Goal: Task Accomplishment & Management: Manage account settings

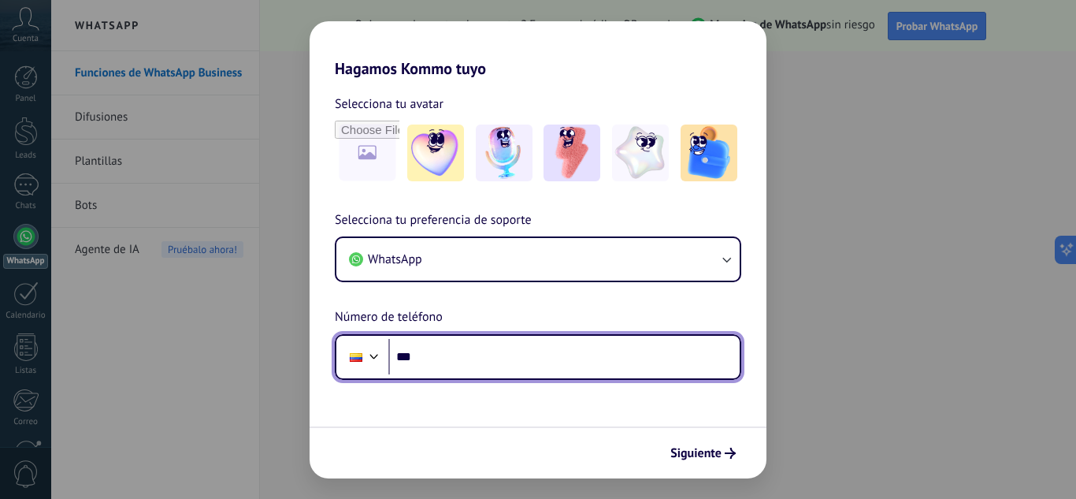
click at [516, 339] on input "***" at bounding box center [563, 357] width 351 height 36
type input "**********"
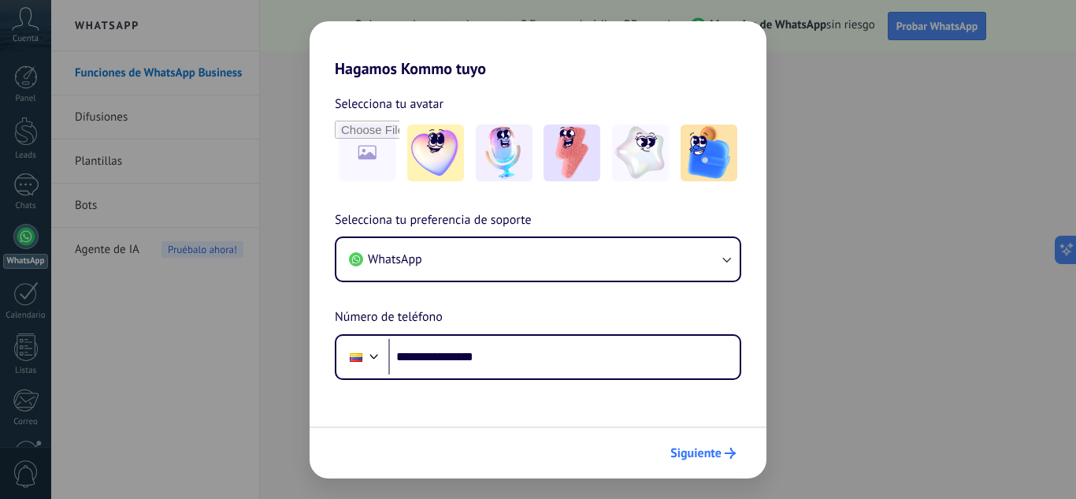
click at [693, 454] on span "Siguiente" at bounding box center [695, 452] width 51 height 11
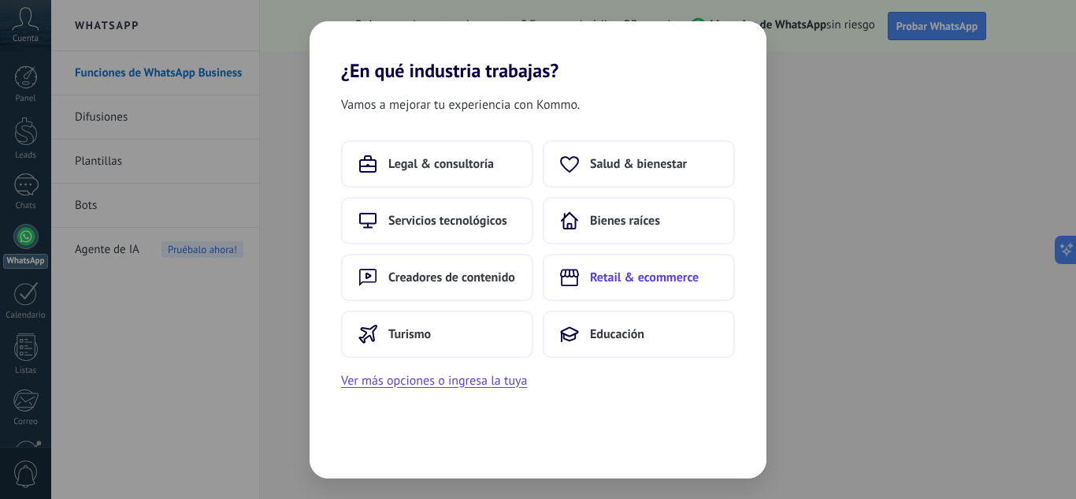
click at [602, 266] on button "Retail & ecommerce" at bounding box center [639, 277] width 192 height 47
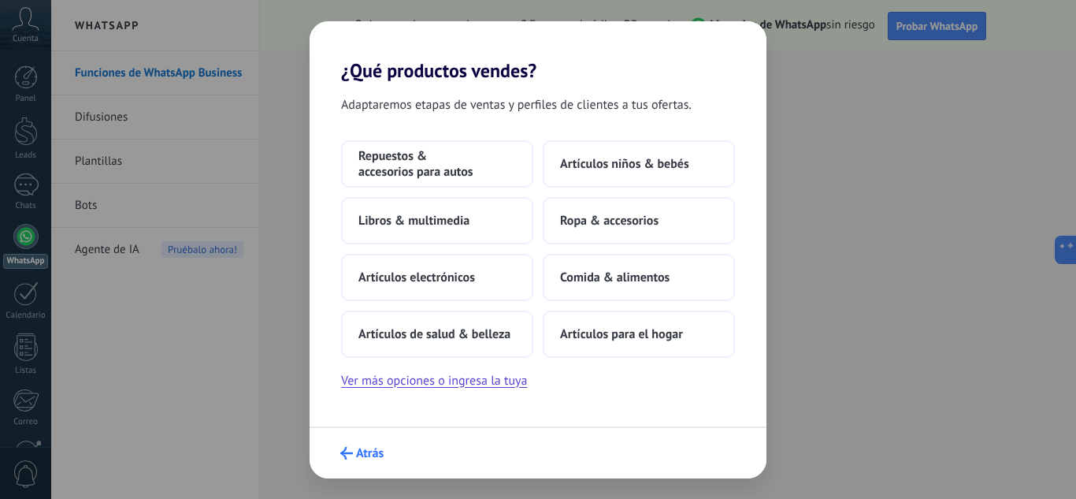
click at [347, 460] on button "Atrás" at bounding box center [361, 453] width 57 height 27
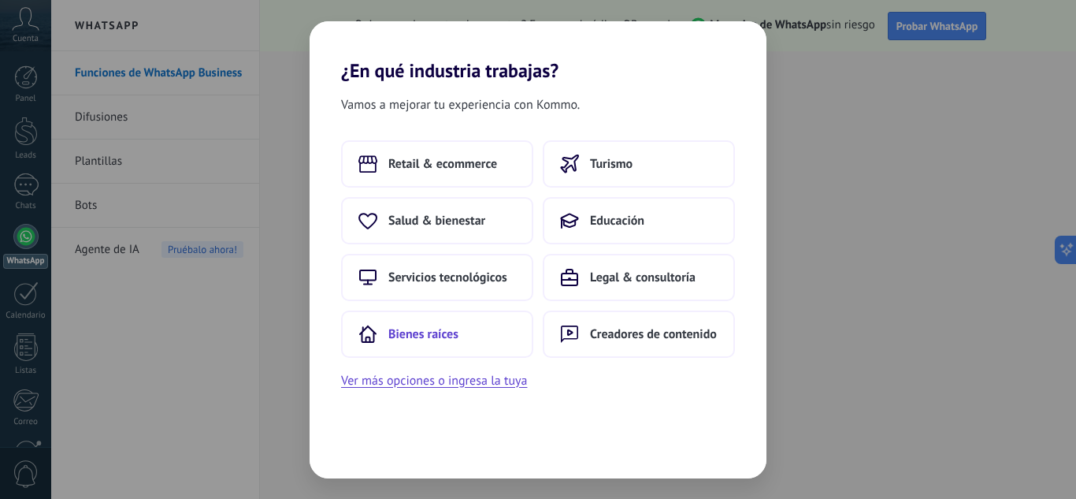
click at [477, 331] on button "Bienes raíces" at bounding box center [437, 333] width 192 height 47
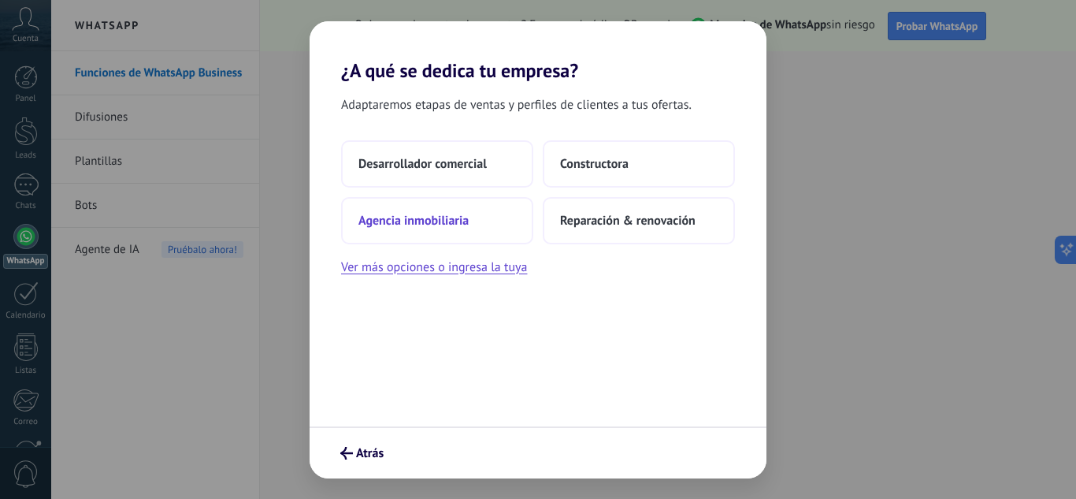
click at [482, 220] on button "Agencia inmobiliaria" at bounding box center [437, 220] width 192 height 47
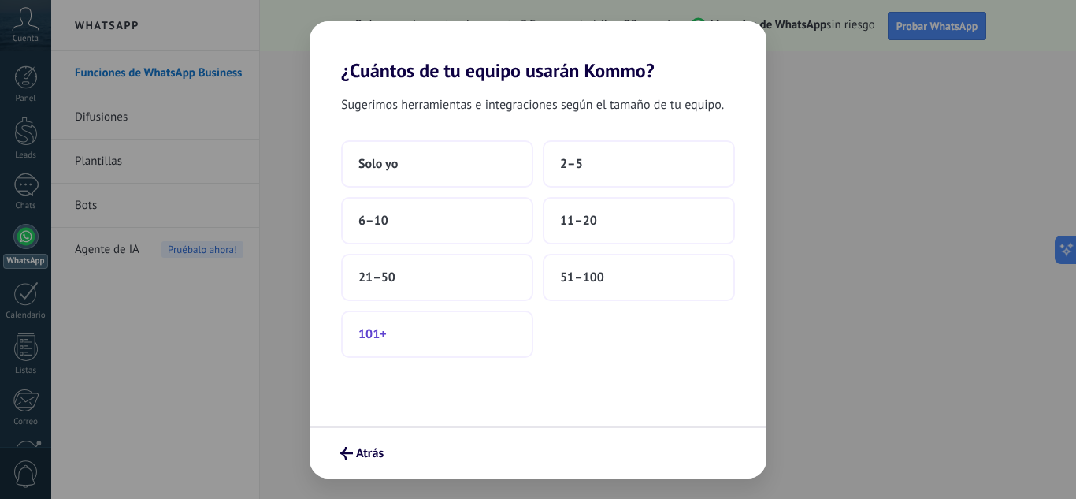
click at [500, 330] on button "101+" at bounding box center [437, 333] width 192 height 47
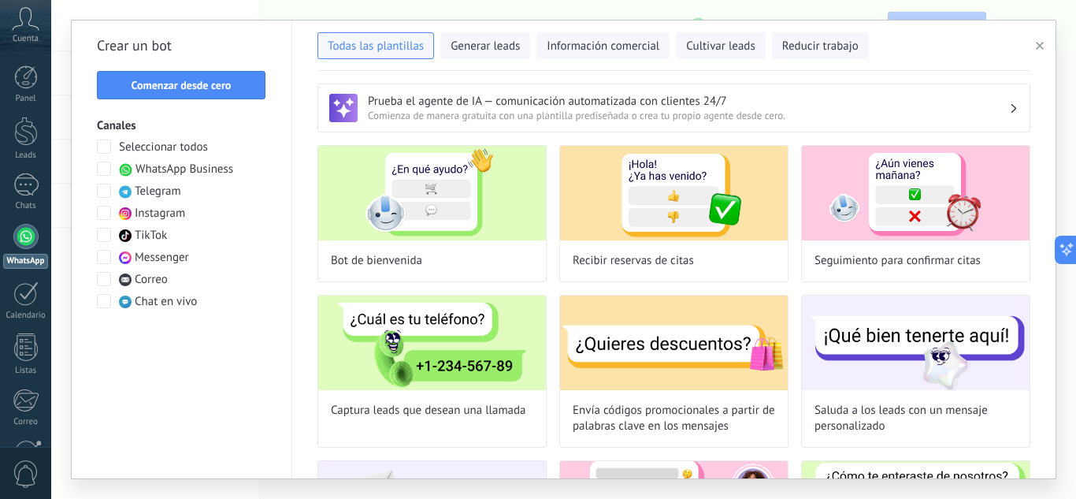
click at [966, 50] on div "Todas las plantillas Generar leads Información comercial Cultivar leads Reducir…" at bounding box center [673, 42] width 712 height 33
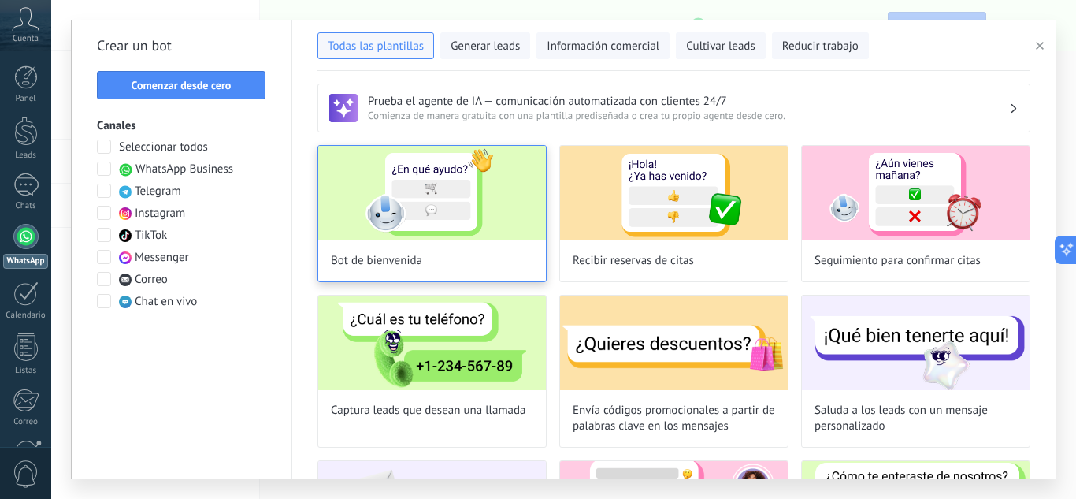
click at [451, 217] on img at bounding box center [432, 193] width 228 height 95
type input "**********"
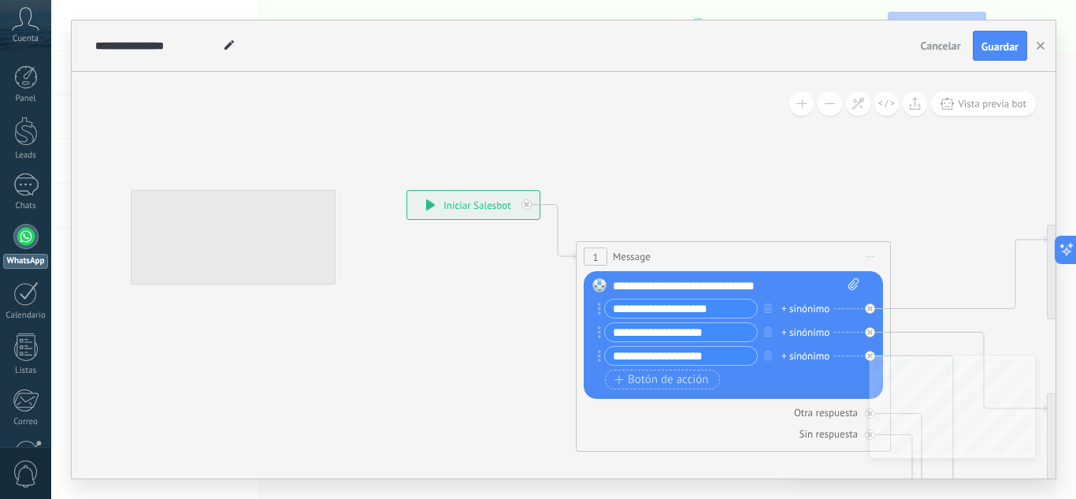
click at [451, 217] on div "**********" at bounding box center [473, 205] width 132 height 28
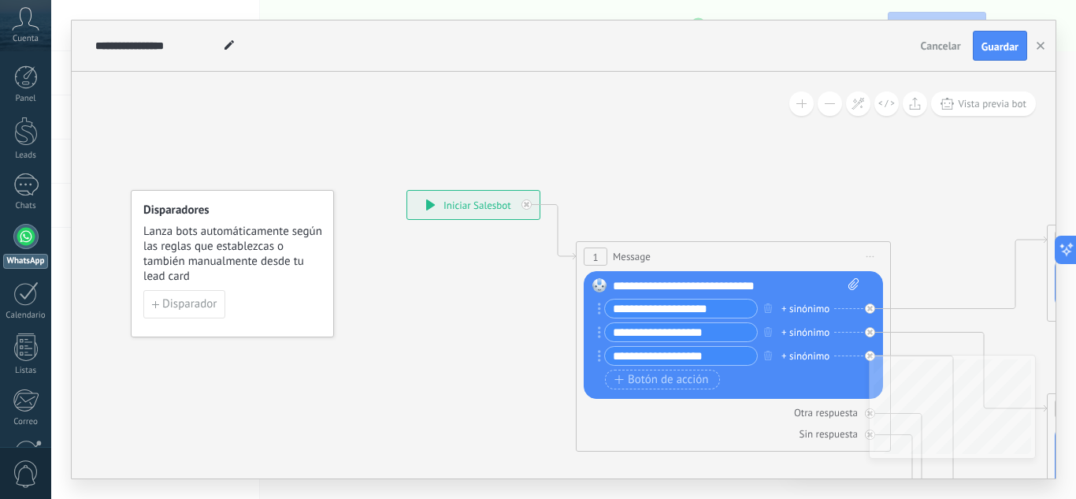
click at [495, 213] on div "**********" at bounding box center [473, 205] width 132 height 28
click at [993, 100] on span "Vista previa bot" at bounding box center [992, 103] width 69 height 13
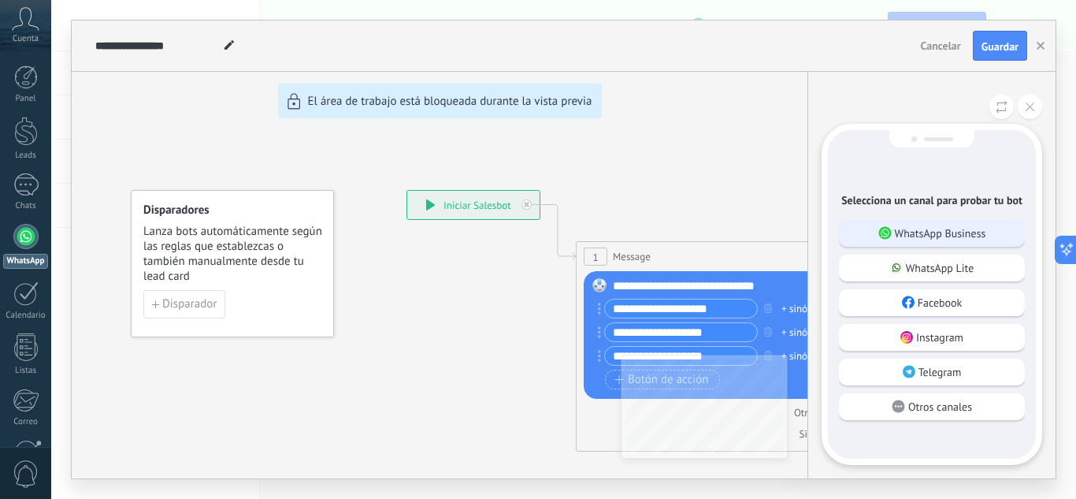
click at [936, 239] on p "WhatsApp Business" at bounding box center [940, 233] width 91 height 14
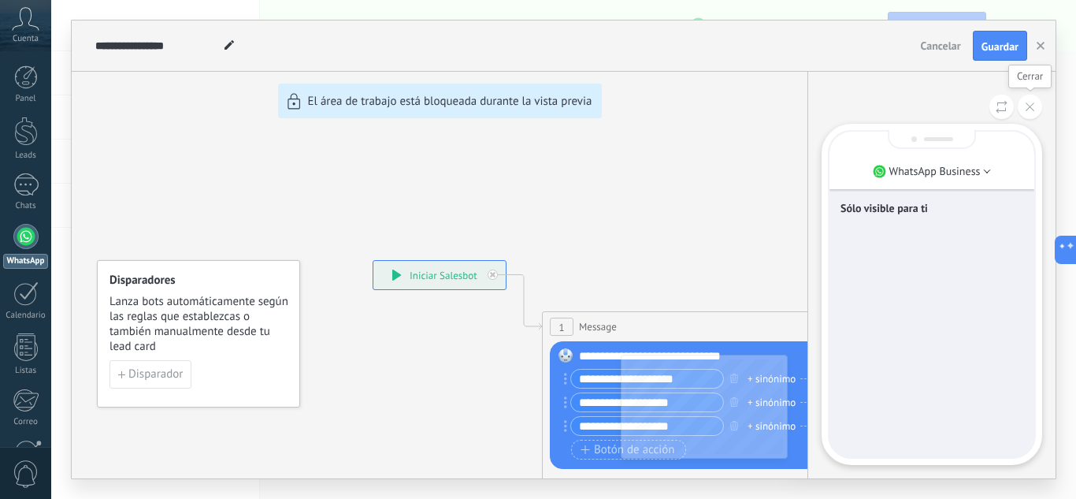
click at [1029, 118] on button at bounding box center [1030, 107] width 24 height 24
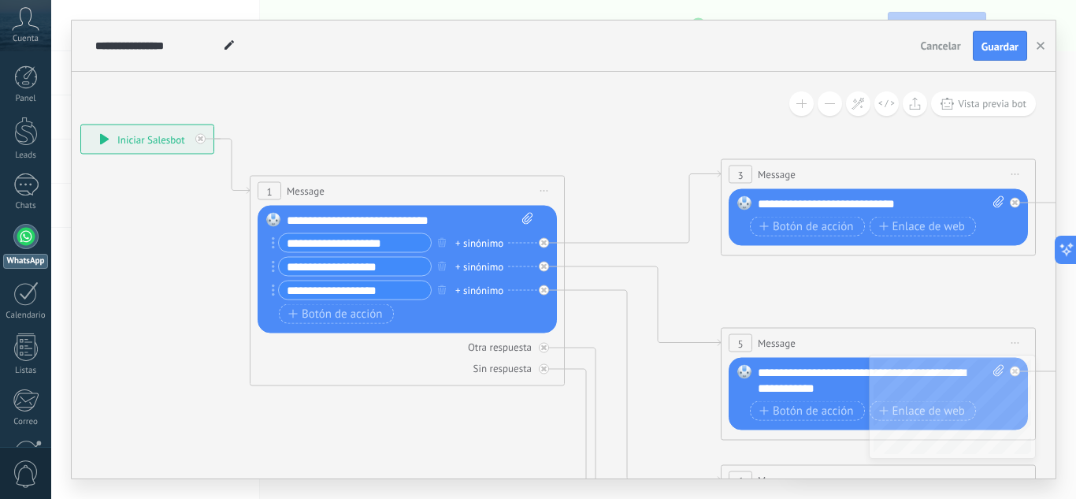
drag, startPoint x: 531, startPoint y: 148, endPoint x: 476, endPoint y: 156, distance: 55.7
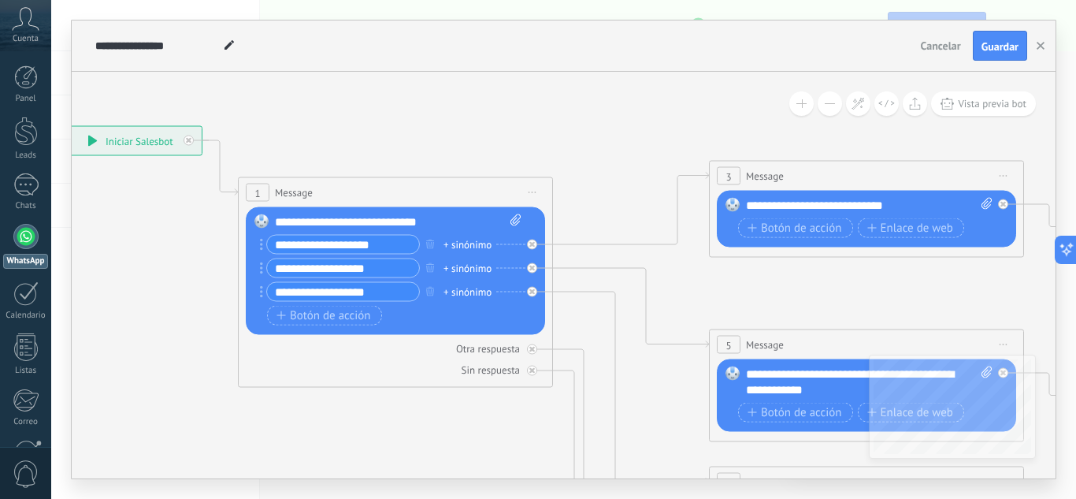
drag, startPoint x: 468, startPoint y: 156, endPoint x: 502, endPoint y: 153, distance: 34.0
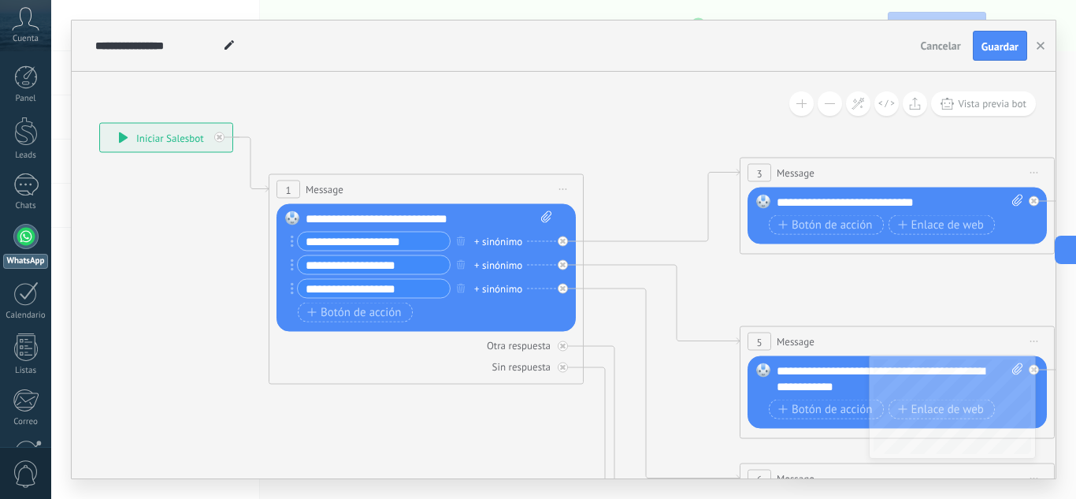
click at [412, 222] on div "**********" at bounding box center [429, 219] width 247 height 16
click at [473, 226] on div "**********" at bounding box center [429, 219] width 247 height 16
click at [402, 247] on input "**********" at bounding box center [374, 241] width 152 height 18
click at [425, 240] on input "**********" at bounding box center [374, 241] width 152 height 18
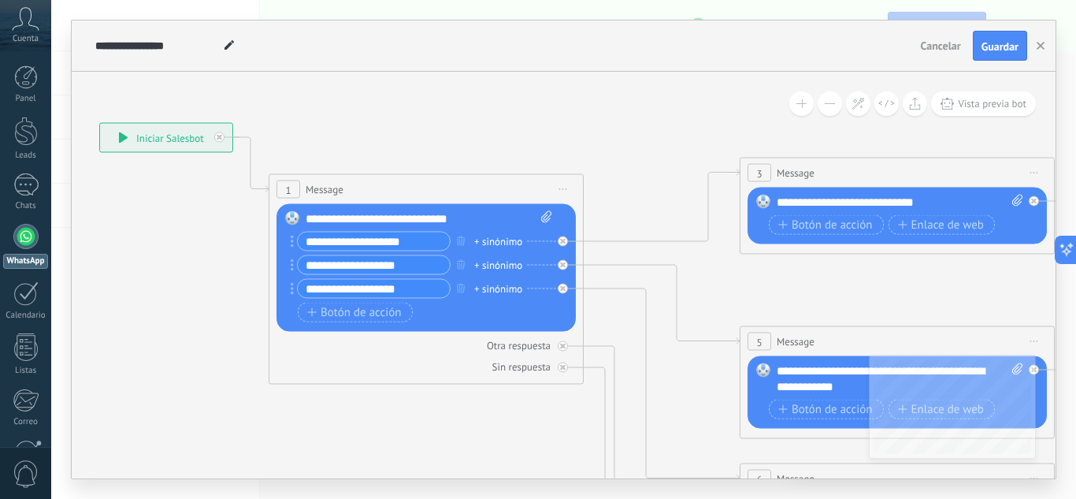
click at [425, 240] on input "**********" at bounding box center [374, 241] width 152 height 18
click at [295, 242] on div "**********" at bounding box center [371, 242] width 160 height 20
click at [289, 239] on div "Reemplazar Quitar Convertir a mensaje de voz Arrastre la imagen aquí para adjun…" at bounding box center [425, 268] width 299 height 128
click at [221, 138] on icon at bounding box center [220, 138] width 6 height 6
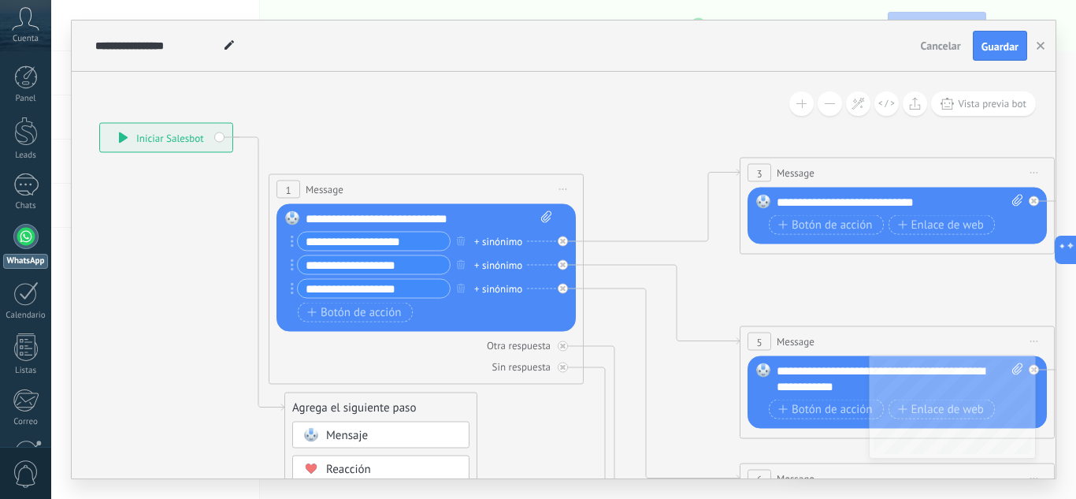
click at [221, 138] on div "**********" at bounding box center [166, 138] width 132 height 28
click at [216, 137] on div "**********" at bounding box center [166, 138] width 132 height 28
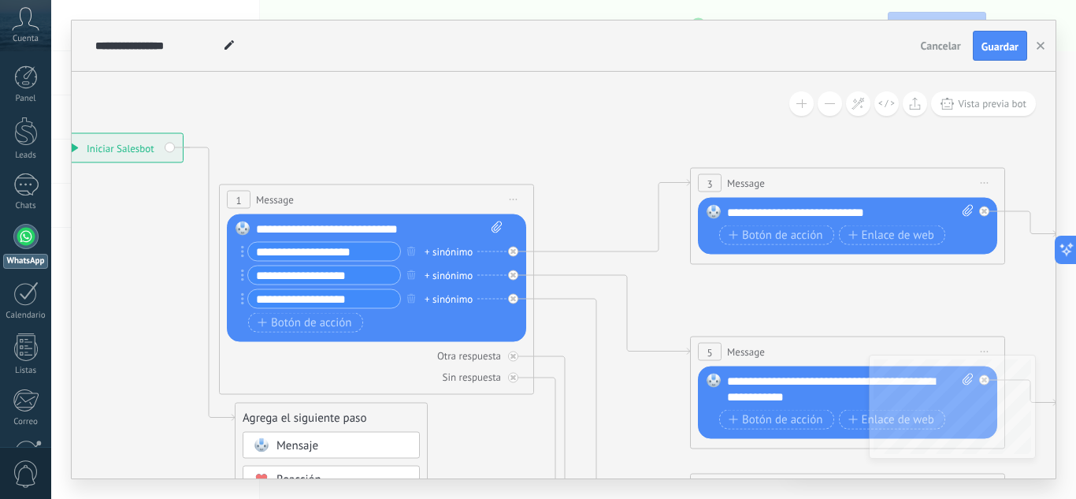
drag, startPoint x: 437, startPoint y: 120, endPoint x: 345, endPoint y: 130, distance: 92.7
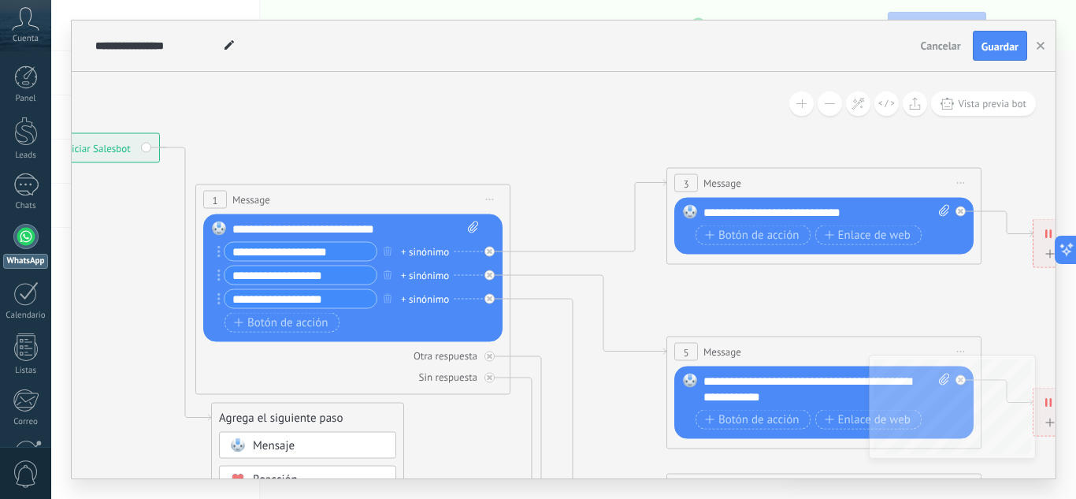
click at [150, 150] on div "**********" at bounding box center [93, 148] width 132 height 28
click at [142, 145] on div "**********" at bounding box center [93, 148] width 132 height 28
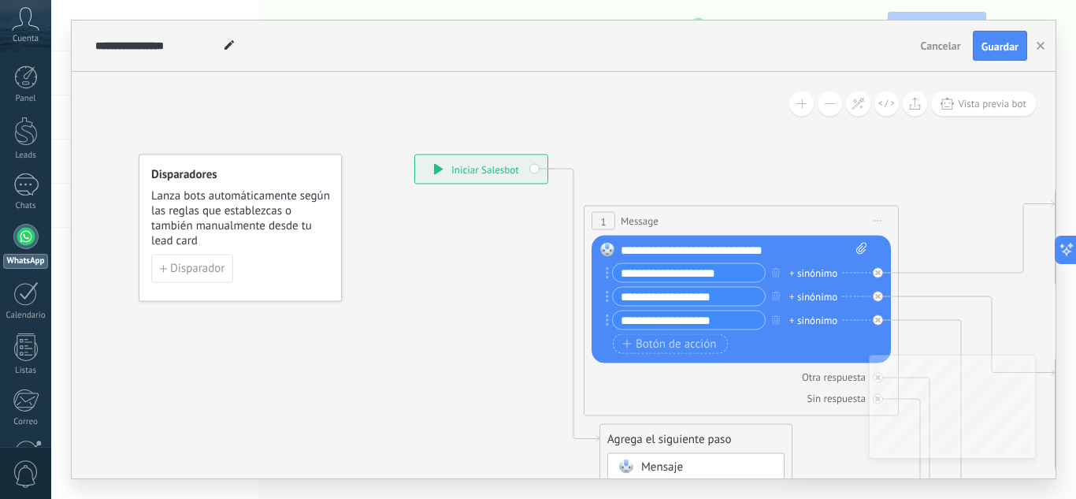
drag, startPoint x: 400, startPoint y: 144, endPoint x: 773, endPoint y: 170, distance: 373.5
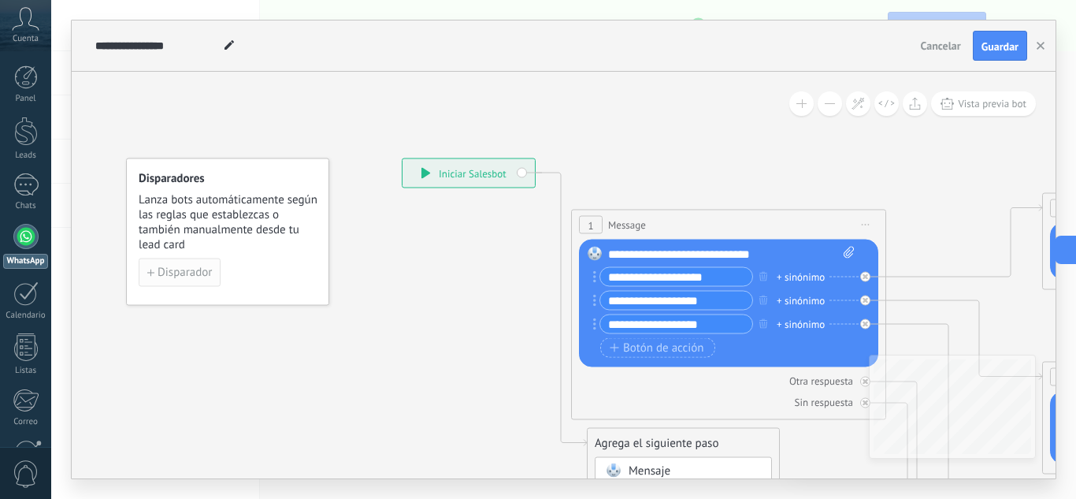
click at [210, 280] on button "Disparador" at bounding box center [180, 272] width 82 height 28
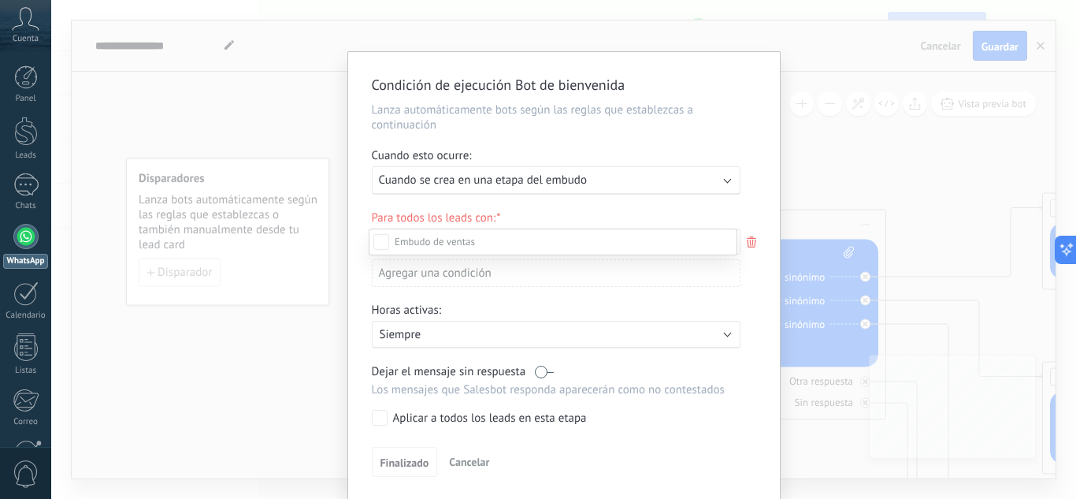
click at [462, 239] on span at bounding box center [435, 241] width 80 height 13
click at [585, 172] on div at bounding box center [563, 249] width 1025 height 499
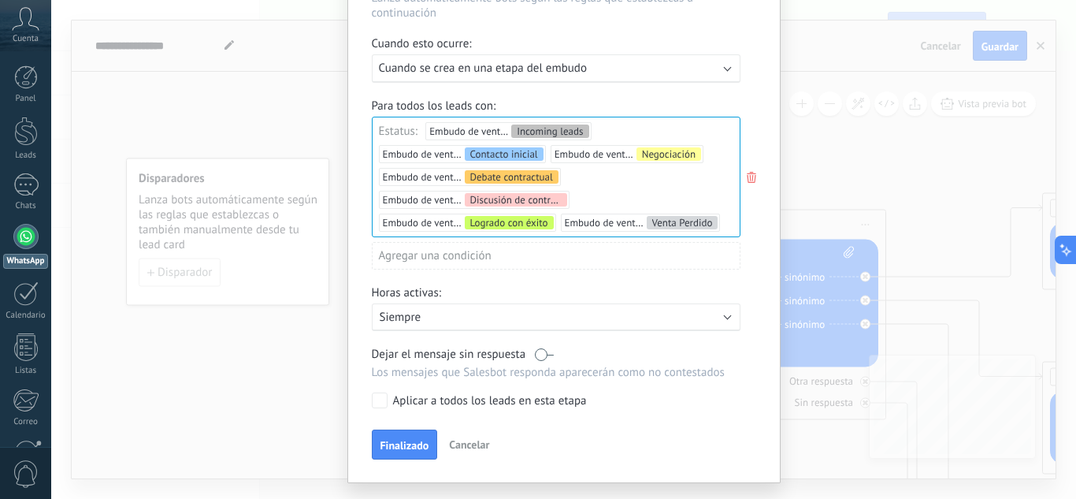
scroll to position [147, 0]
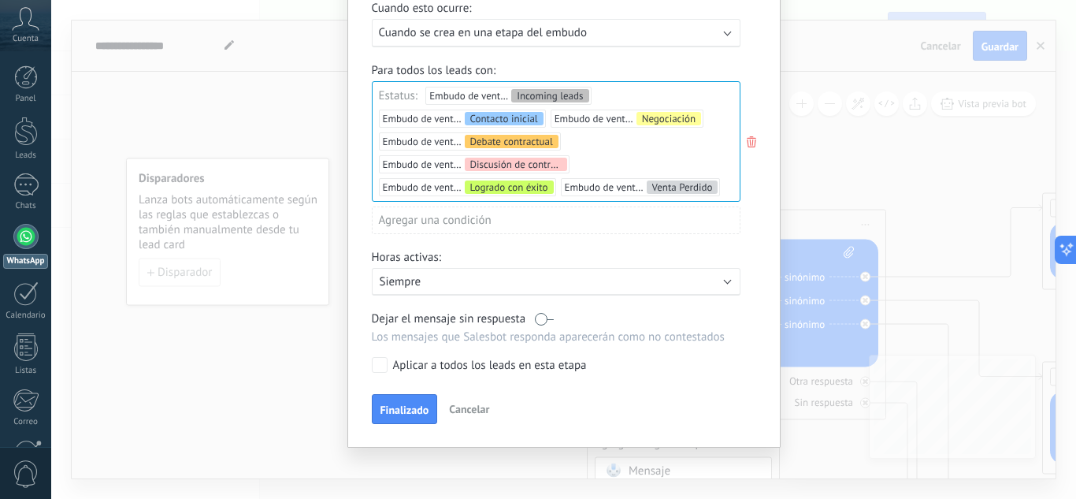
click at [386, 366] on label "Aplicar a todos los leads en esta etapa" at bounding box center [553, 365] width 363 height 16
click at [425, 402] on button "Finalizado" at bounding box center [405, 409] width 66 height 30
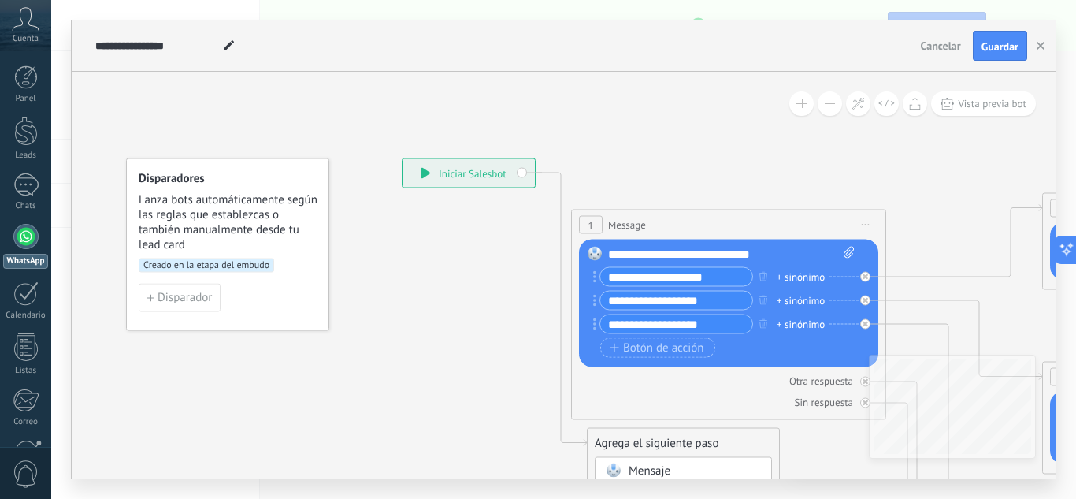
scroll to position [0, 0]
click at [195, 299] on span "Disparador" at bounding box center [185, 297] width 54 height 11
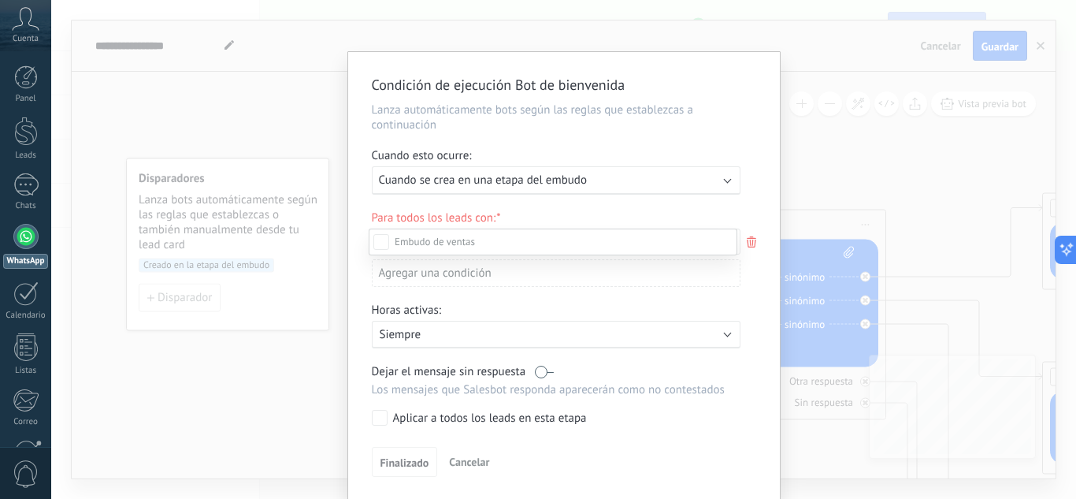
click at [540, 183] on div at bounding box center [563, 249] width 1025 height 499
click at [540, 188] on div "Ejecutar: Cuando se crea en una etapa del embudo" at bounding box center [556, 180] width 369 height 28
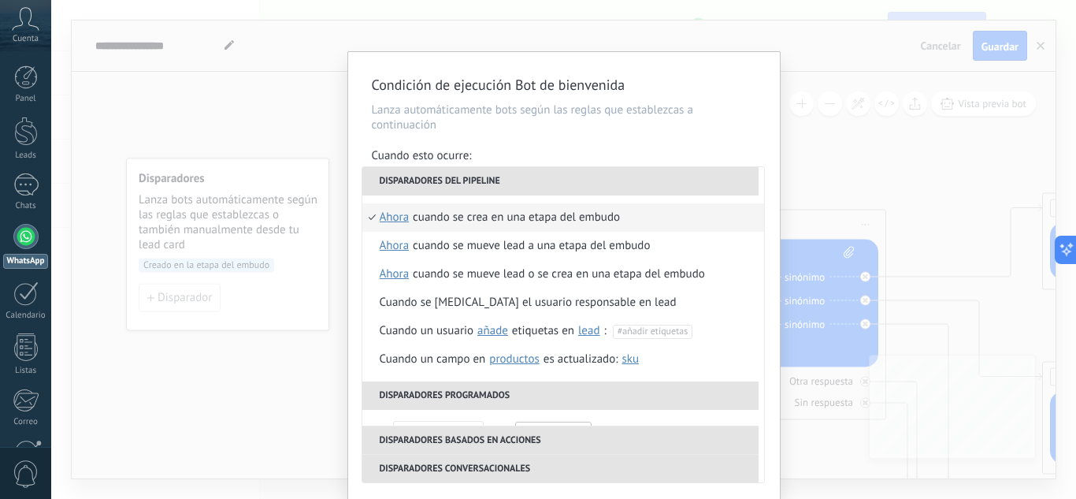
click at [729, 184] on li "Disparadores del pipeline" at bounding box center [560, 181] width 396 height 28
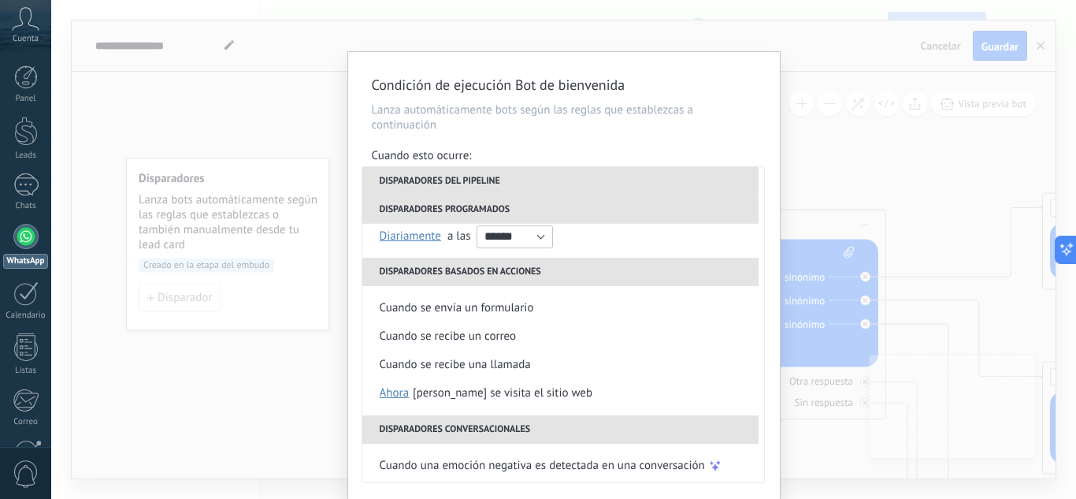
scroll to position [230, 0]
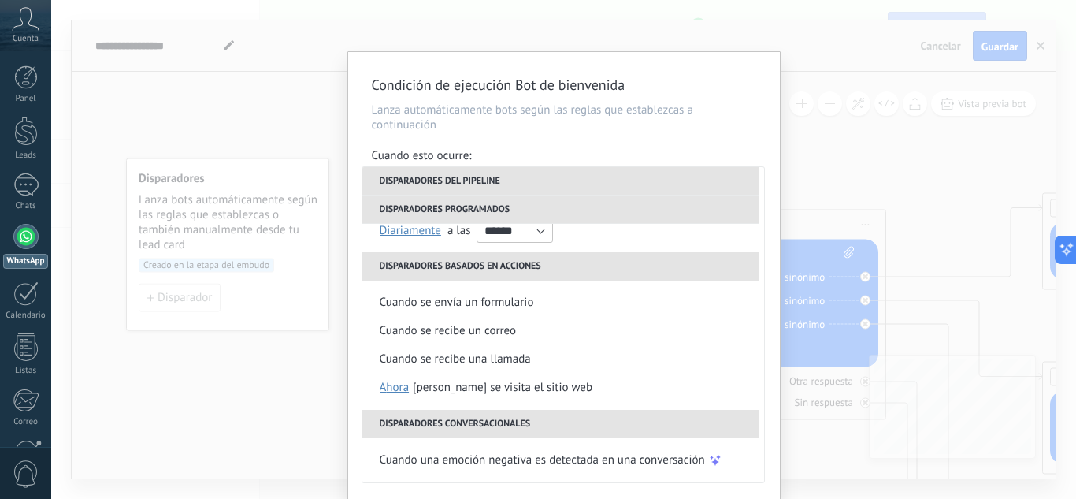
click at [744, 452] on li "Cuando una emoción negativa es detectada en una conversación" at bounding box center [563, 460] width 402 height 28
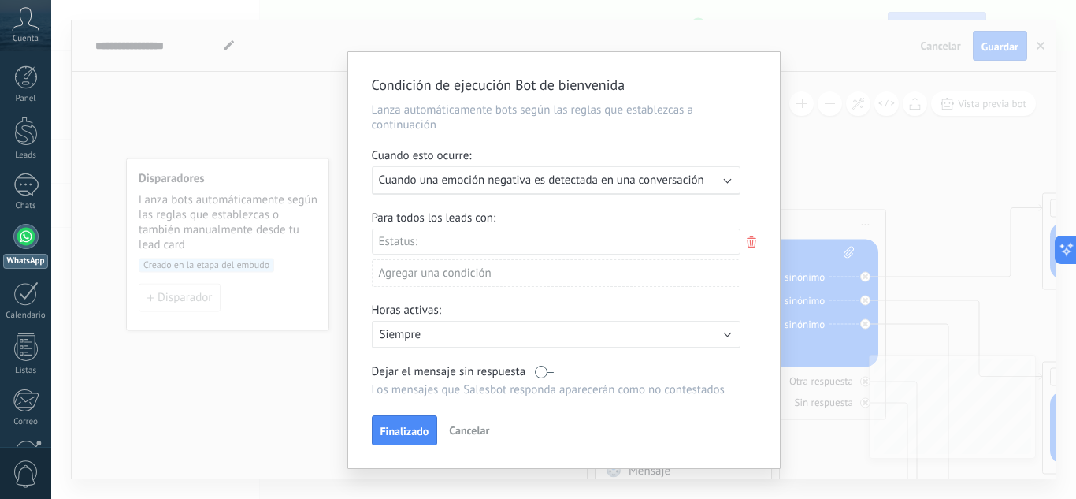
click at [619, 177] on span "Cuando una emoción negativa es detectada en una conversación" at bounding box center [541, 179] width 325 height 15
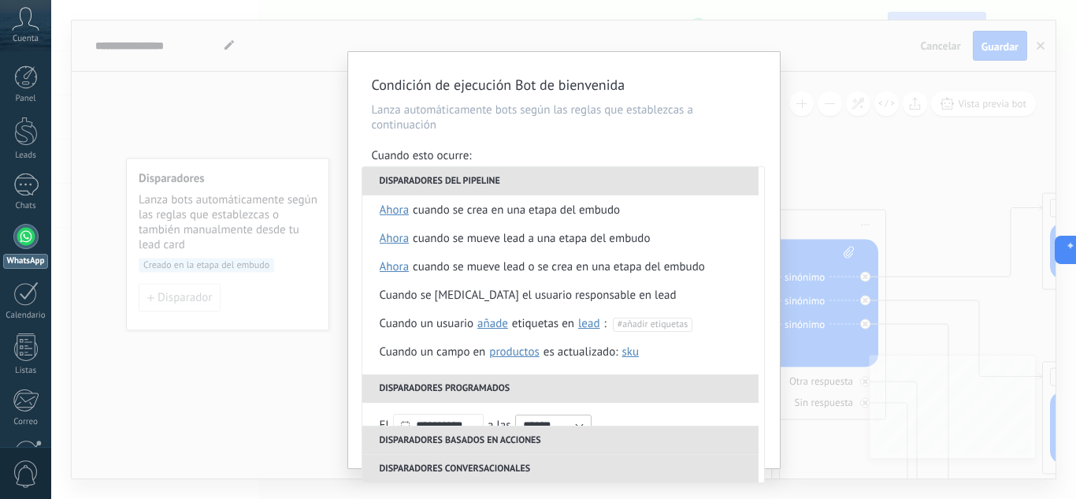
scroll to position [0, 0]
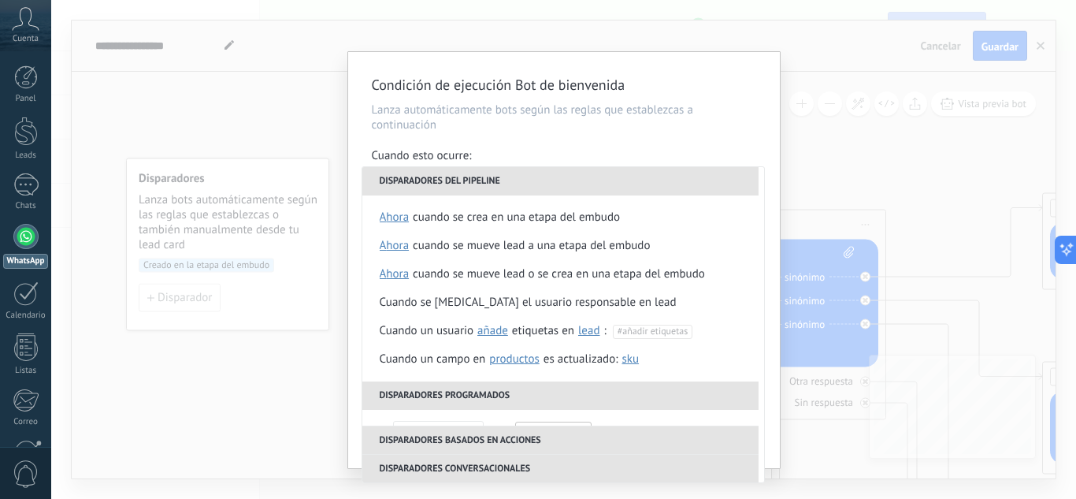
click at [828, 126] on div "Condición de ejecución Bot de bienvenida Lanza automáticamente bots según las r…" at bounding box center [563, 249] width 1025 height 499
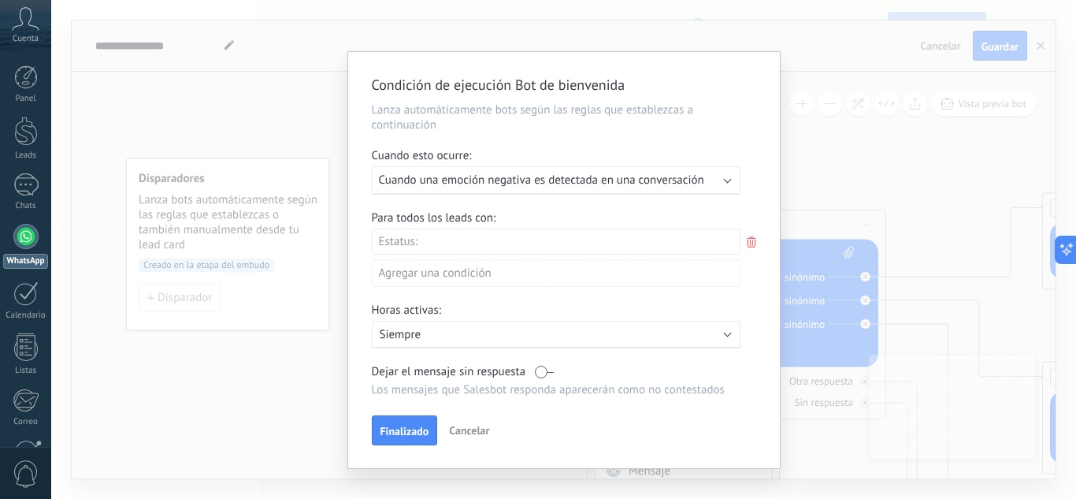
click at [530, 176] on span "Cuando una emoción negativa es detectada en una conversación" at bounding box center [541, 179] width 325 height 15
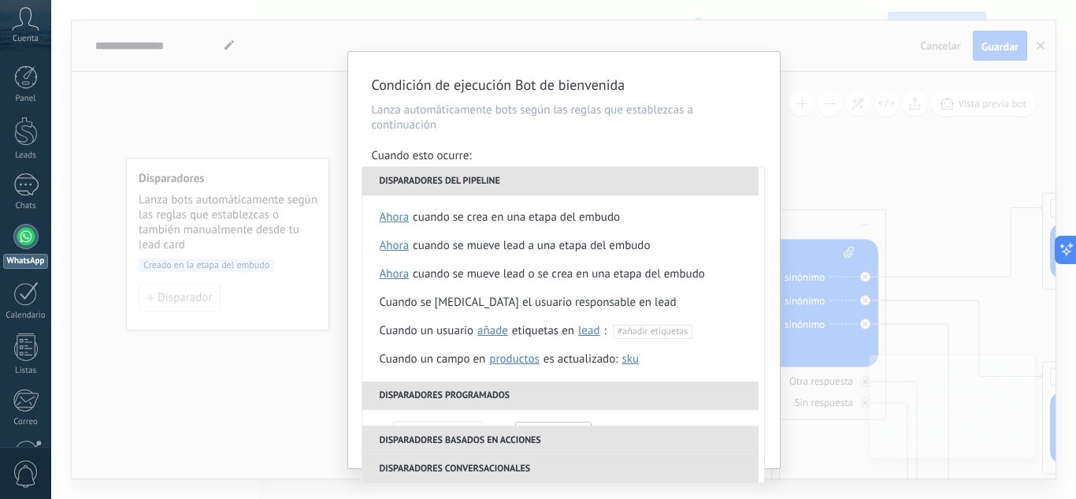
click at [424, 189] on li "Disparadores del pipeline" at bounding box center [560, 181] width 396 height 28
click at [228, 134] on div "Condición de ejecución Bot de bienvenida Lanza automáticamente bots según las r…" at bounding box center [563, 249] width 1025 height 499
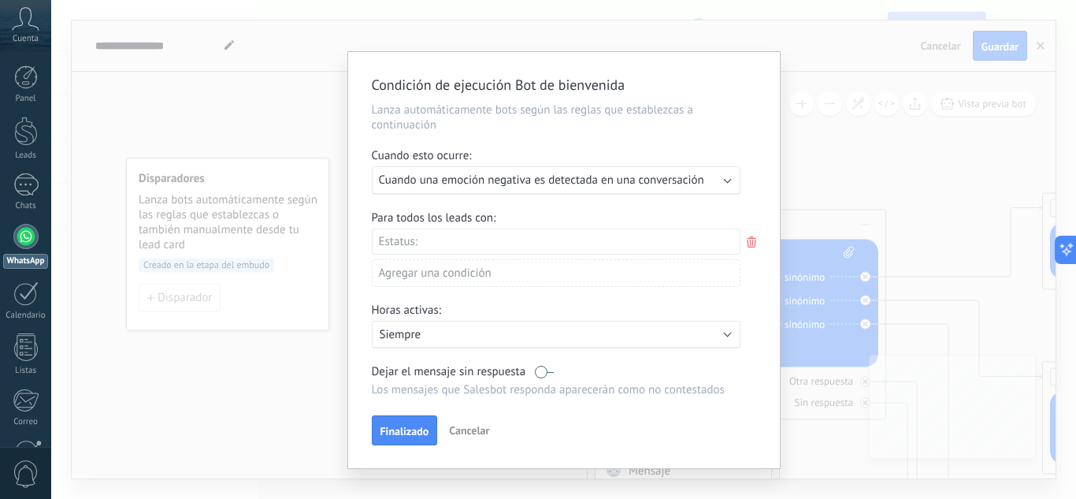
click at [283, 113] on div "Condición de ejecución Bot de bienvenida Lanza automáticamente bots según las r…" at bounding box center [563, 249] width 1025 height 499
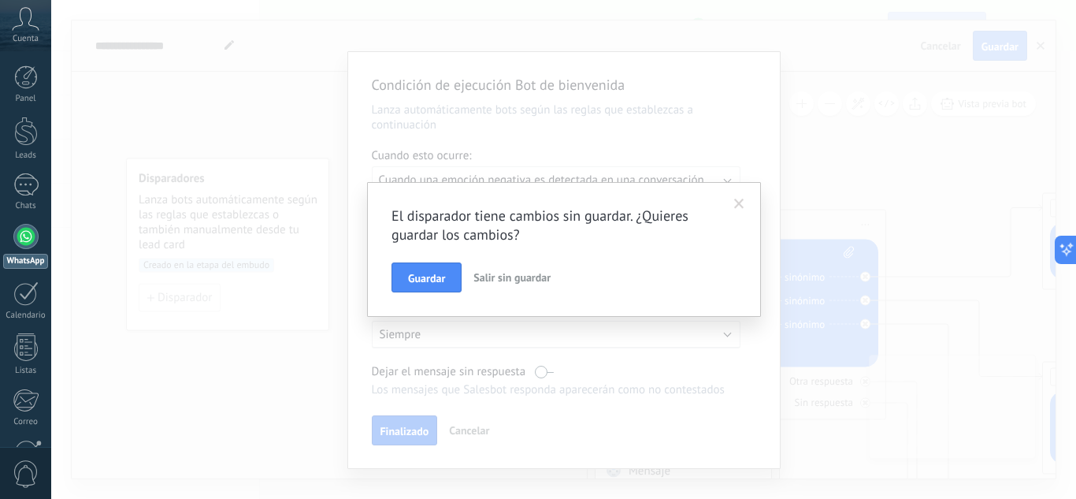
click at [503, 284] on button "Salir sin guardar" at bounding box center [512, 277] width 90 height 30
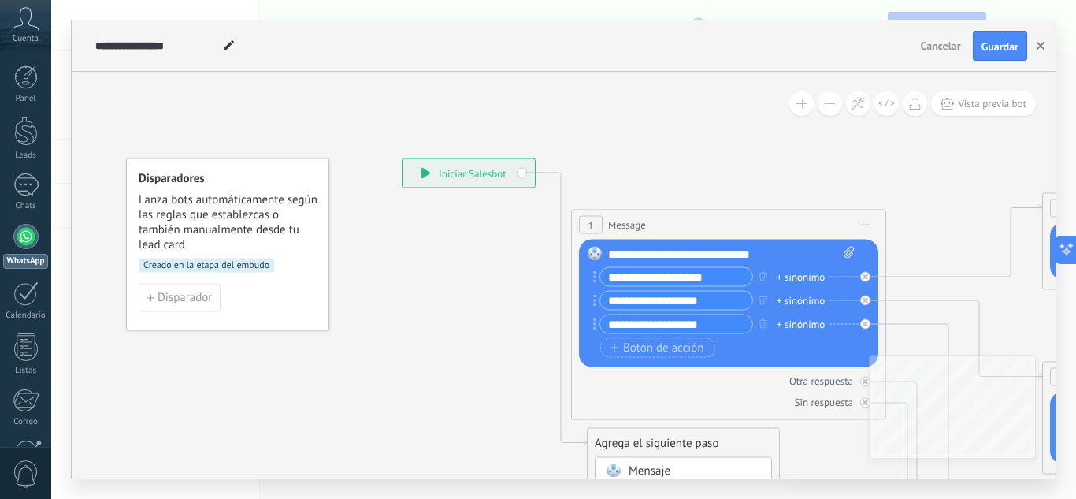
click at [1037, 51] on button "button" at bounding box center [1041, 46] width 24 height 30
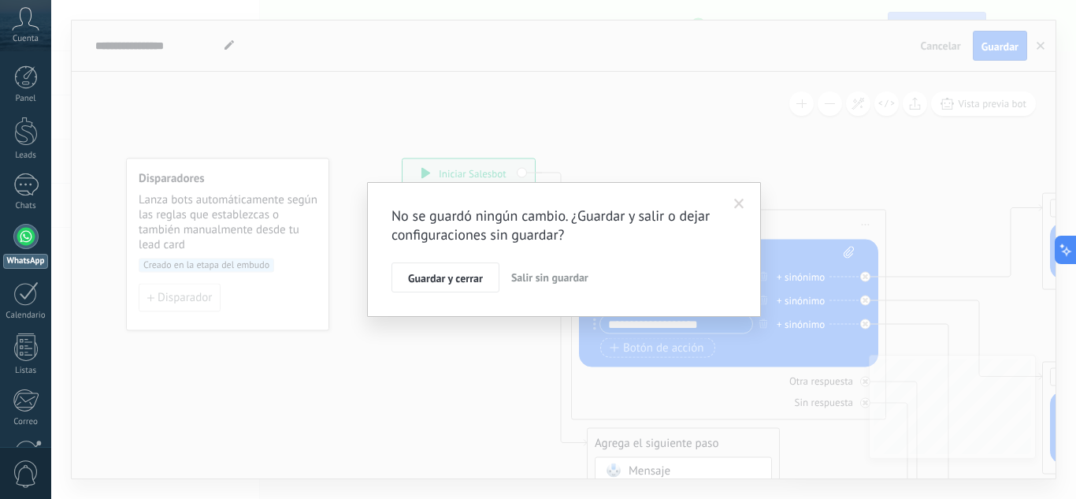
click at [511, 276] on span "Salir sin guardar" at bounding box center [549, 277] width 77 height 14
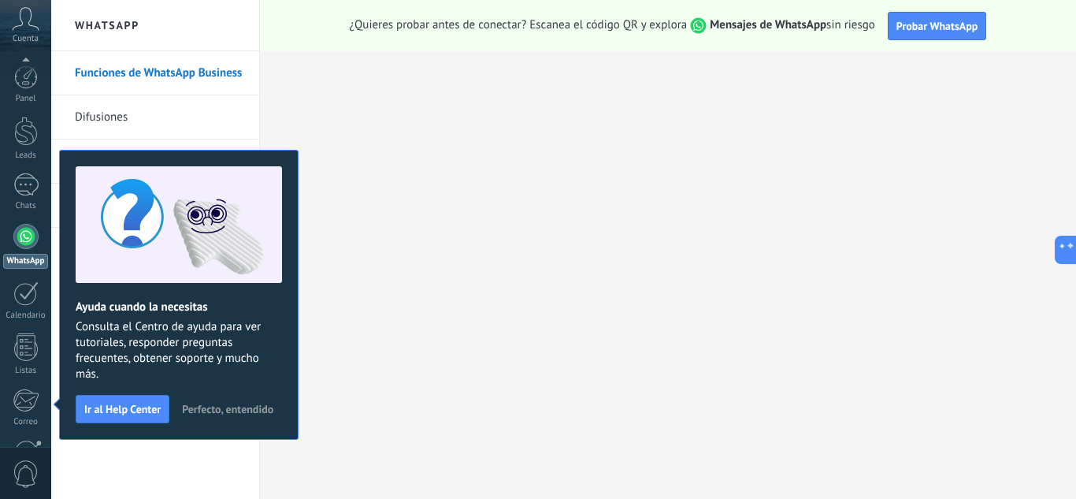
scroll to position [157, 0]
click at [18, 81] on div at bounding box center [25, 79] width 25 height 25
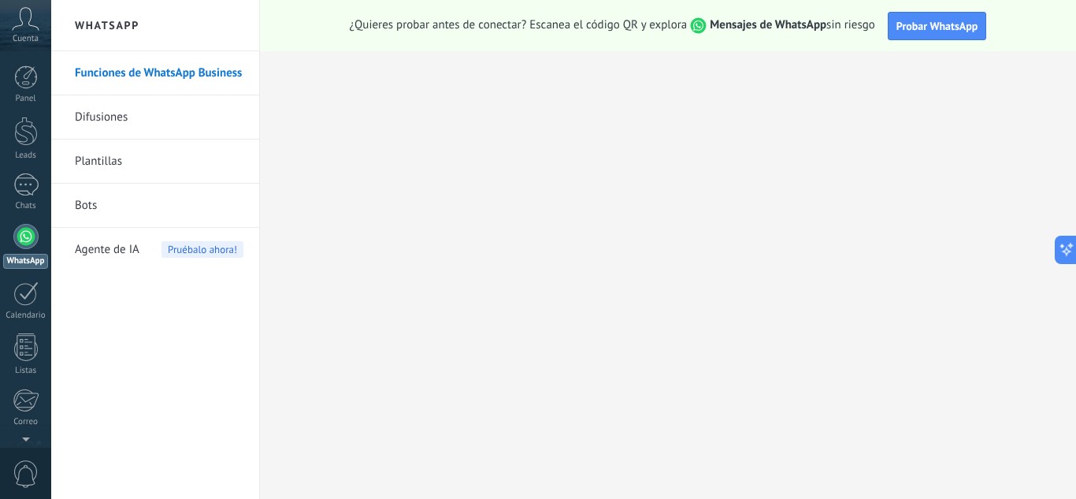
click at [36, 29] on icon at bounding box center [26, 19] width 28 height 24
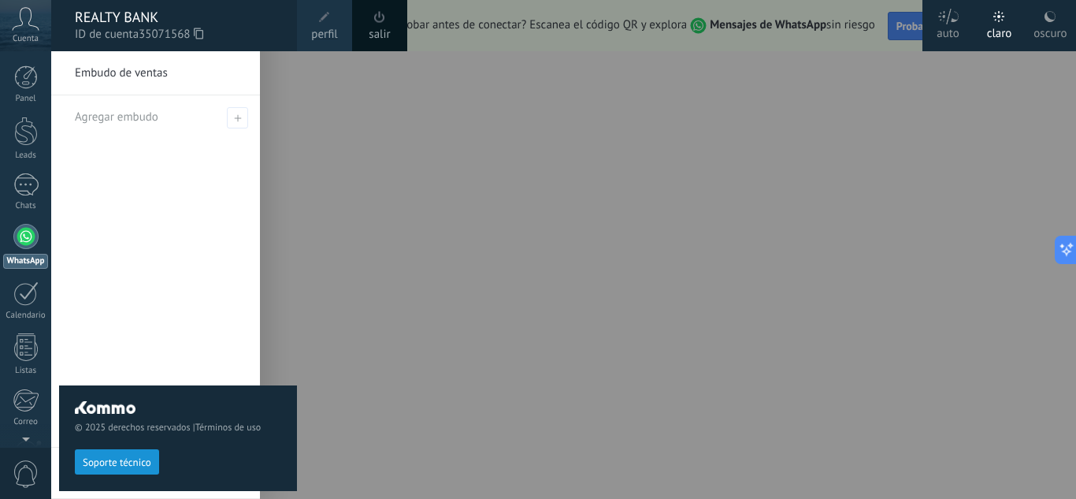
click at [19, 26] on use at bounding box center [26, 18] width 27 height 23
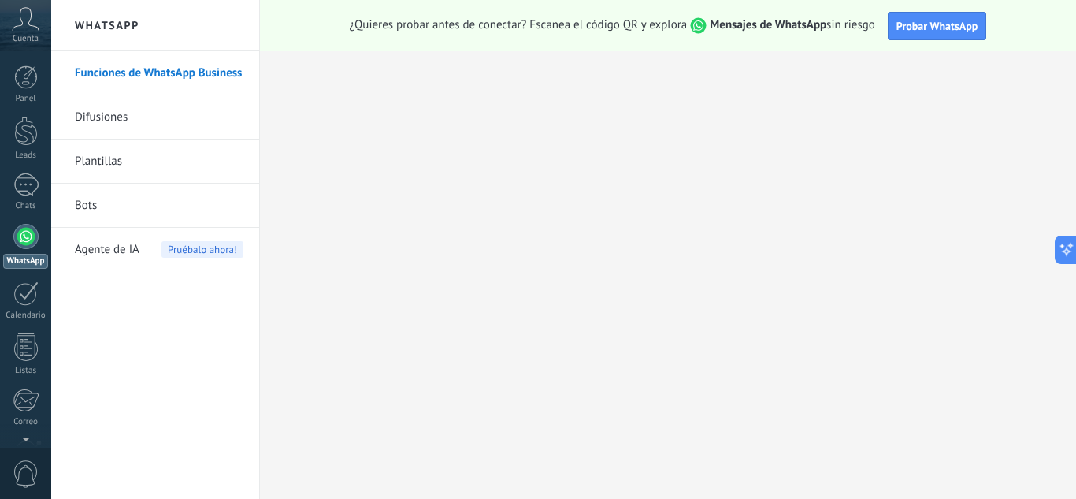
click at [19, 26] on use at bounding box center [26, 18] width 27 height 23
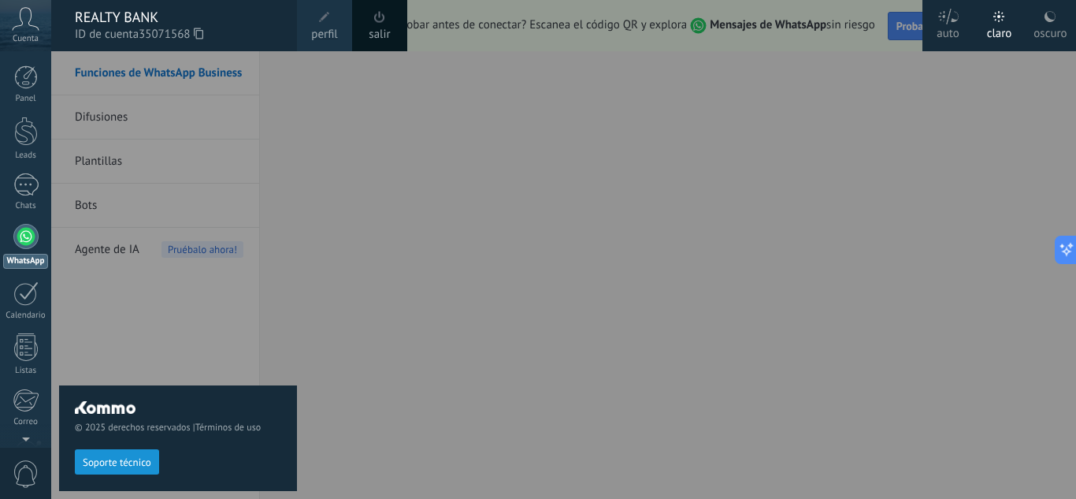
click at [318, 24] on span at bounding box center [324, 17] width 17 height 17
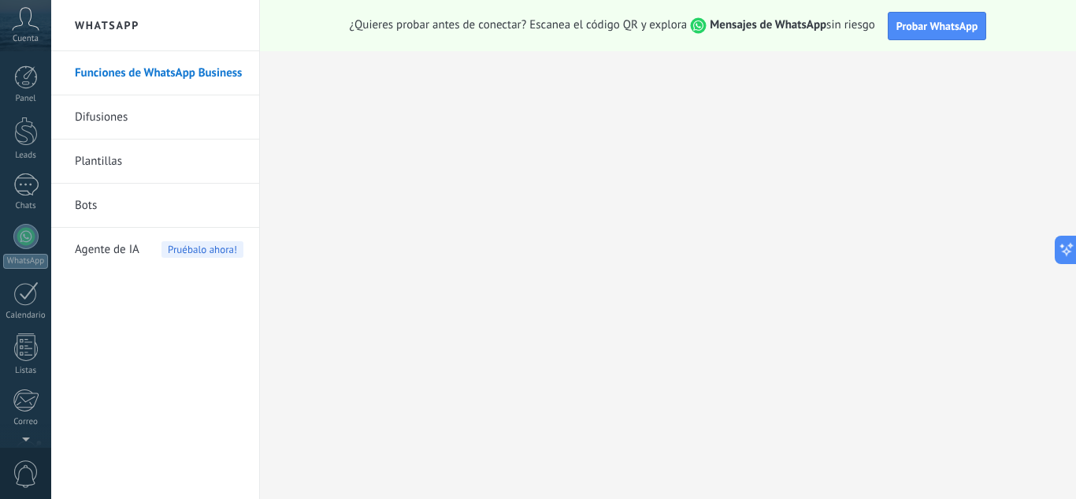
scroll to position [157, 0]
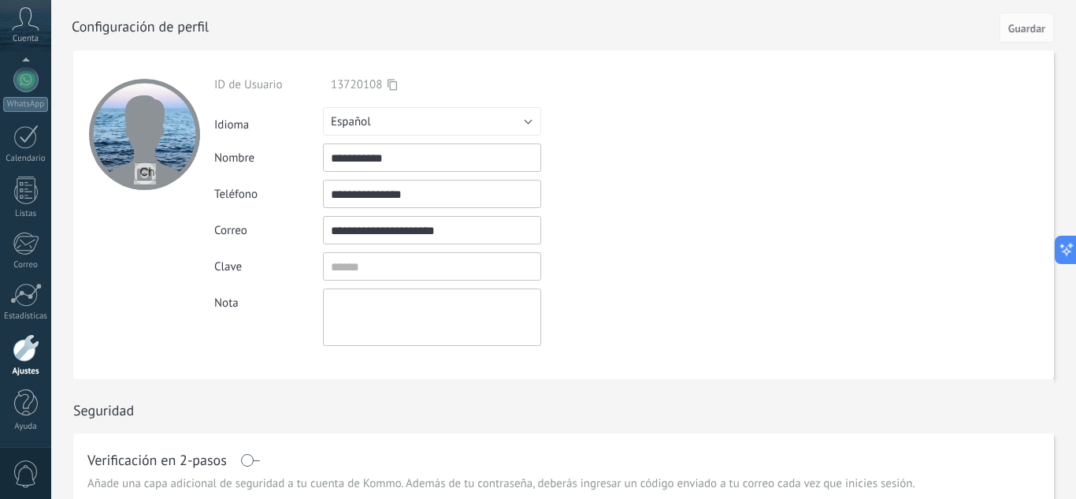
click at [146, 169] on input "file" at bounding box center [145, 173] width 22 height 22
type input "**********"
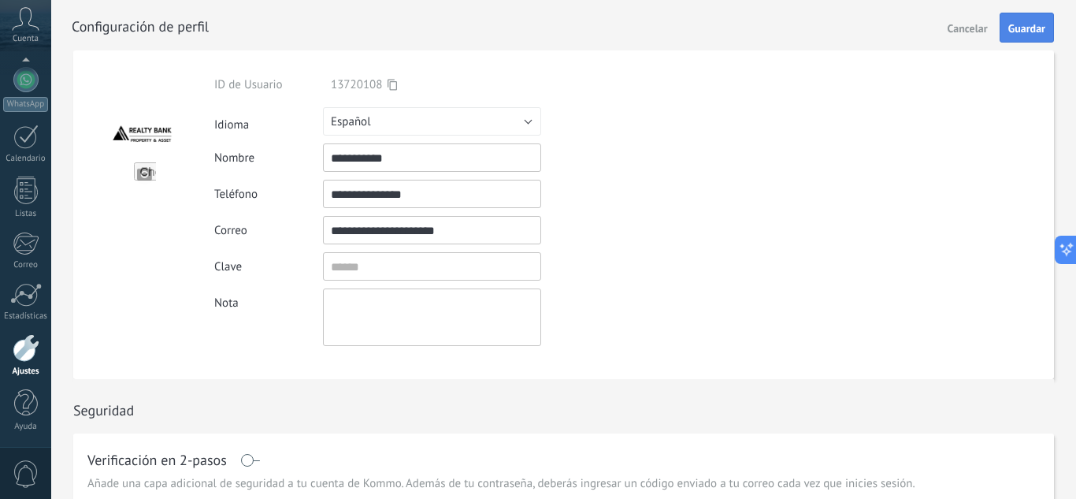
click at [1042, 36] on button "Guardar" at bounding box center [1027, 28] width 54 height 30
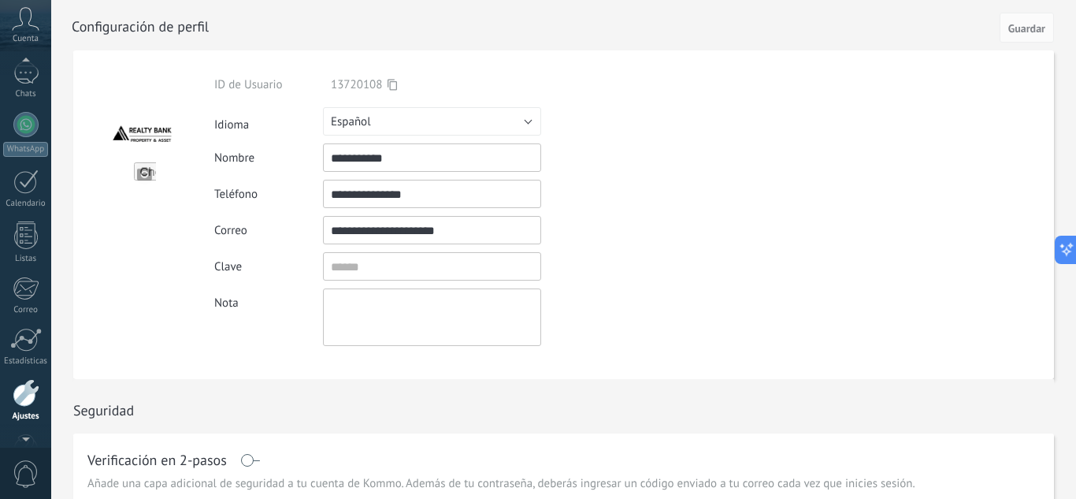
scroll to position [48, 0]
click at [35, 141] on div at bounding box center [25, 136] width 25 height 23
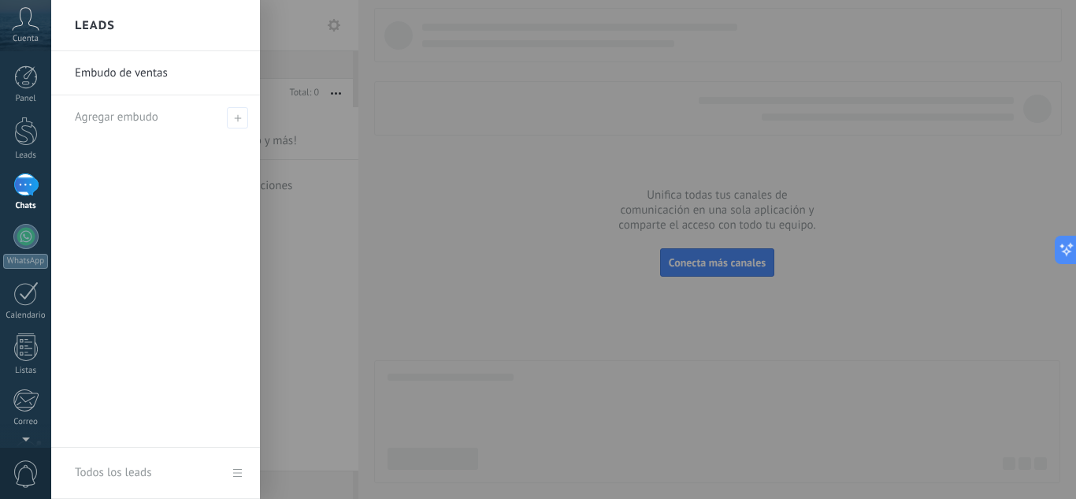
click at [184, 80] on link "Embudo de ventas" at bounding box center [159, 73] width 169 height 44
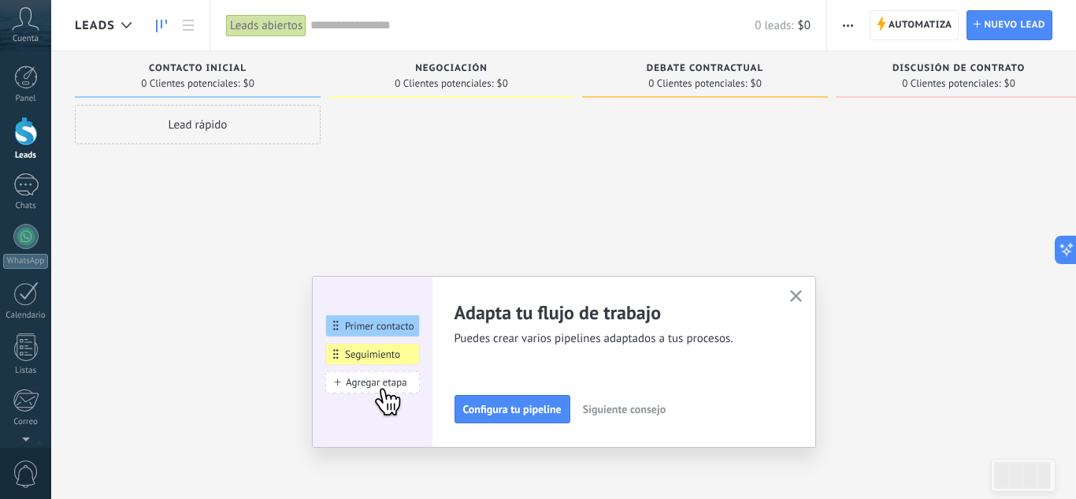
click at [794, 295] on icon "button" at bounding box center [796, 296] width 12 height 12
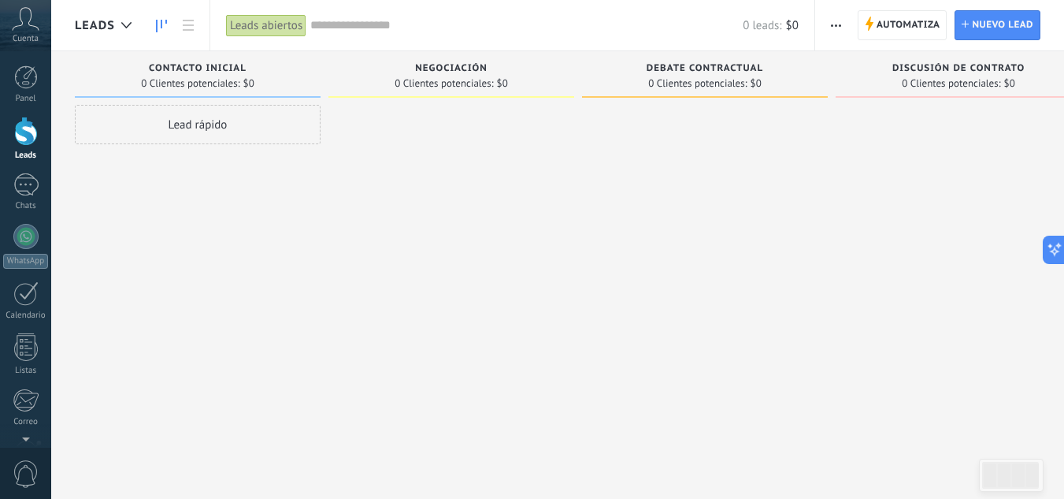
click at [165, 124] on div "Lead rápido" at bounding box center [198, 124] width 246 height 39
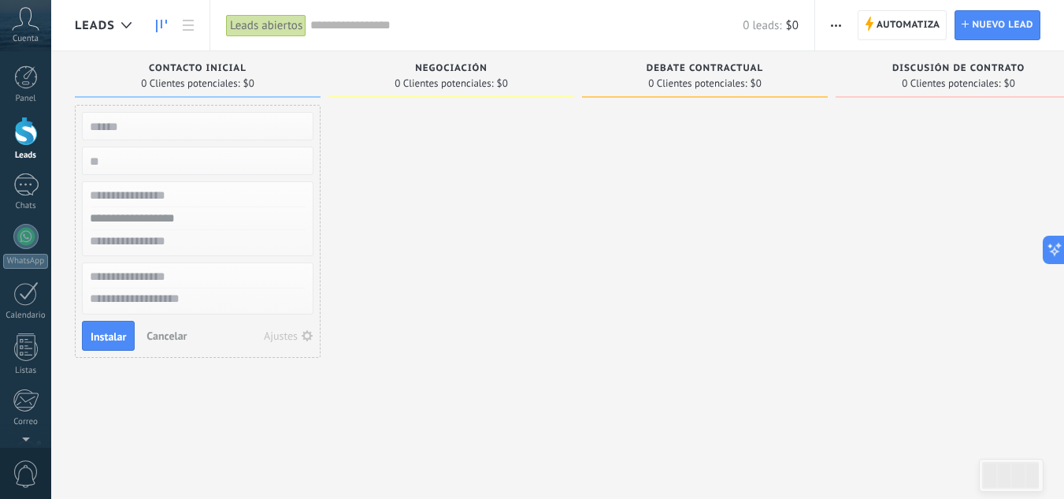
click at [168, 126] on input "text" at bounding box center [196, 126] width 230 height 22
click at [439, 132] on div at bounding box center [451, 251] width 246 height 293
drag, startPoint x: 397, startPoint y: 135, endPoint x: 385, endPoint y: 135, distance: 11.8
click at [396, 135] on div at bounding box center [451, 251] width 246 height 293
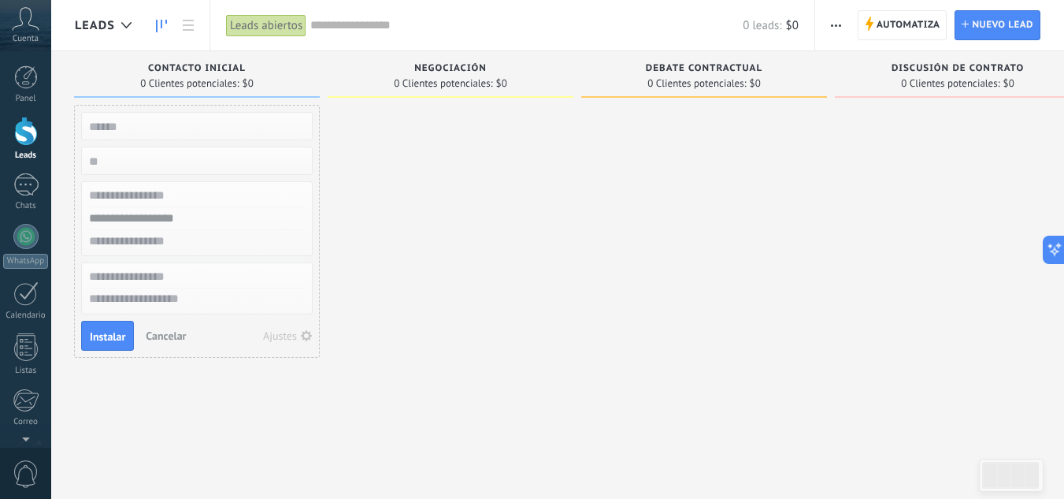
click at [359, 26] on input "text" at bounding box center [526, 25] width 432 height 17
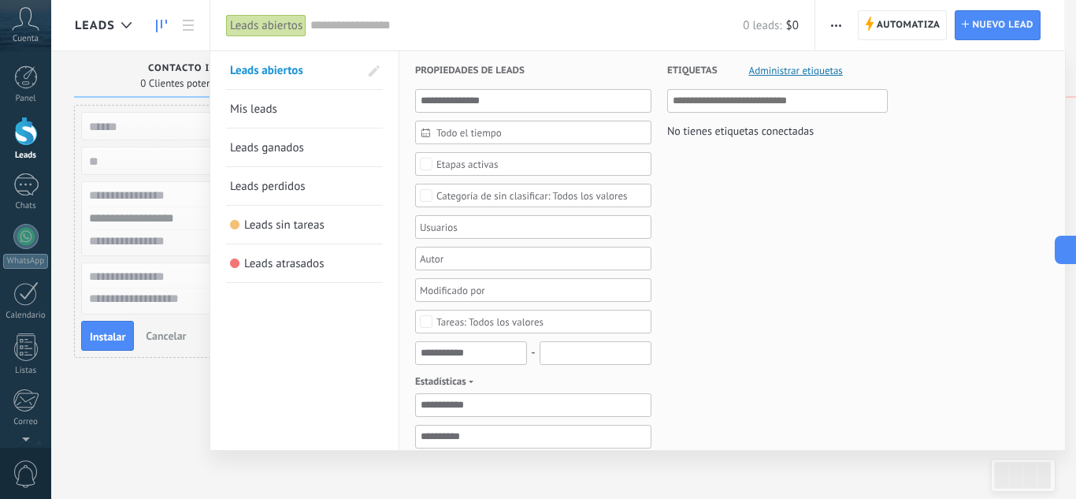
click at [937, 26] on div at bounding box center [538, 249] width 1076 height 499
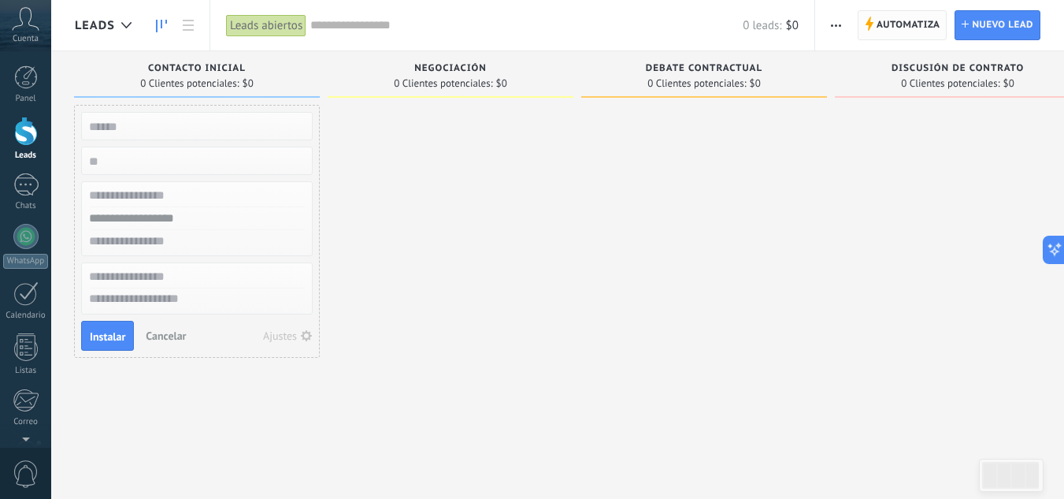
click at [914, 28] on span "Automatiza" at bounding box center [909, 25] width 64 height 28
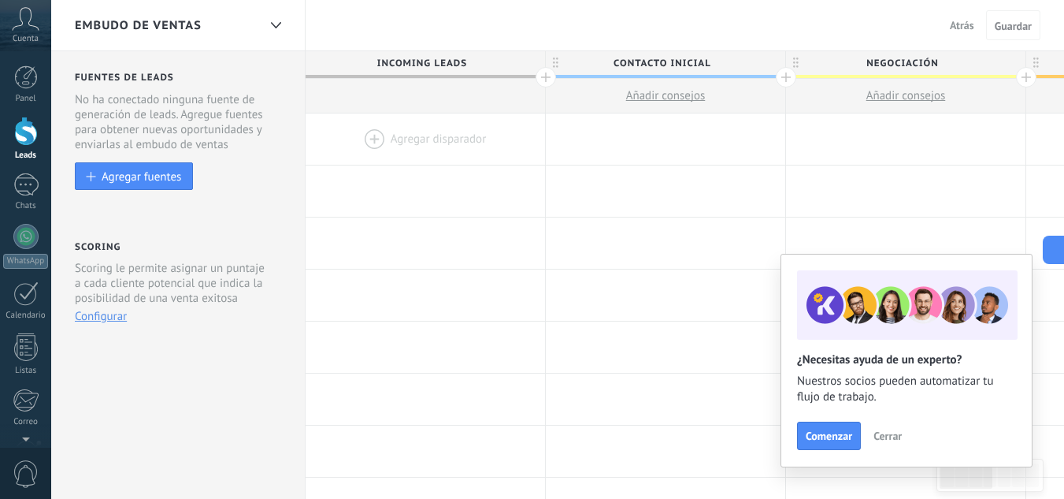
click at [414, 133] on div at bounding box center [425, 138] width 239 height 51
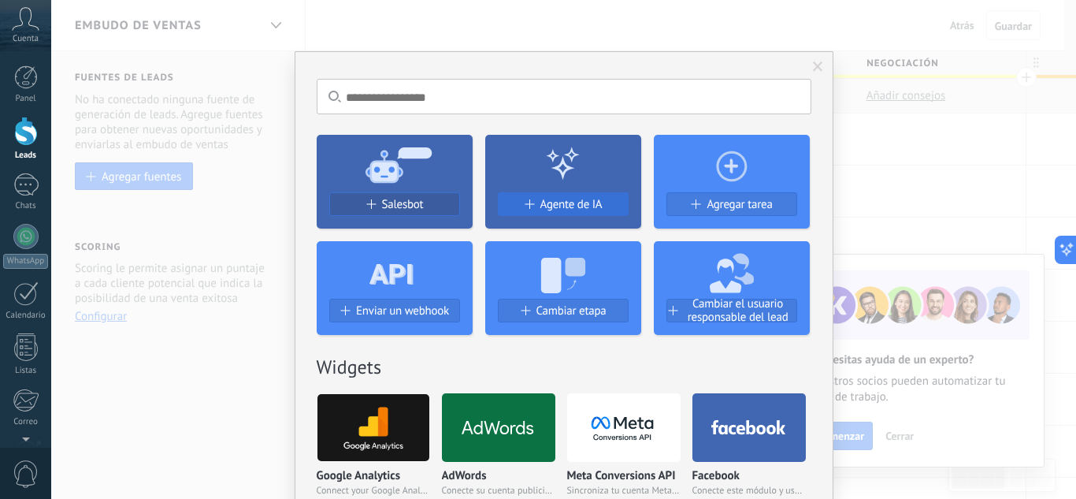
click at [595, 201] on span "Agente de IA" at bounding box center [571, 204] width 62 height 13
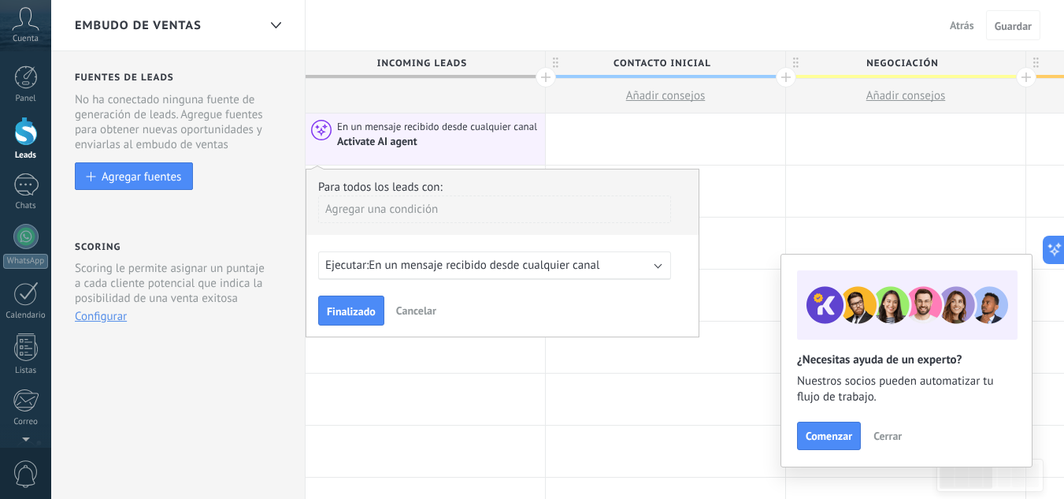
click at [546, 270] on span "En un mensaje recibido desde cualquier canal" at bounding box center [484, 265] width 231 height 15
click at [370, 300] on button "Finalizado" at bounding box center [351, 310] width 66 height 30
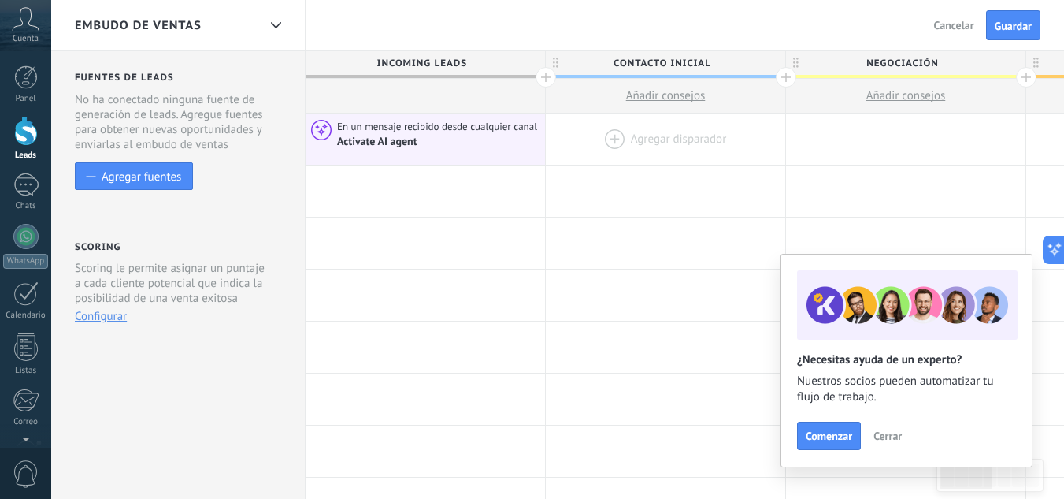
click at [630, 139] on div at bounding box center [665, 138] width 239 height 51
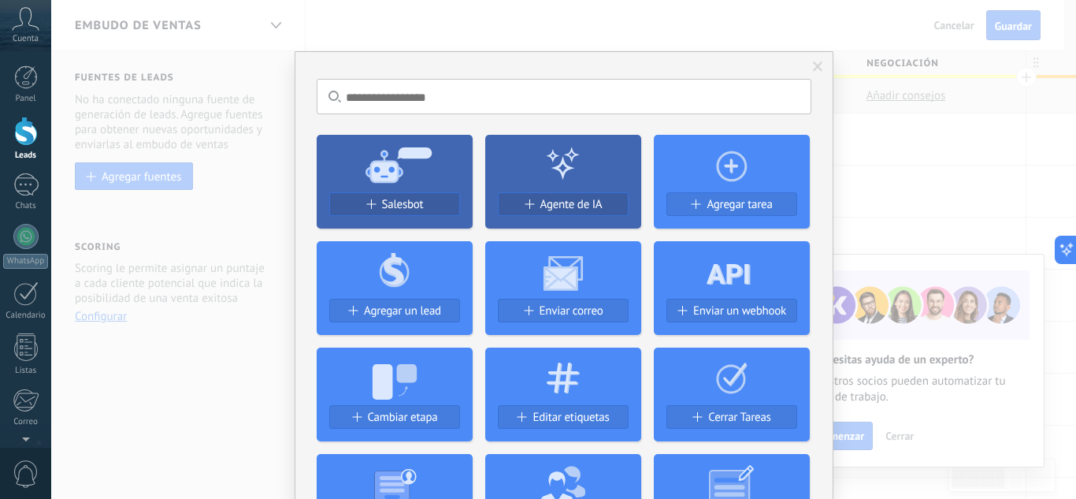
click at [813, 68] on span at bounding box center [818, 66] width 10 height 11
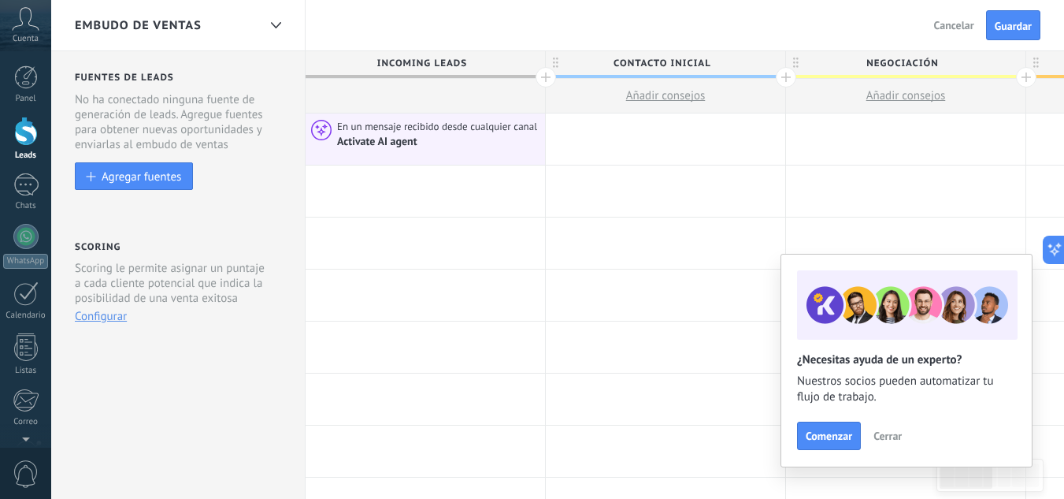
click at [438, 99] on div at bounding box center [425, 96] width 239 height 35
click at [648, 136] on div at bounding box center [665, 138] width 239 height 51
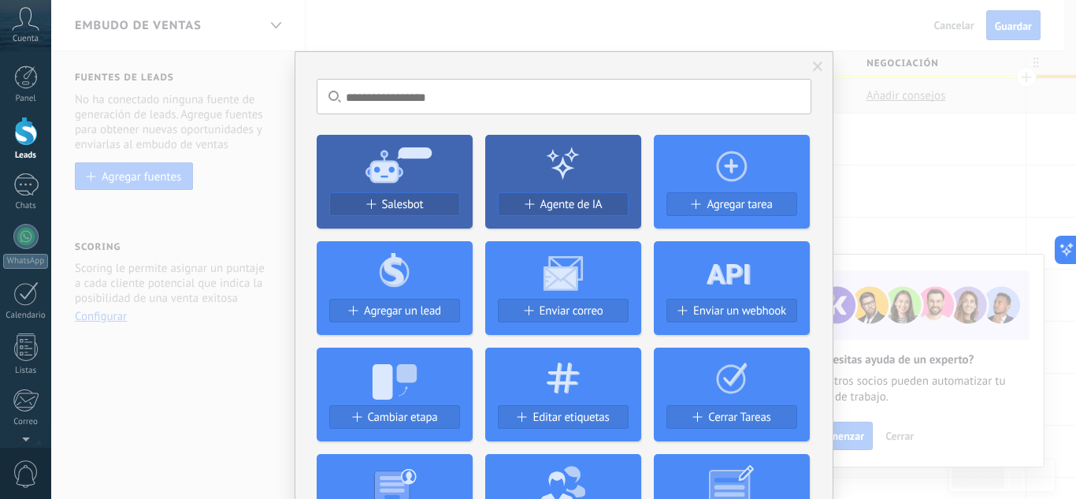
click at [814, 72] on span at bounding box center [818, 66] width 10 height 11
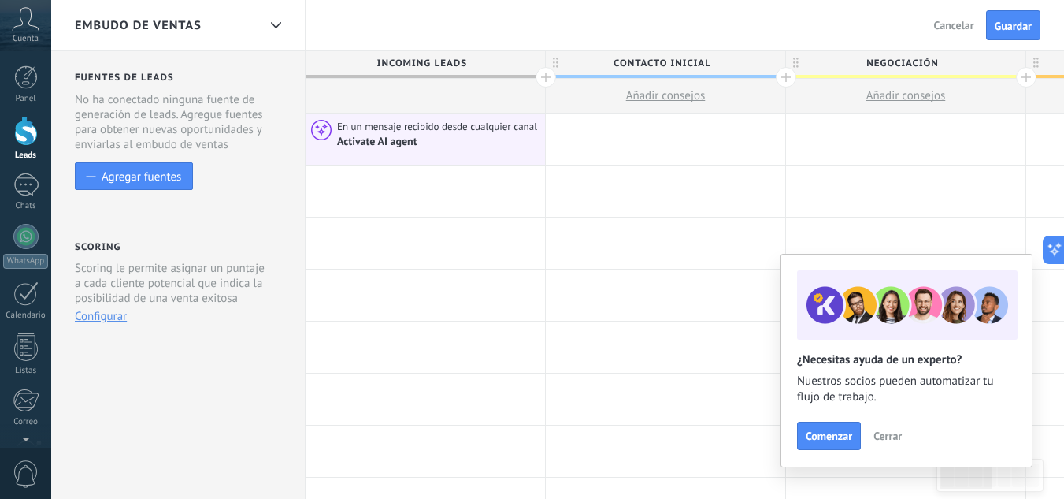
click at [948, 32] on button "Cancelar" at bounding box center [954, 25] width 53 height 24
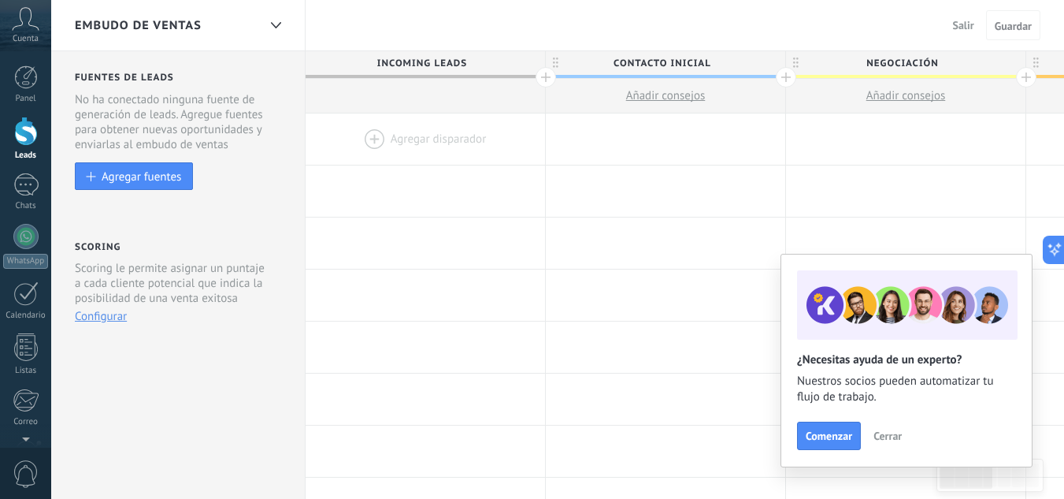
click at [35, 23] on icon at bounding box center [26, 19] width 28 height 24
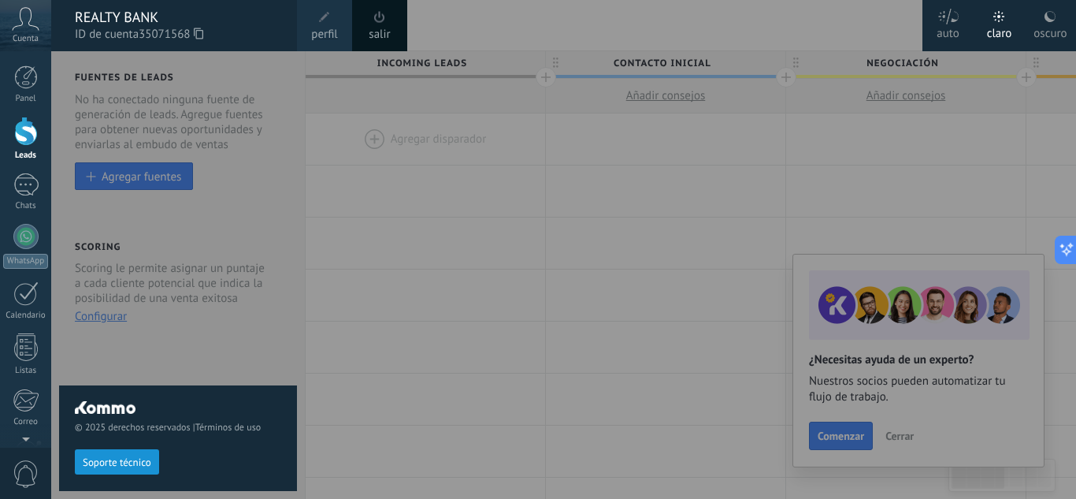
click at [326, 35] on span "perfil" at bounding box center [324, 34] width 26 height 17
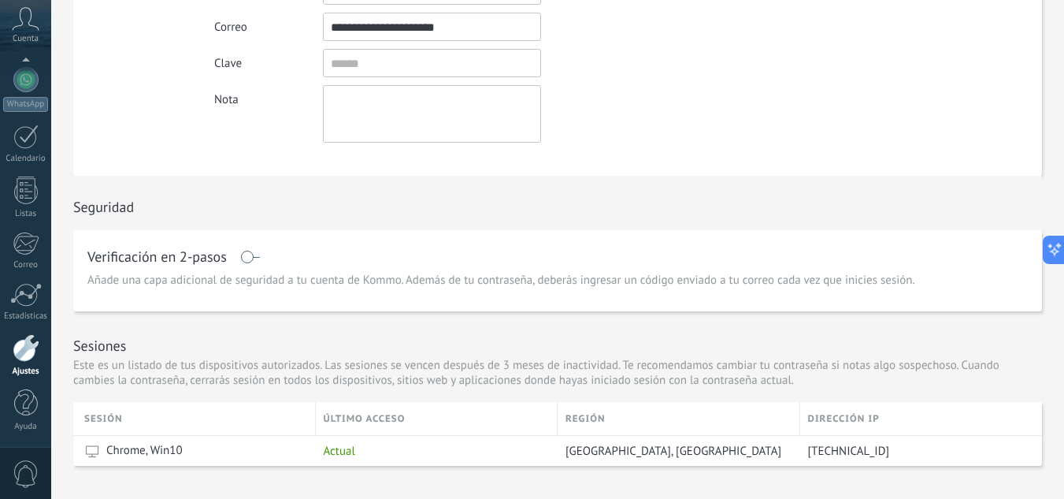
scroll to position [195, 0]
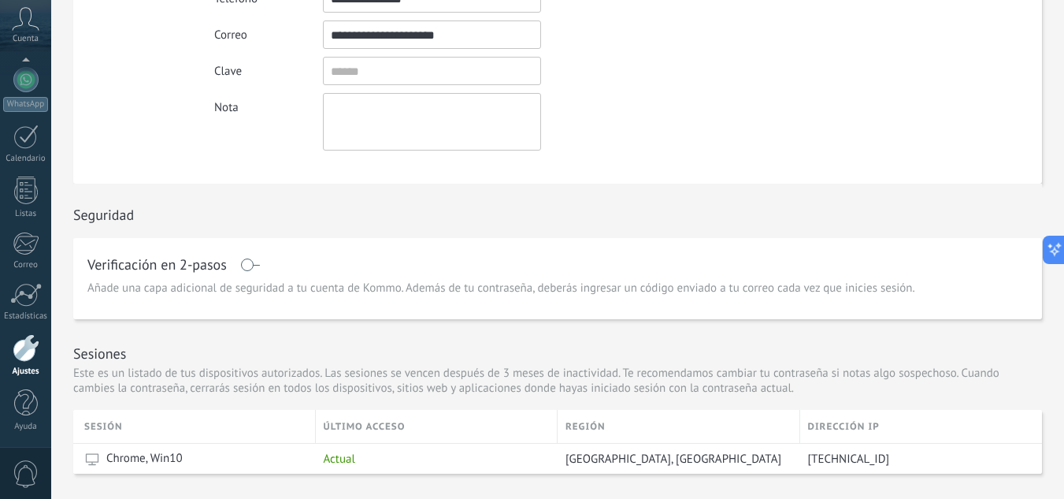
drag, startPoint x: 1050, startPoint y: 139, endPoint x: 1044, endPoint y: 78, distance: 61.0
click at [1044, 80] on div "**********" at bounding box center [557, 319] width 1013 height 929
click at [1044, 76] on div "**********" at bounding box center [557, 319] width 1013 height 929
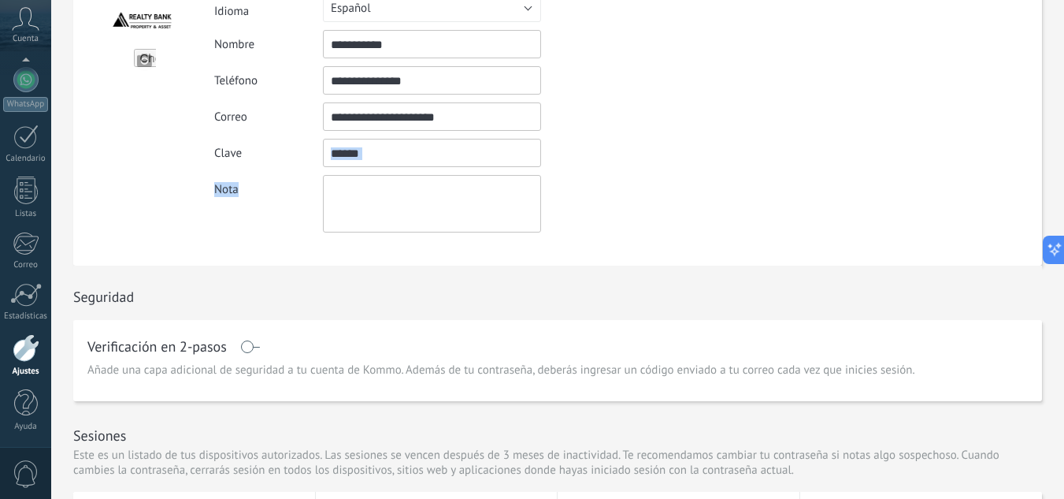
scroll to position [98, 0]
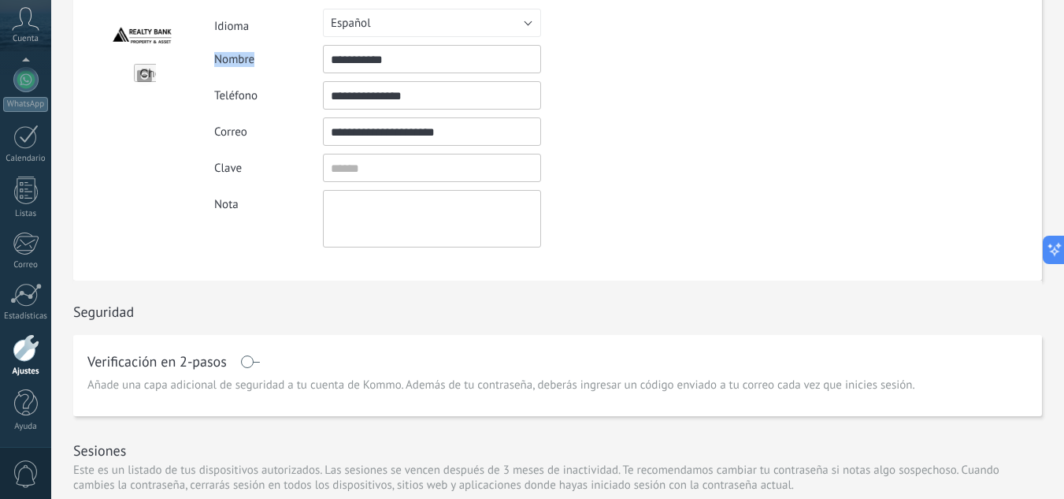
drag, startPoint x: 1055, startPoint y: 40, endPoint x: 1055, endPoint y: 28, distance: 11.8
click at [1055, 28] on div "**********" at bounding box center [557, 416] width 1013 height 929
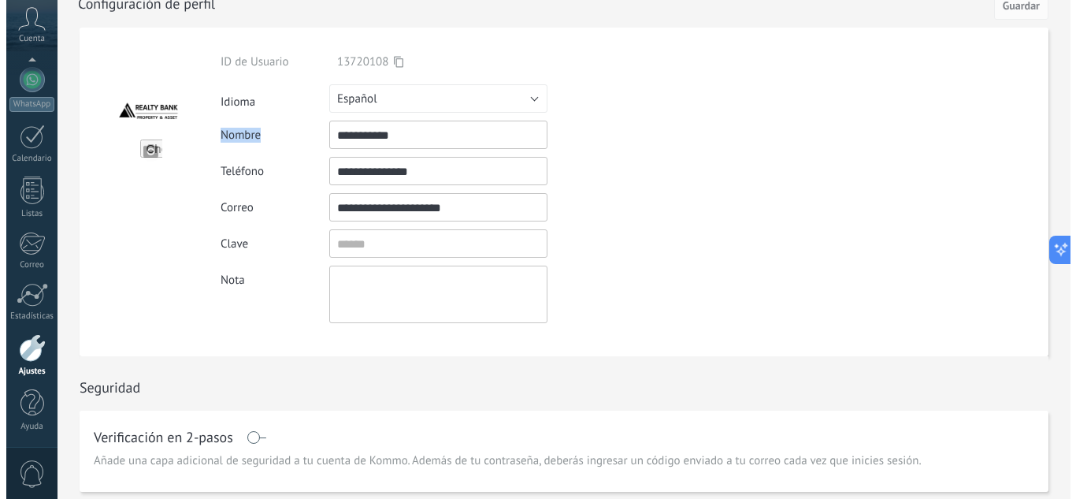
scroll to position [0, 0]
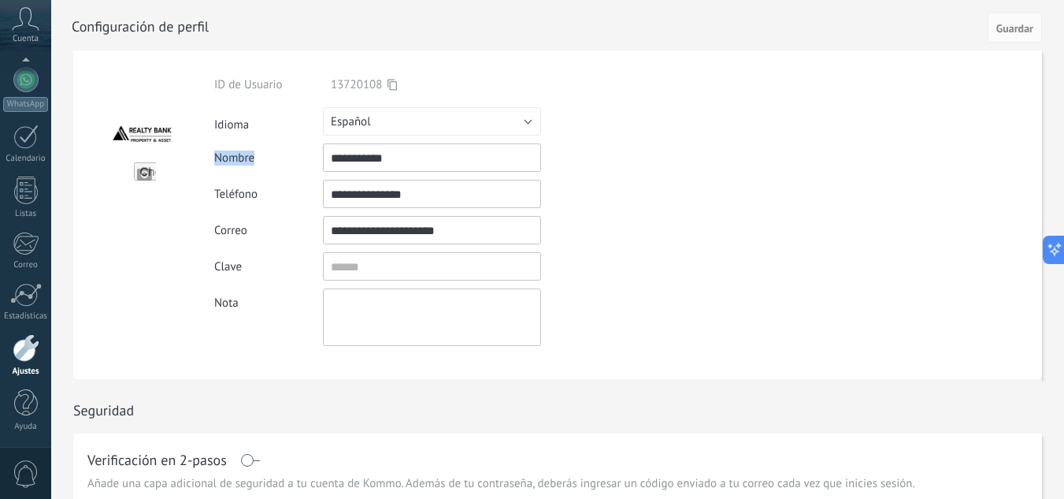
click at [23, 469] on span "0" at bounding box center [26, 474] width 27 height 28
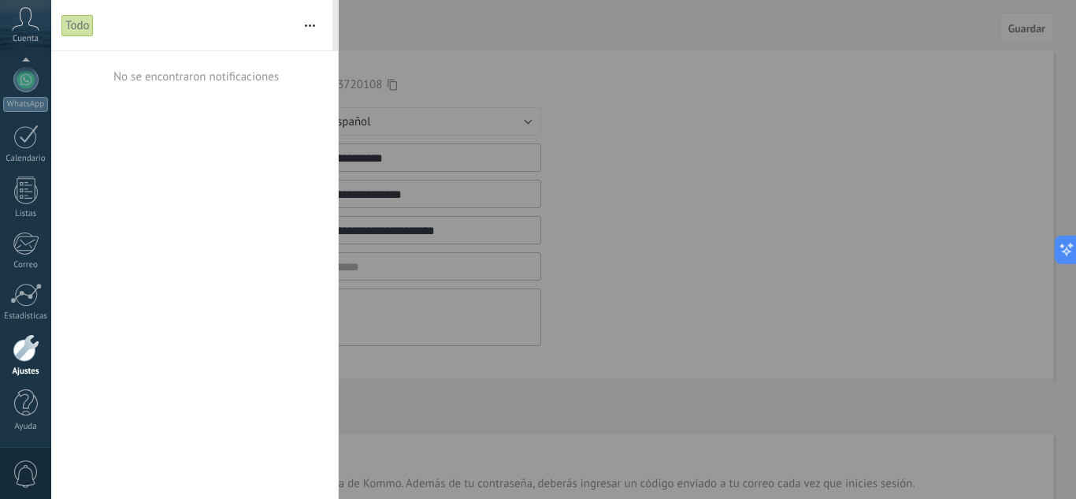
click at [315, 24] on button "button" at bounding box center [310, 25] width 34 height 50
click at [150, 178] on div "No se encontraron notificaciones" at bounding box center [194, 274] width 287 height 447
click at [27, 83] on div at bounding box center [26, 77] width 24 height 24
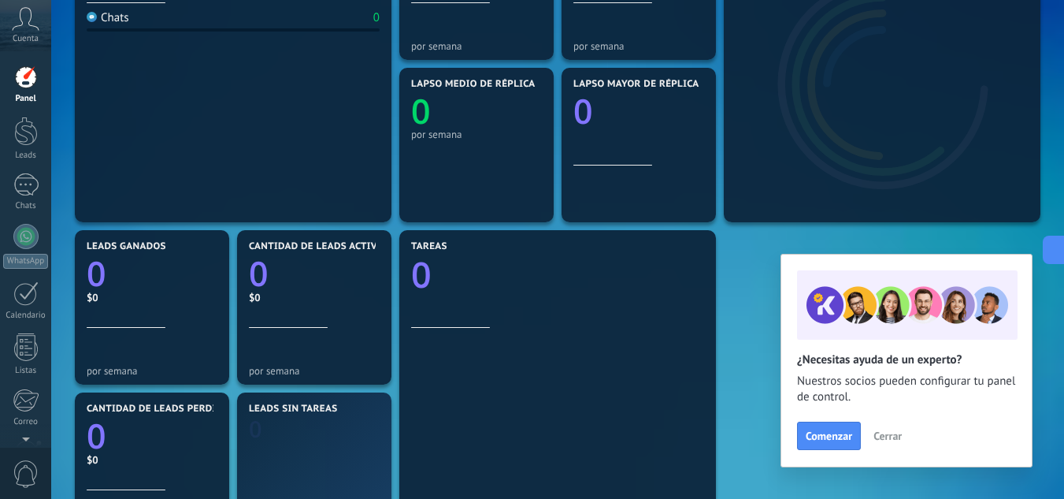
scroll to position [561, 0]
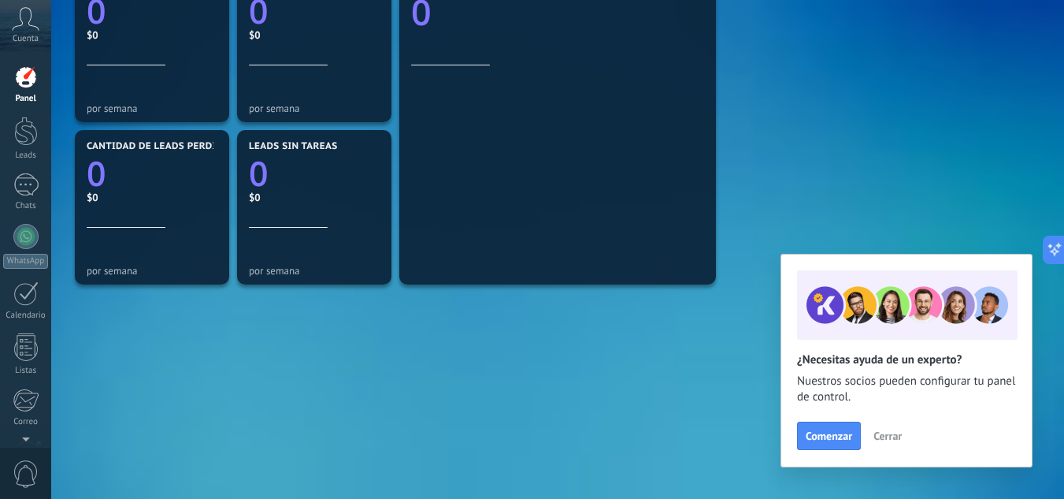
click at [904, 440] on button "Cerrar" at bounding box center [887, 436] width 43 height 24
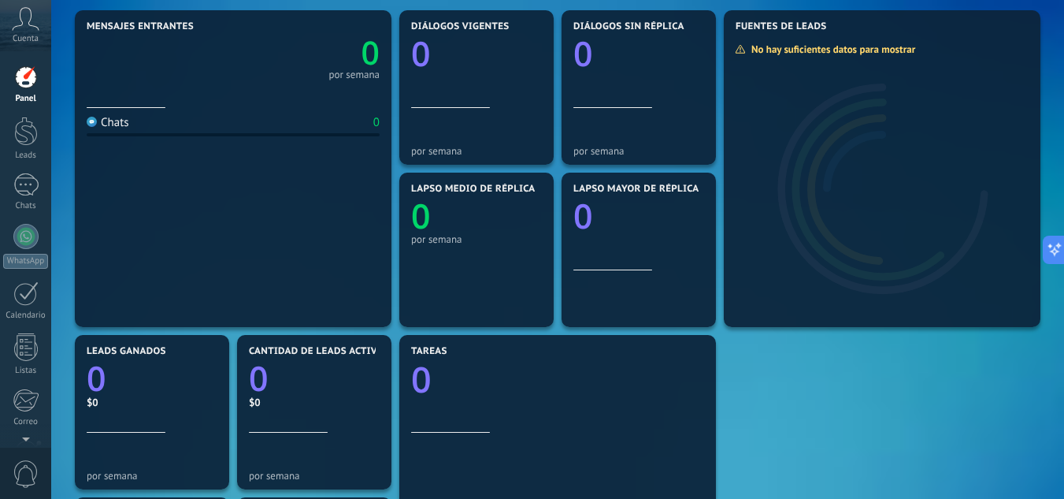
scroll to position [0, 0]
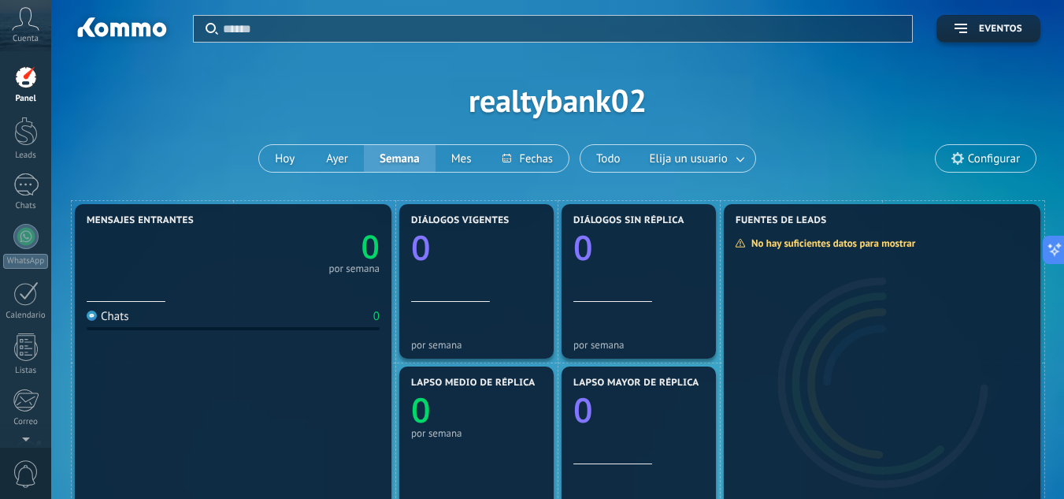
click at [999, 154] on span "Configurar" at bounding box center [994, 158] width 52 height 13
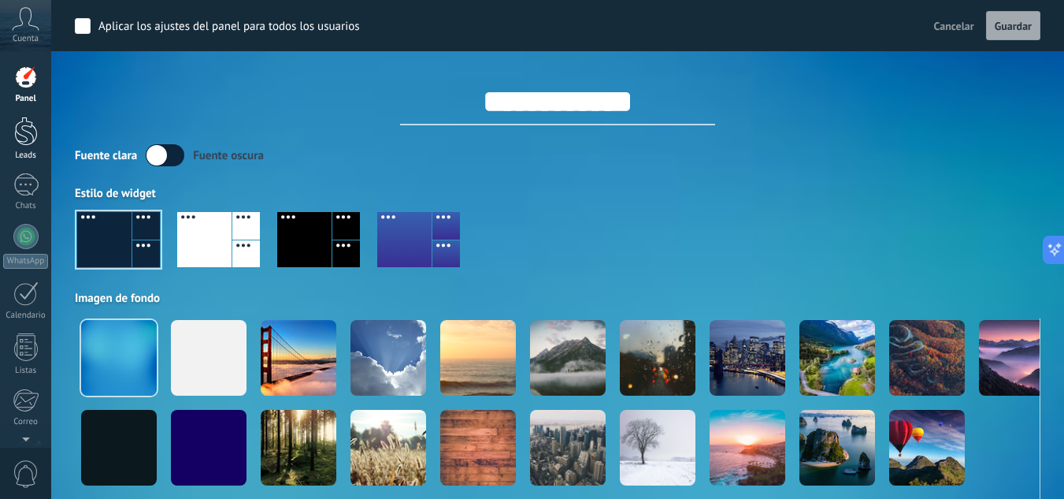
click at [19, 127] on div at bounding box center [26, 131] width 24 height 29
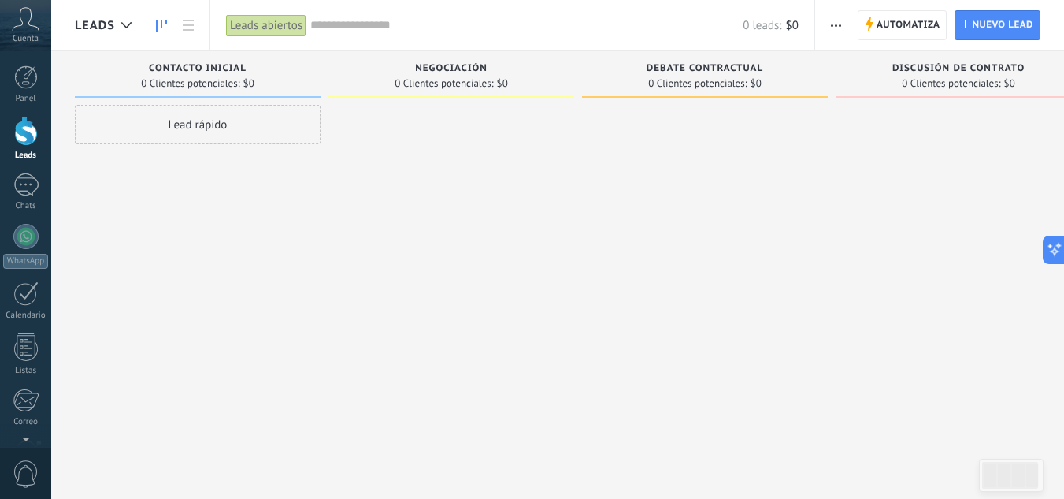
click at [236, 124] on div "Lead rápido" at bounding box center [198, 124] width 246 height 39
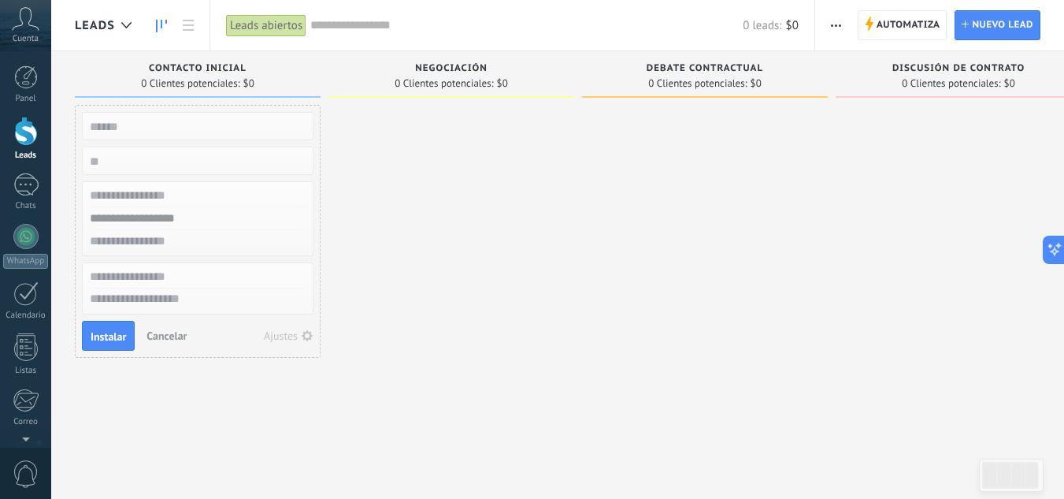
click at [236, 124] on input "text" at bounding box center [196, 126] width 230 height 22
click at [406, 150] on div at bounding box center [451, 251] width 246 height 293
click at [163, 335] on span "Cancelar" at bounding box center [167, 335] width 40 height 14
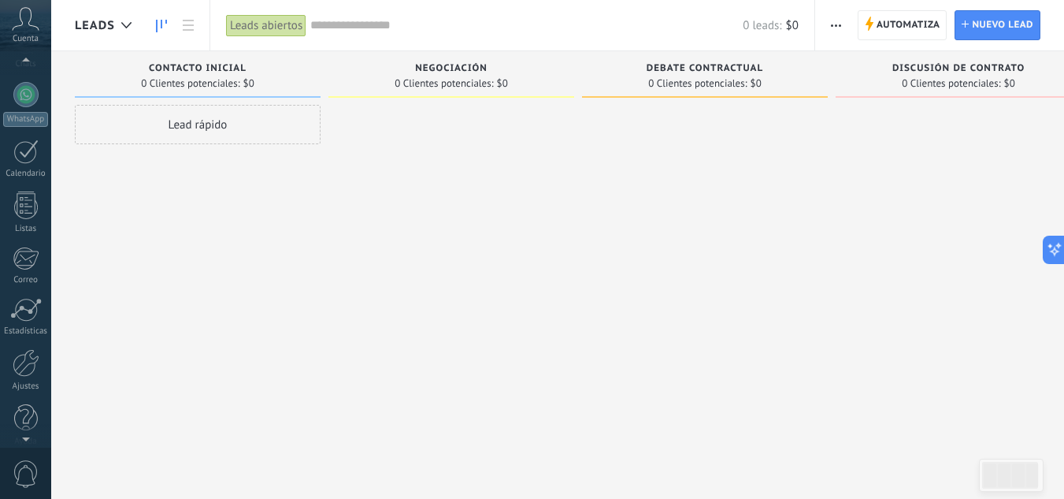
scroll to position [157, 0]
click at [24, 412] on div at bounding box center [26, 403] width 24 height 28
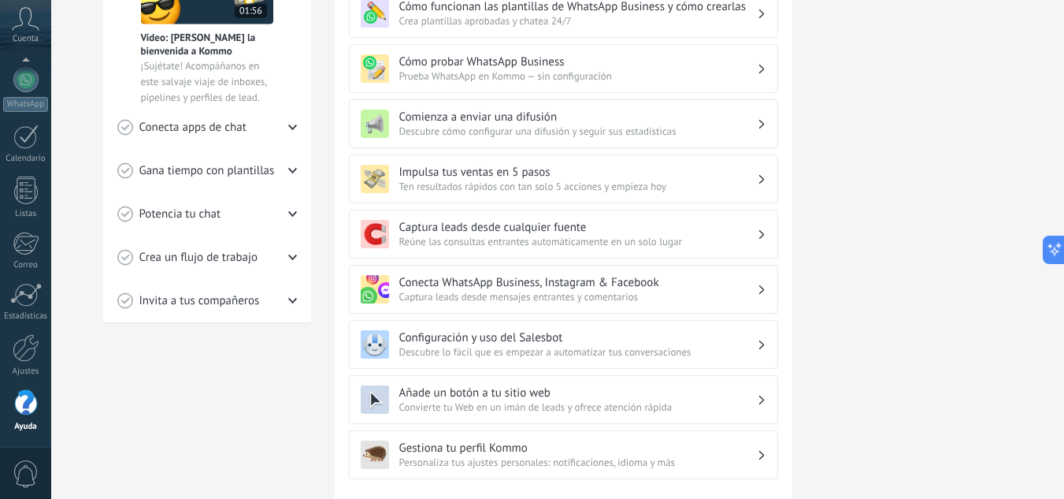
scroll to position [476, 0]
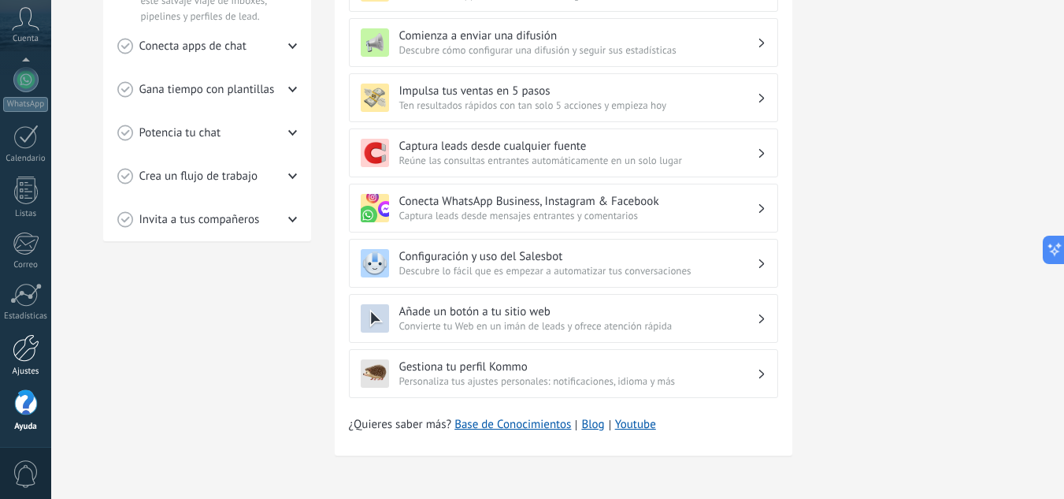
click at [26, 360] on div at bounding box center [26, 348] width 27 height 28
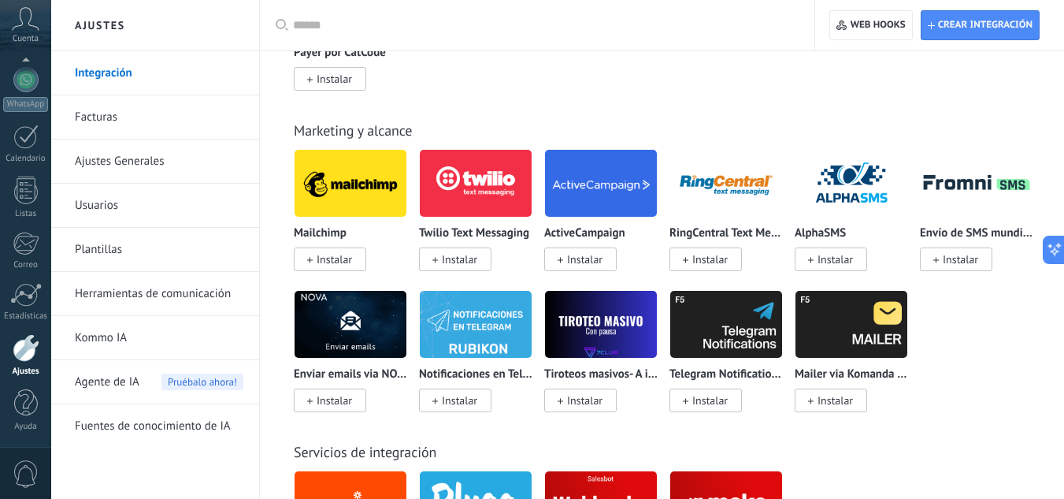
scroll to position [2381, 0]
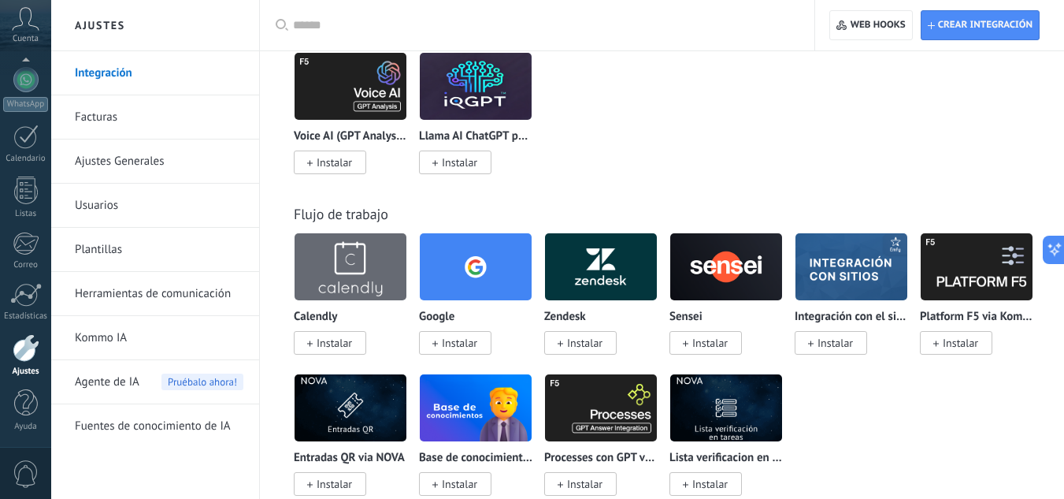
click at [14, 26] on icon at bounding box center [26, 19] width 28 height 24
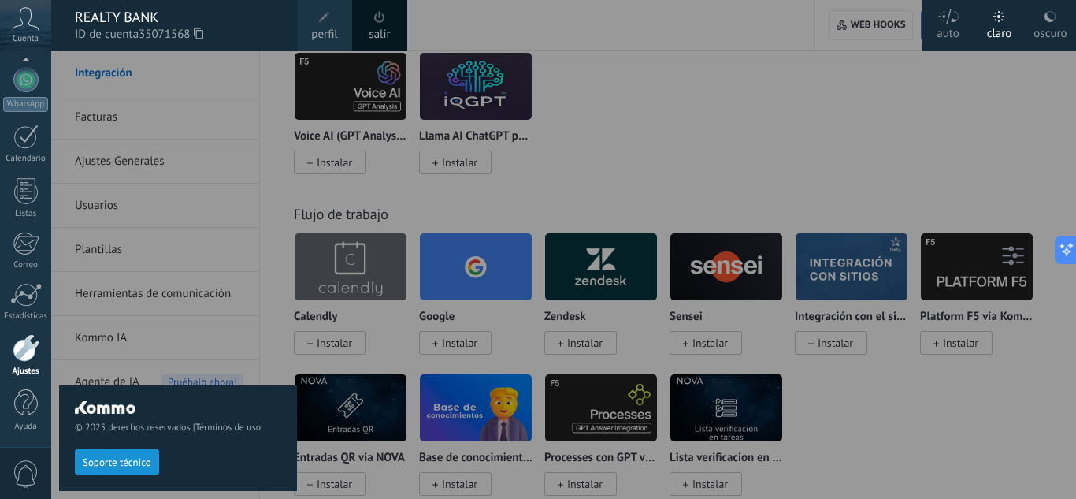
click at [347, 34] on link "perfil" at bounding box center [324, 25] width 55 height 51
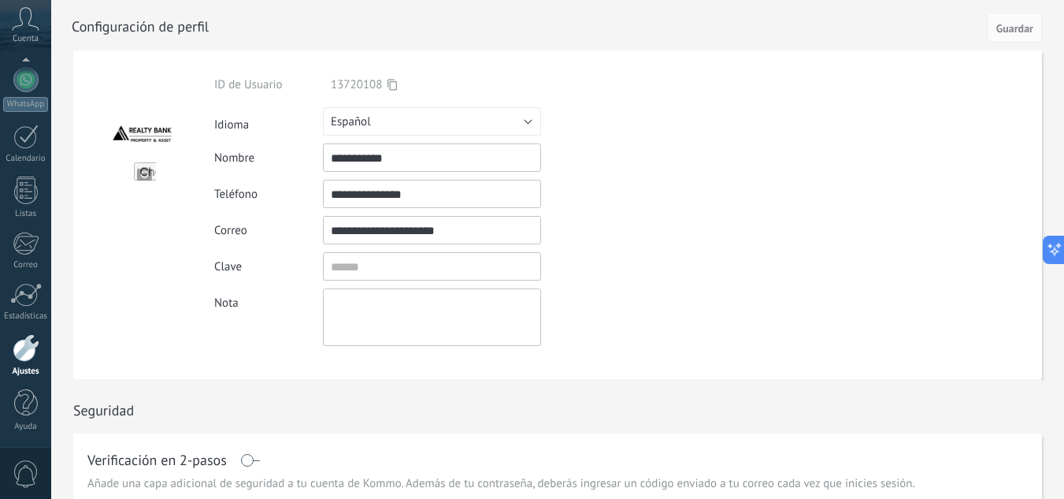
click at [39, 34] on div "Cuenta" at bounding box center [25, 25] width 51 height 51
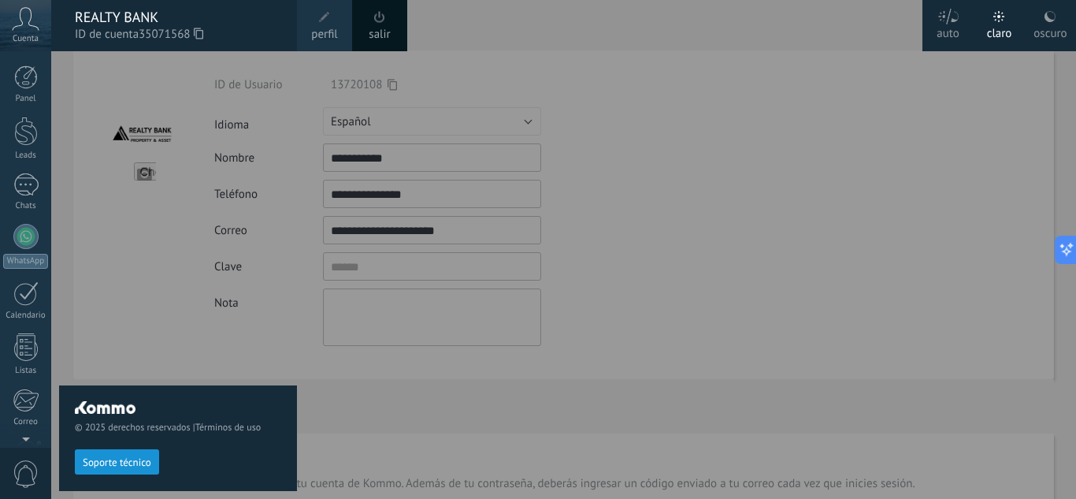
click at [15, 31] on div "Cuenta" at bounding box center [25, 25] width 51 height 51
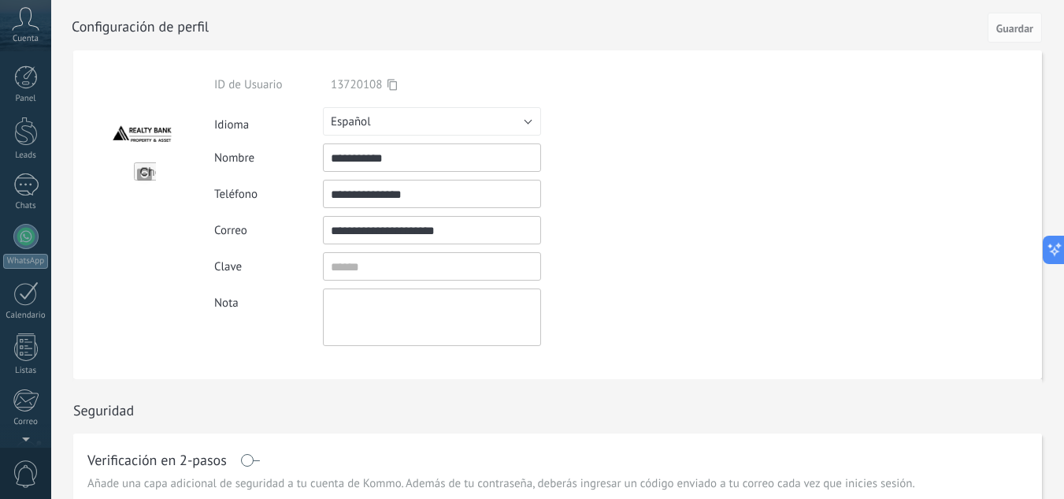
click at [27, 30] on icon at bounding box center [26, 19] width 28 height 24
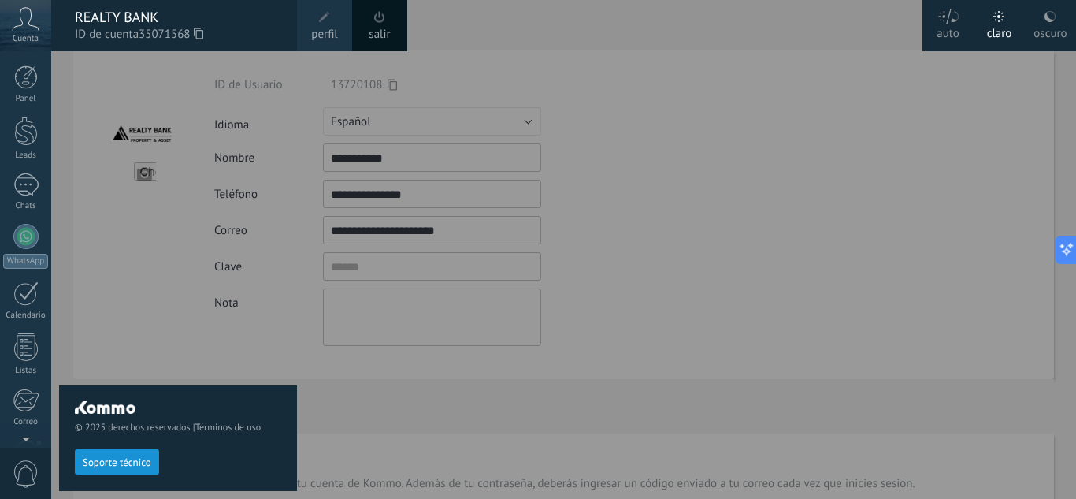
click at [27, 30] on icon at bounding box center [26, 19] width 28 height 24
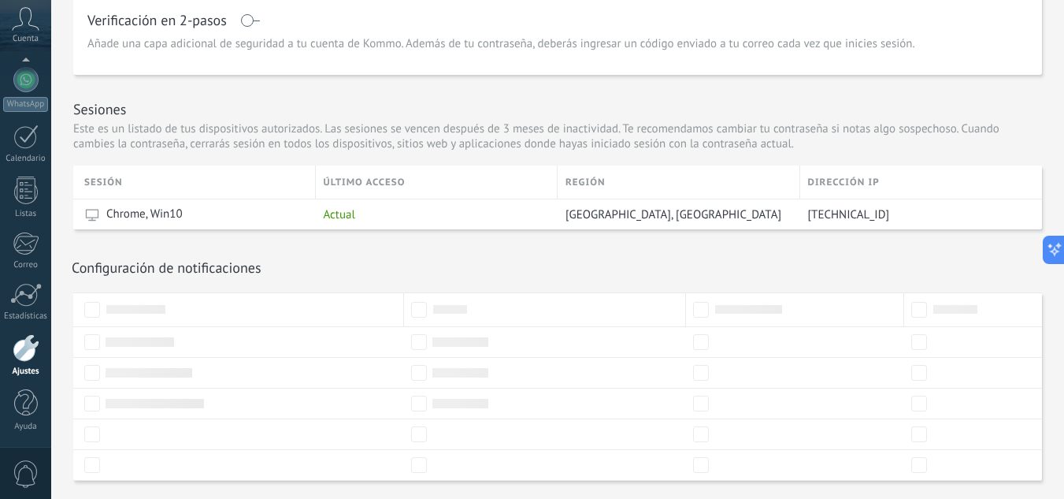
scroll to position [441, 0]
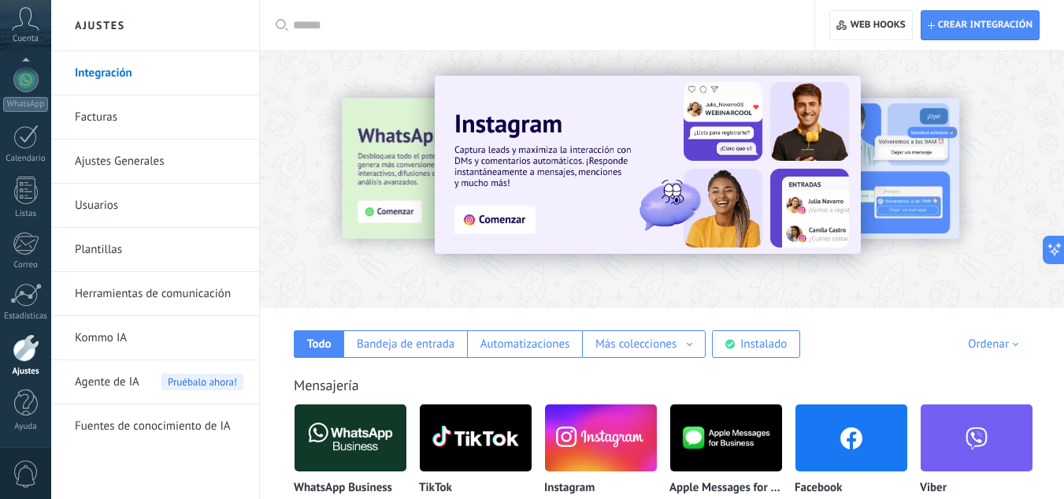
click at [24, 2] on div "Cuenta" at bounding box center [25, 25] width 51 height 51
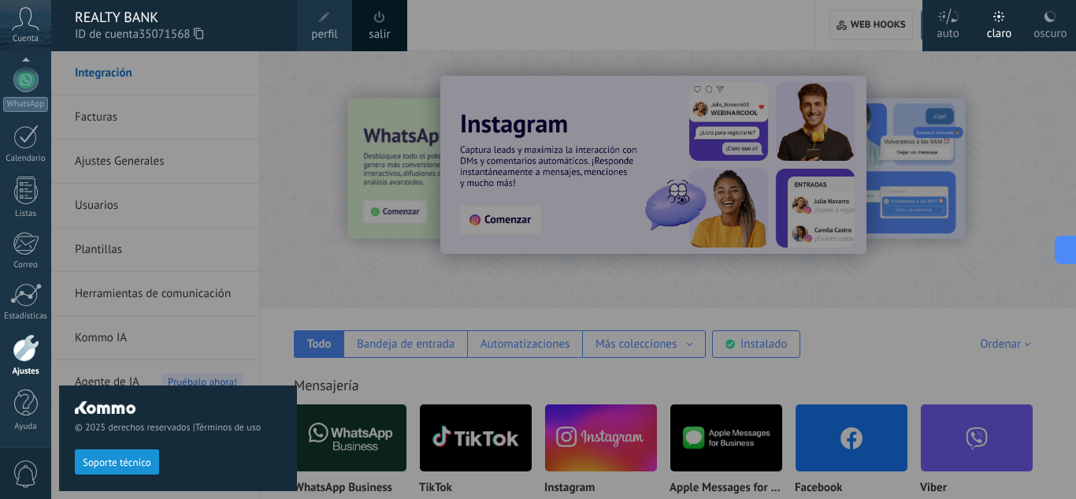
click at [395, 28] on div "salir" at bounding box center [379, 25] width 55 height 51
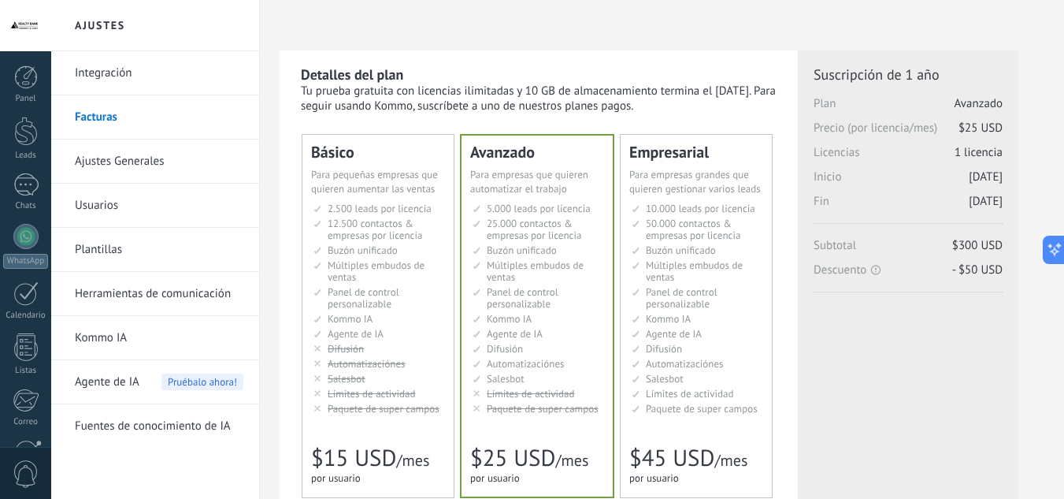
click at [33, 28] on div at bounding box center [25, 25] width 51 height 51
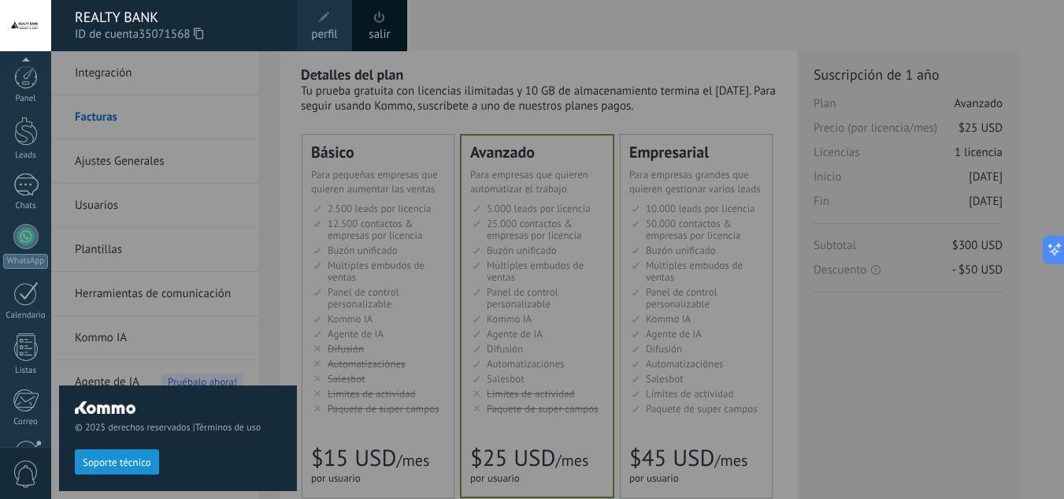
scroll to position [157, 0]
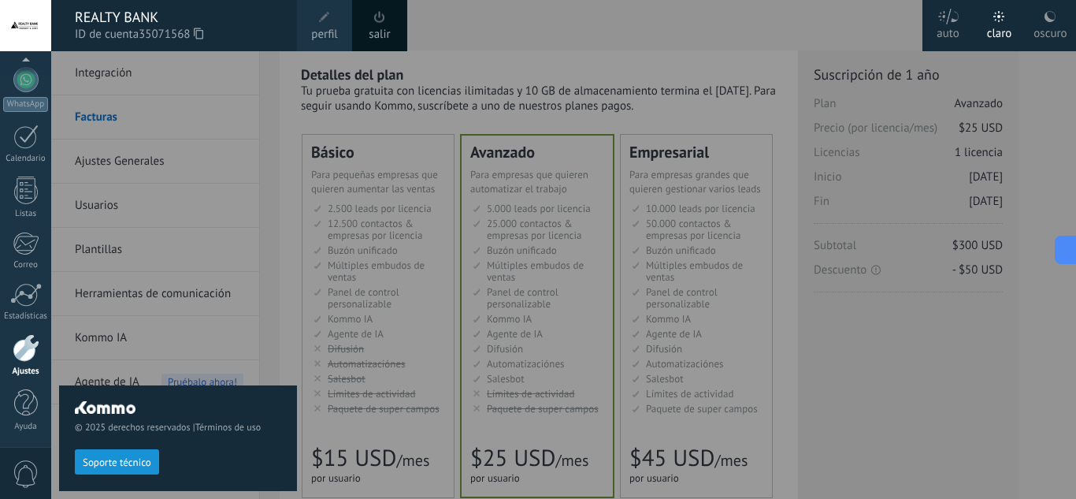
click at [448, 31] on div at bounding box center [589, 249] width 1076 height 499
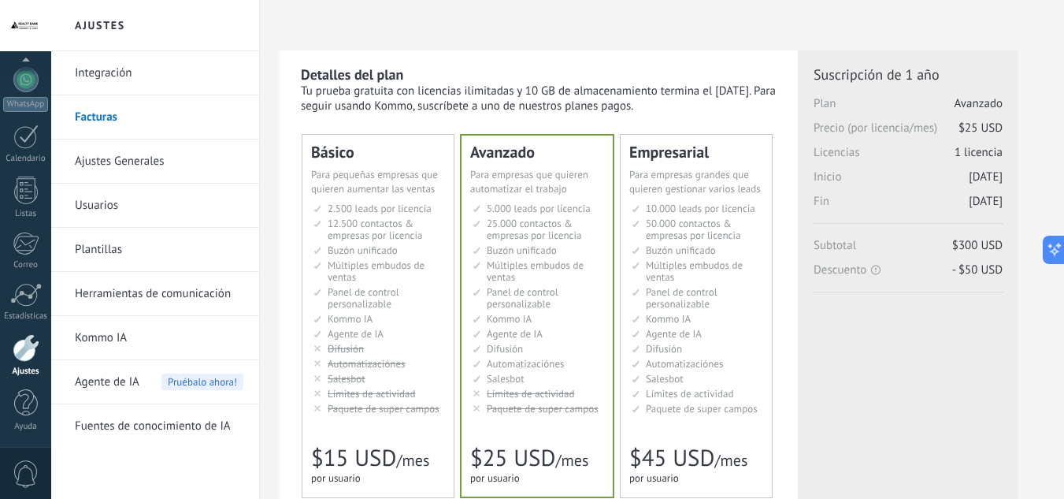
click at [139, 169] on link "Ajustes Generales" at bounding box center [159, 161] width 169 height 44
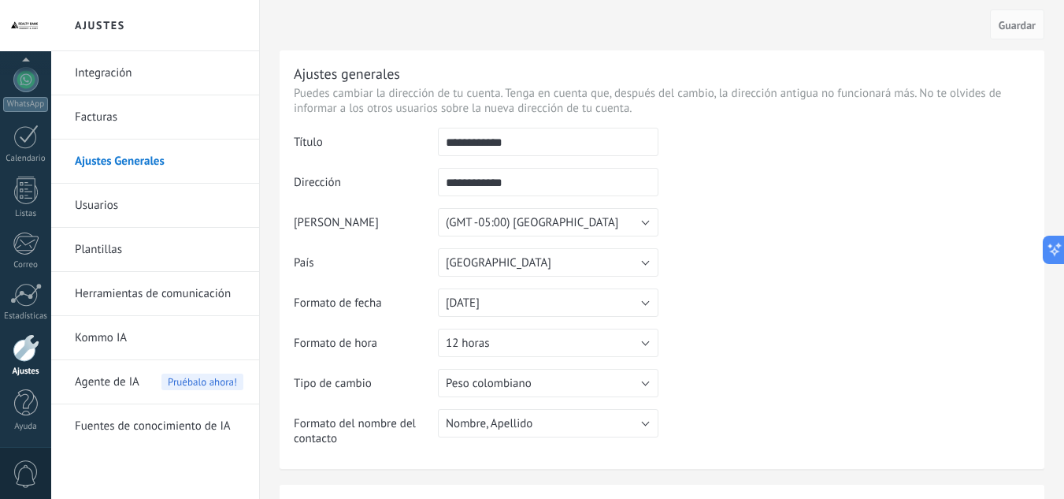
click at [23, 371] on div "Ajustes" at bounding box center [26, 371] width 46 height 10
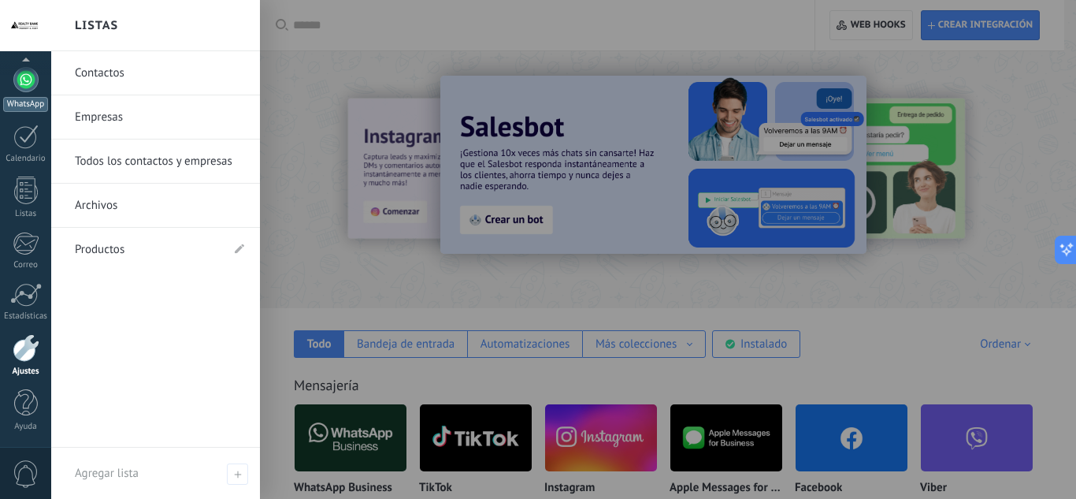
click at [23, 80] on div at bounding box center [25, 79] width 25 height 25
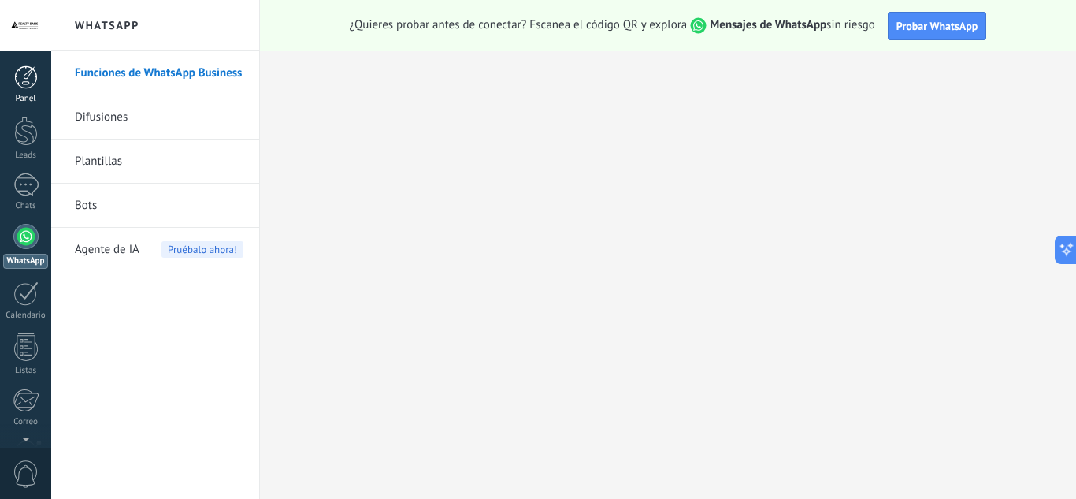
click at [24, 86] on div at bounding box center [26, 77] width 24 height 24
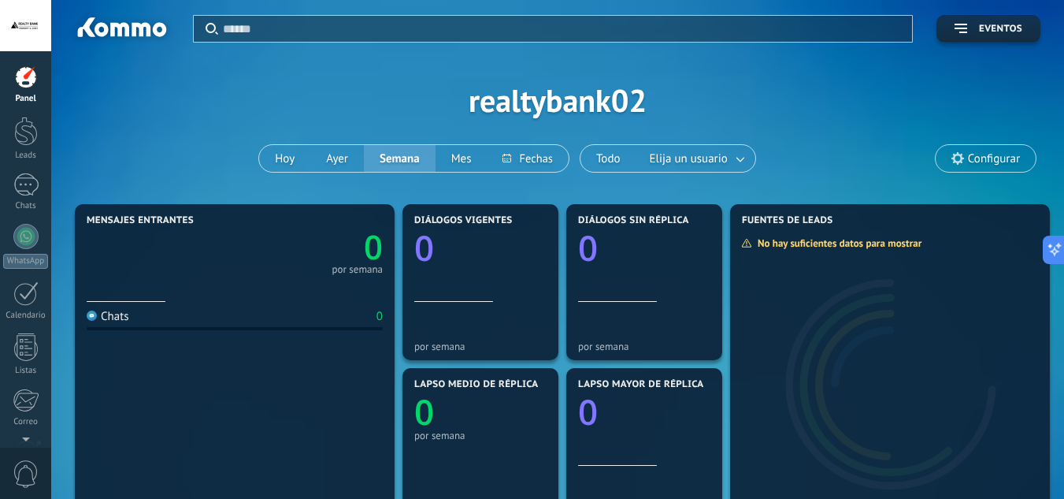
click at [19, 109] on div "Panel Leads Chats WhatsApp Clientes" at bounding box center [25, 334] width 51 height 539
click at [23, 139] on div at bounding box center [26, 131] width 24 height 29
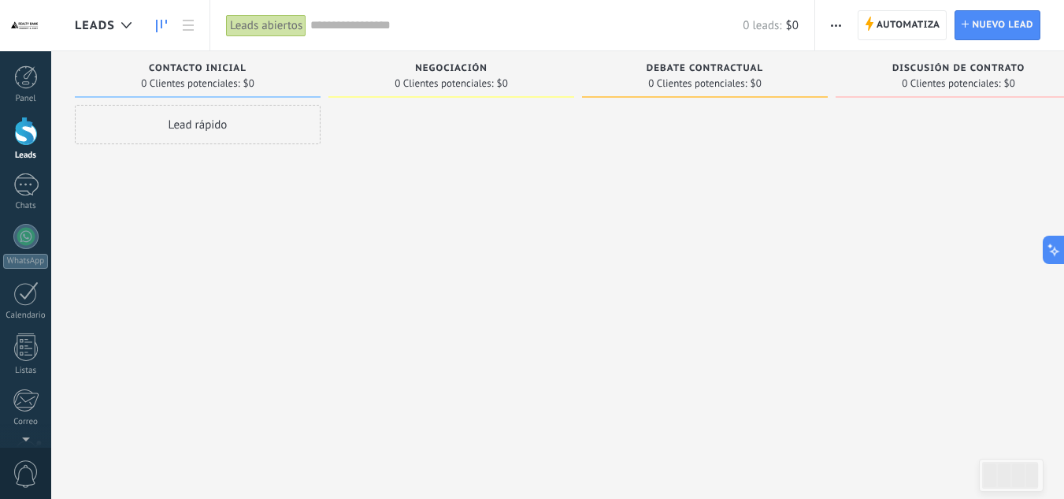
click at [19, 171] on div "Panel Leads Chats WhatsApp Clientes" at bounding box center [25, 334] width 51 height 539
click at [26, 177] on div at bounding box center [25, 184] width 25 height 23
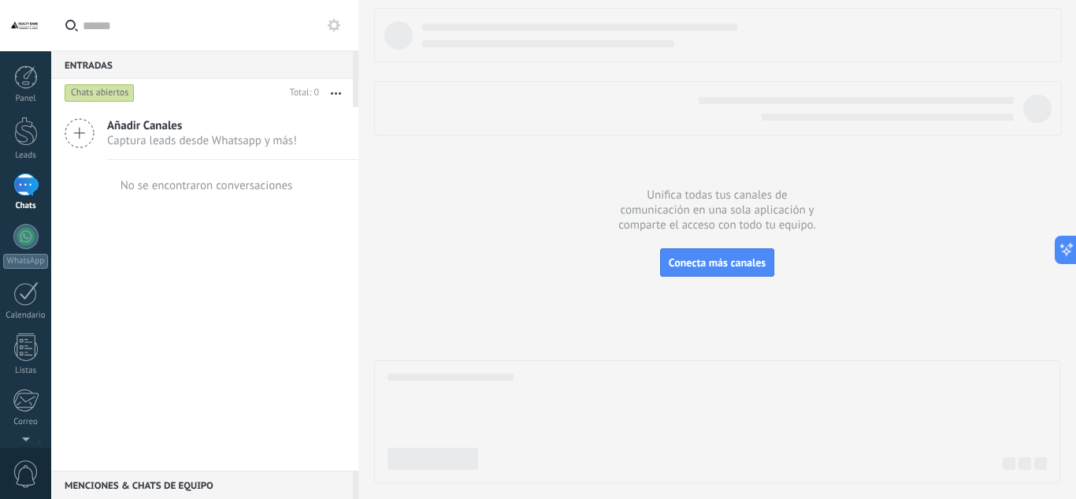
click at [94, 135] on icon at bounding box center [80, 133] width 30 height 30
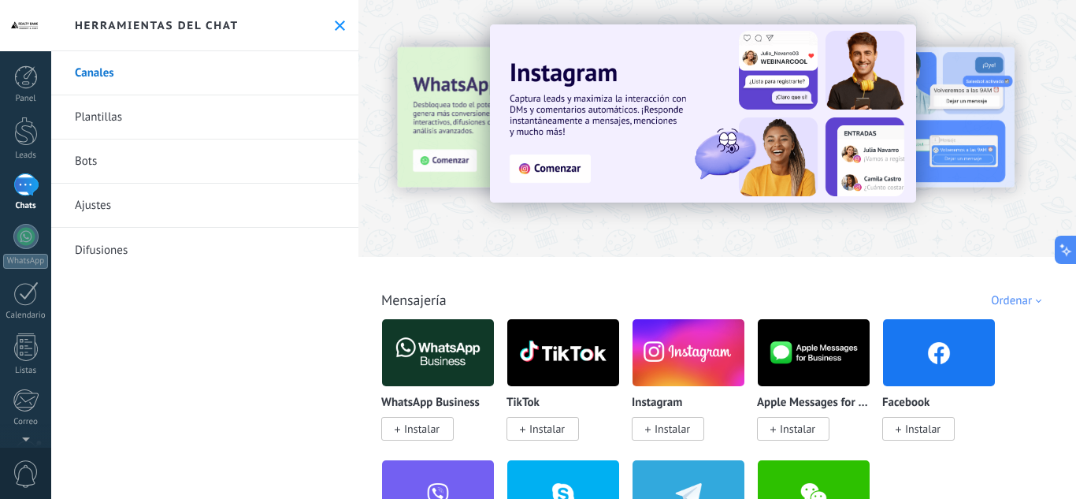
click at [98, 161] on link "Bots" at bounding box center [204, 161] width 307 height 44
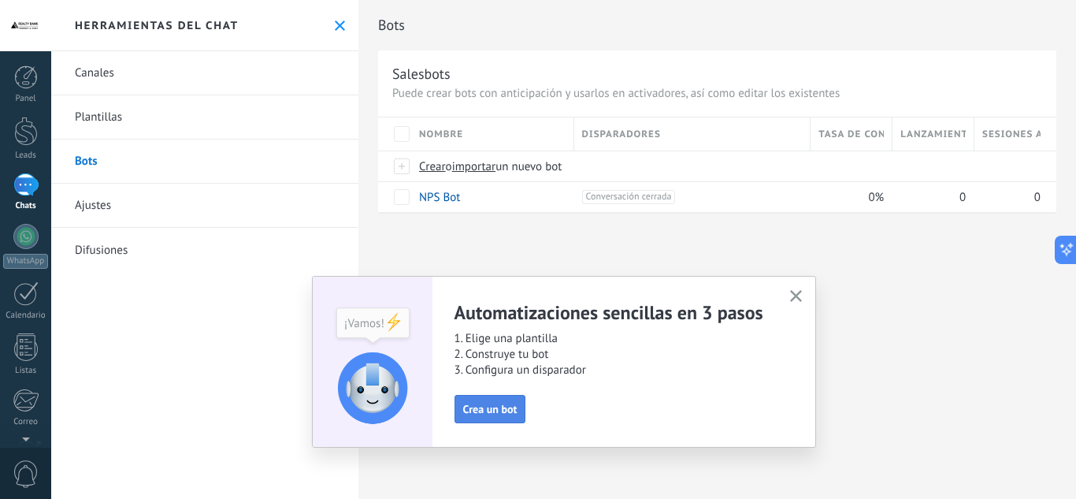
click at [503, 401] on button "Crea un bot" at bounding box center [490, 409] width 72 height 28
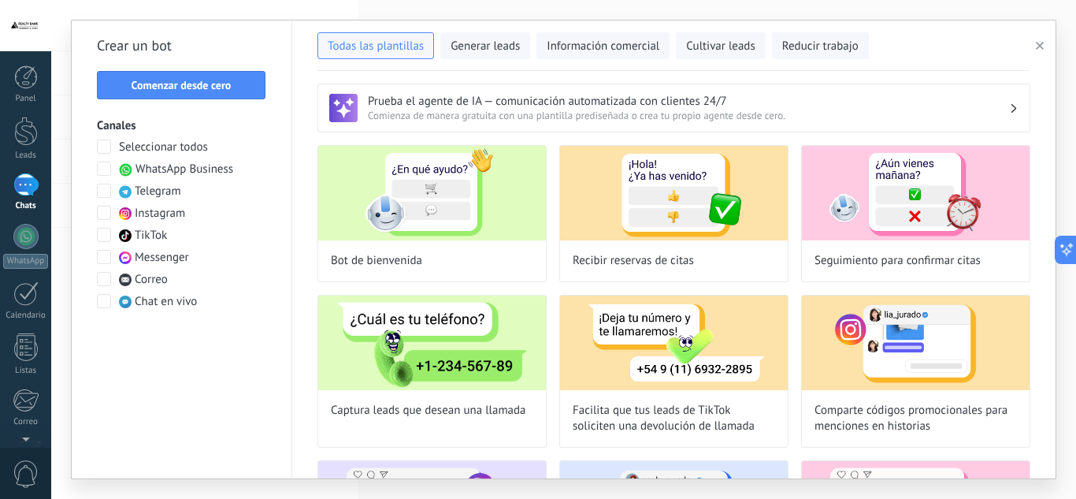
click at [181, 165] on span "WhatsApp Business" at bounding box center [184, 169] width 98 height 16
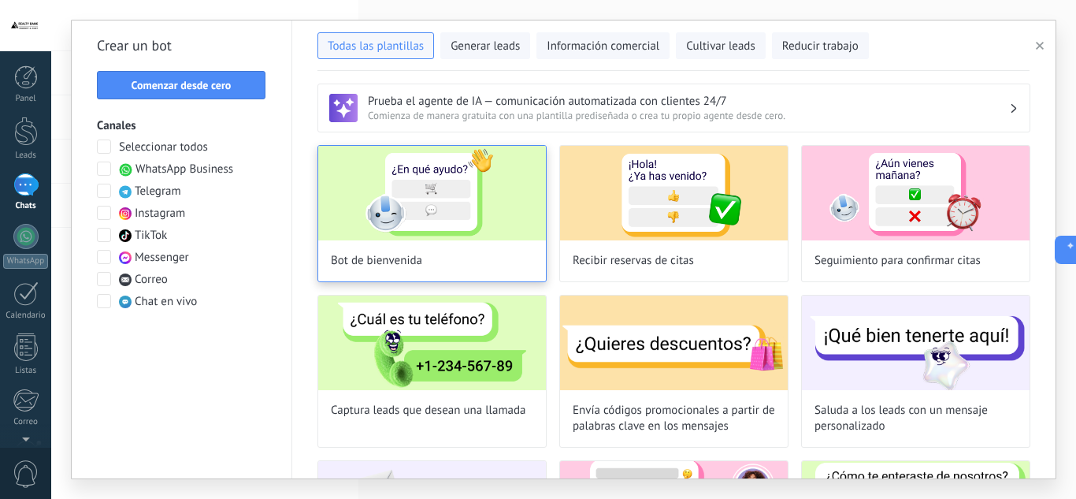
click at [391, 213] on img at bounding box center [432, 193] width 228 height 95
type input "**********"
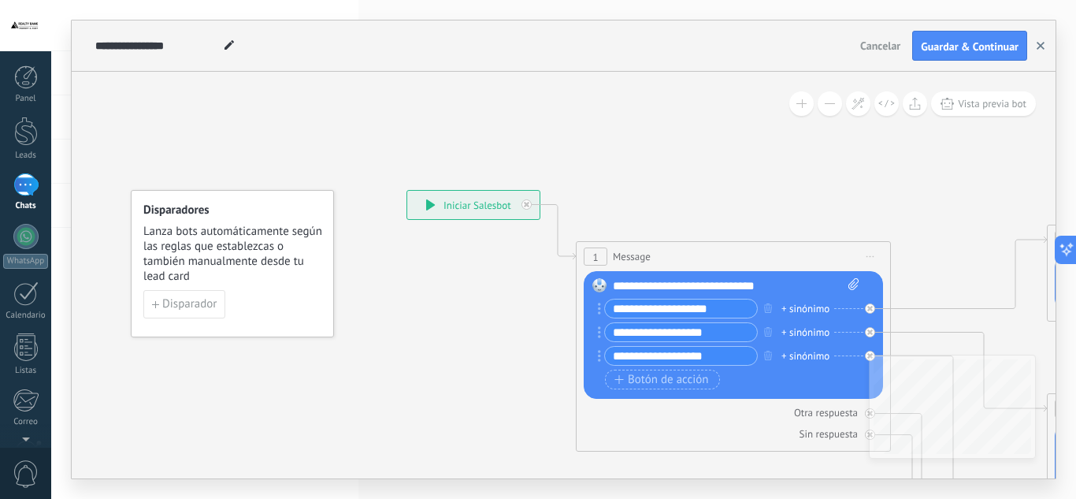
click at [1040, 48] on icon "button" at bounding box center [1041, 46] width 8 height 8
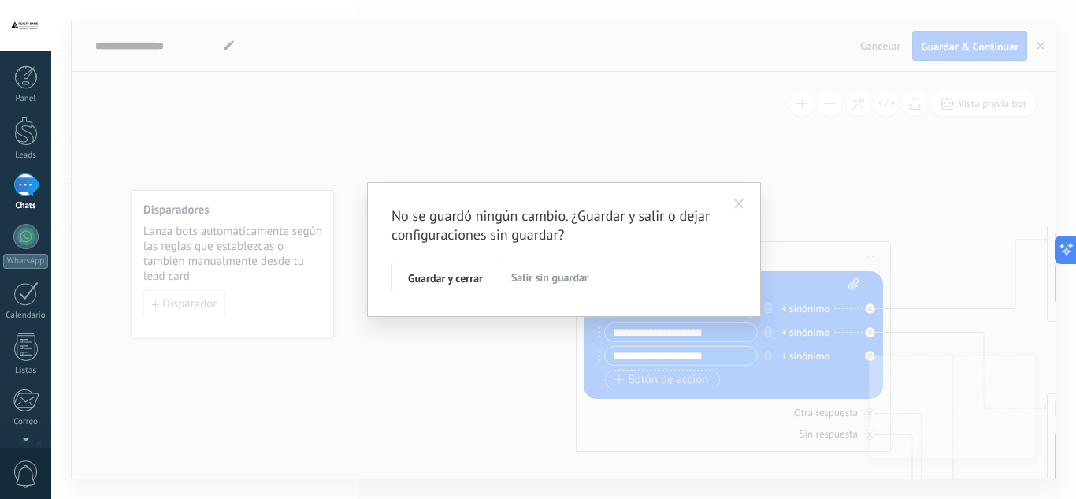
click at [532, 284] on span "Salir sin guardar" at bounding box center [549, 277] width 77 height 14
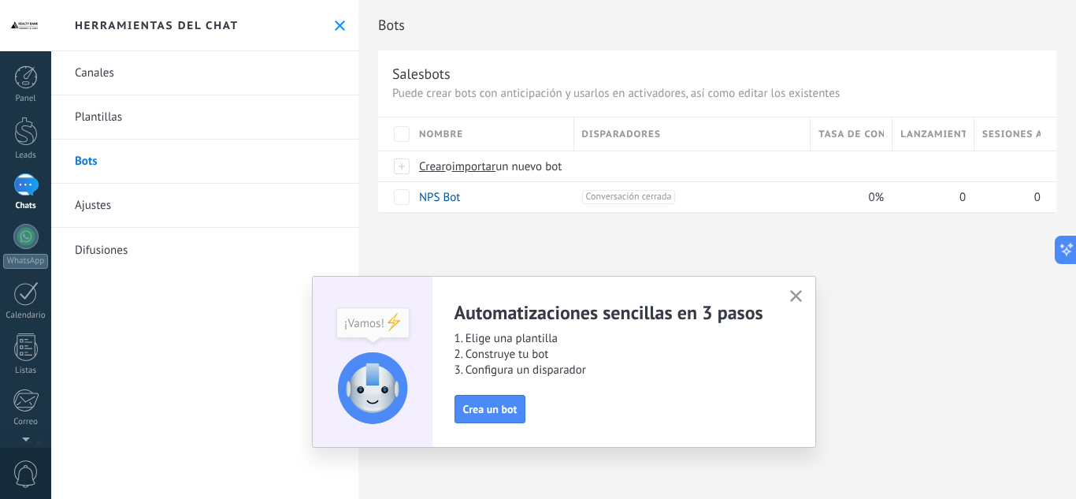
click at [336, 25] on icon at bounding box center [340, 25] width 10 height 10
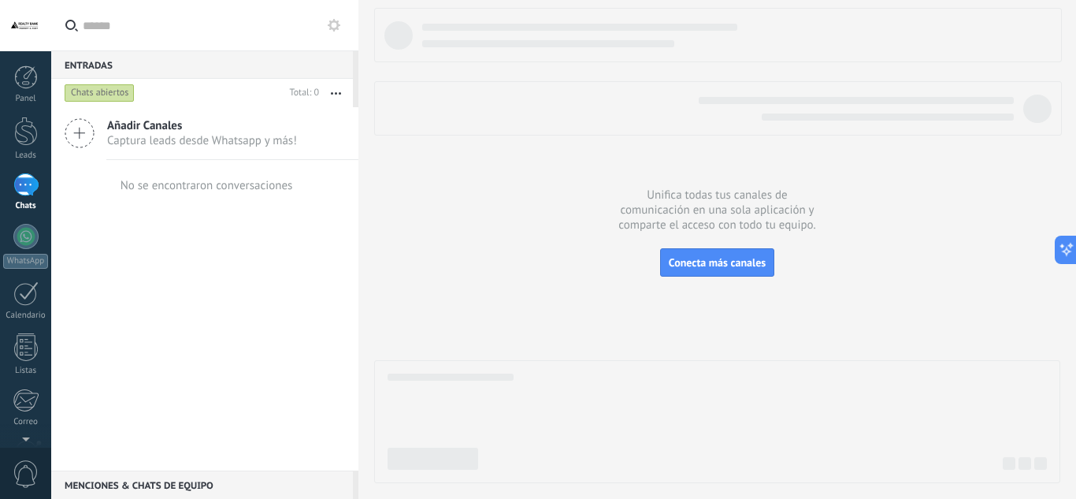
click at [26, 37] on div at bounding box center [25, 25] width 51 height 51
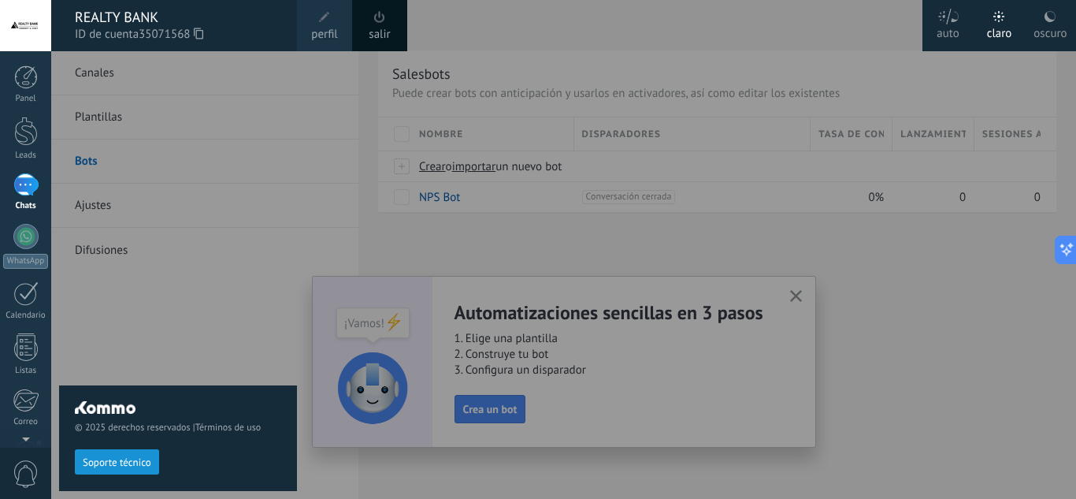
click at [412, 234] on div at bounding box center [589, 249] width 1076 height 499
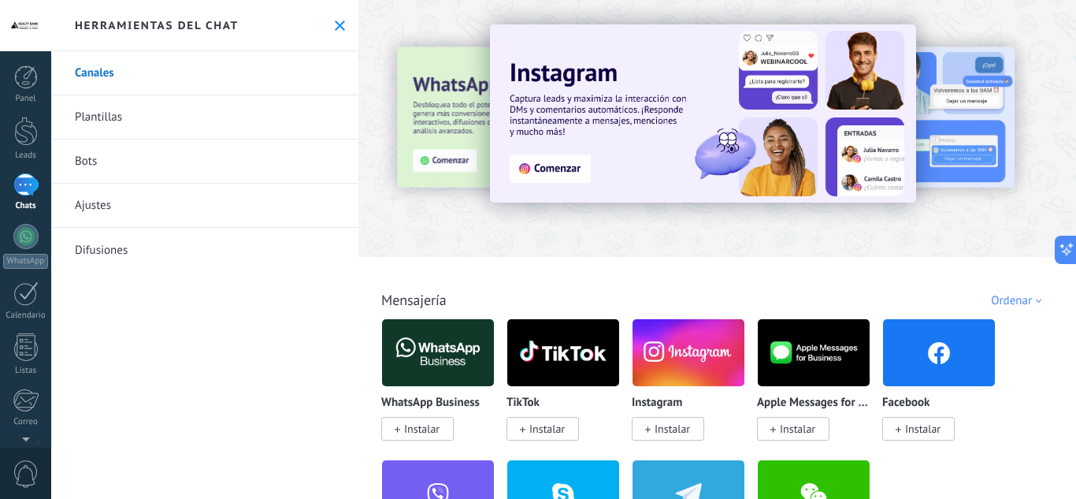
click at [417, 430] on span "Instalar" at bounding box center [421, 428] width 35 height 14
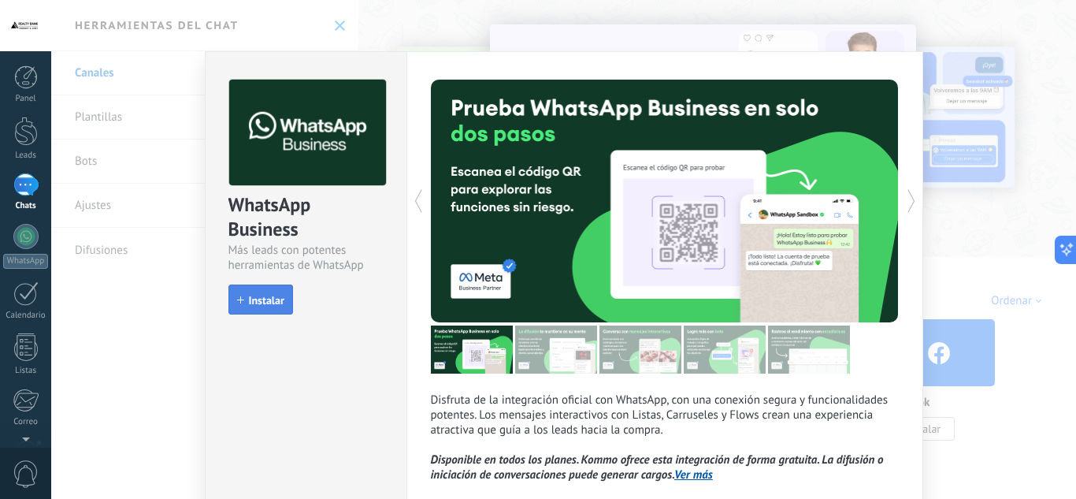
click at [276, 306] on span "Instalar" at bounding box center [266, 300] width 35 height 11
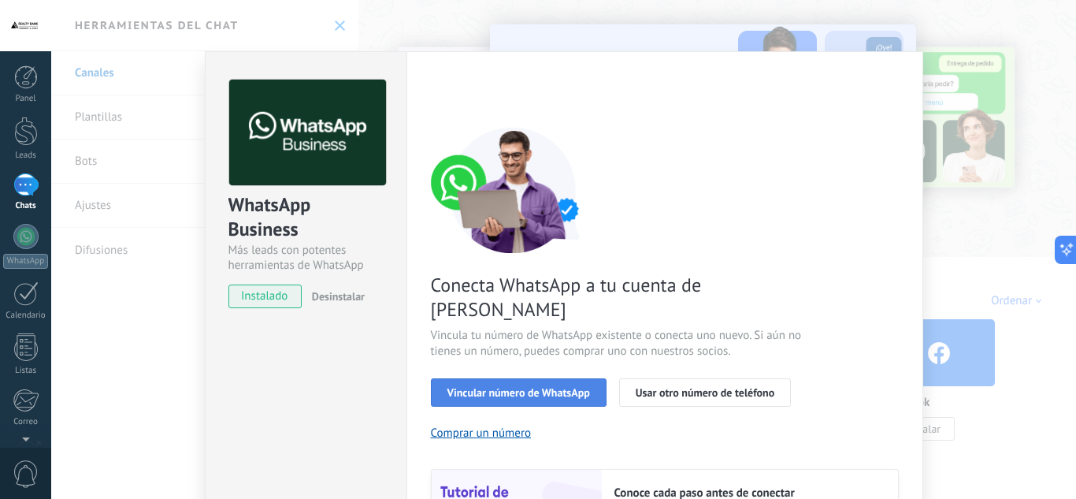
click at [558, 387] on span "Vincular número de WhatsApp" at bounding box center [518, 392] width 143 height 11
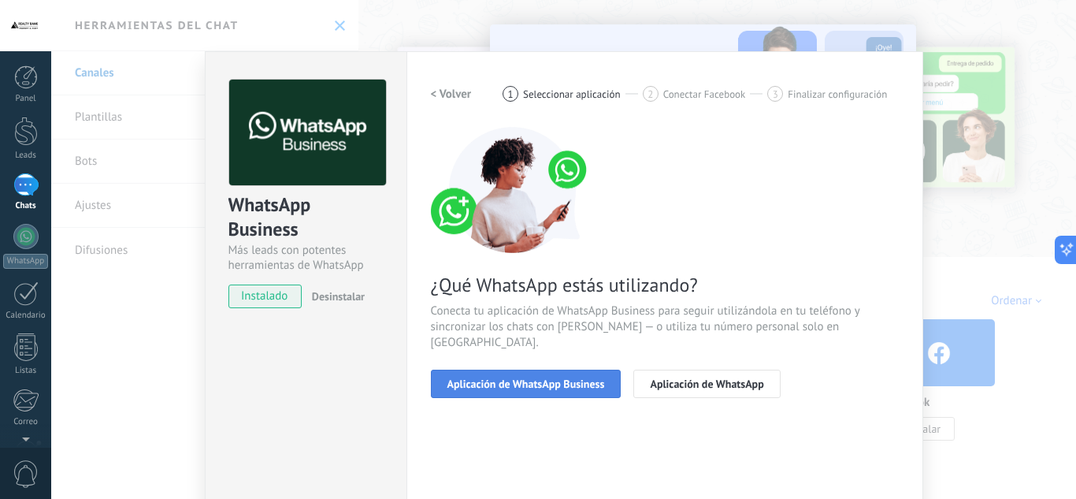
click at [588, 378] on span "Aplicación de WhatsApp Business" at bounding box center [526, 383] width 158 height 11
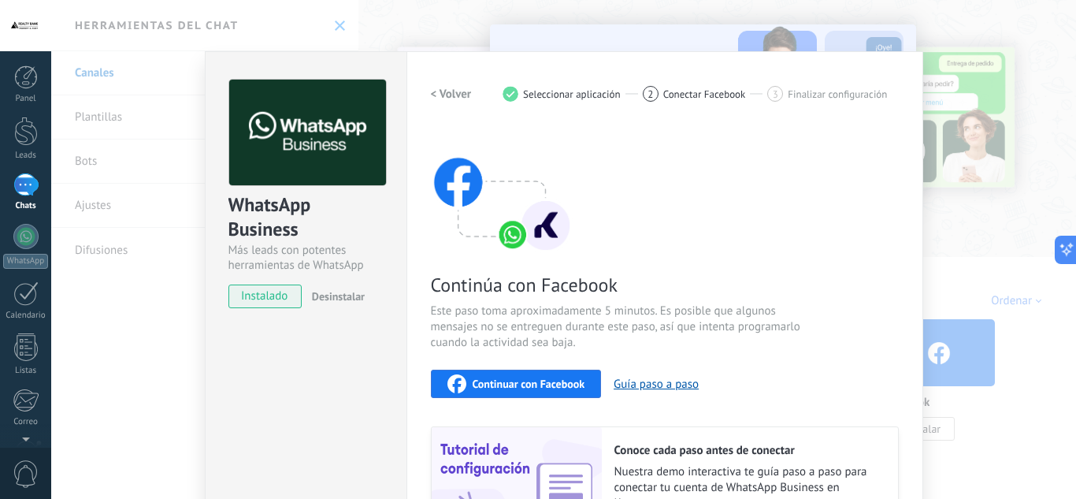
click at [432, 97] on h2 "< Volver" at bounding box center [451, 94] width 41 height 15
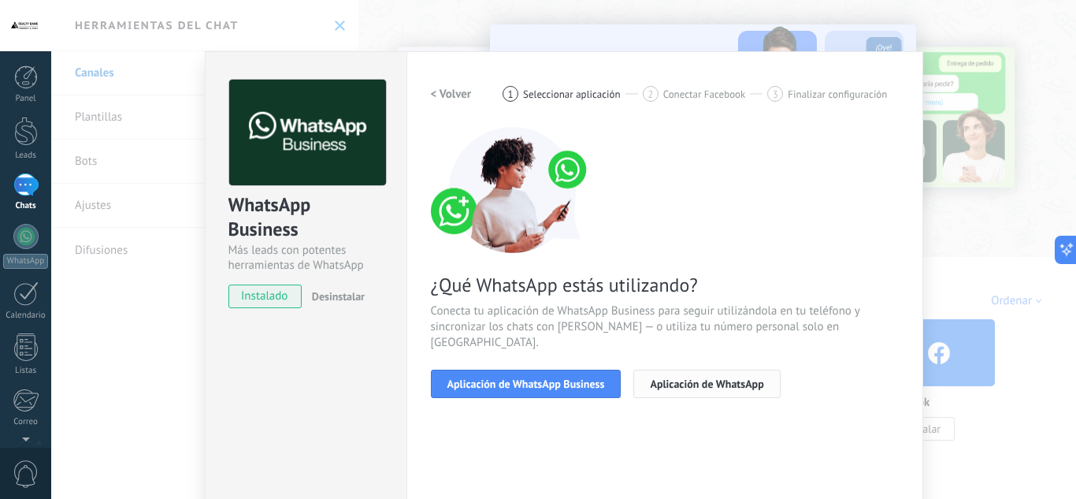
click at [660, 369] on button "Aplicación de WhatsApp" at bounding box center [706, 383] width 147 height 28
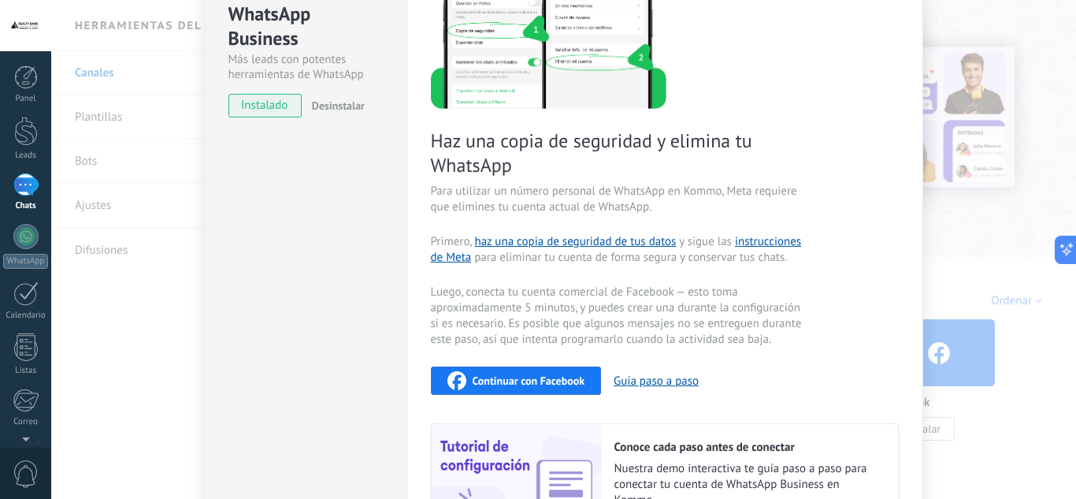
scroll to position [213, 0]
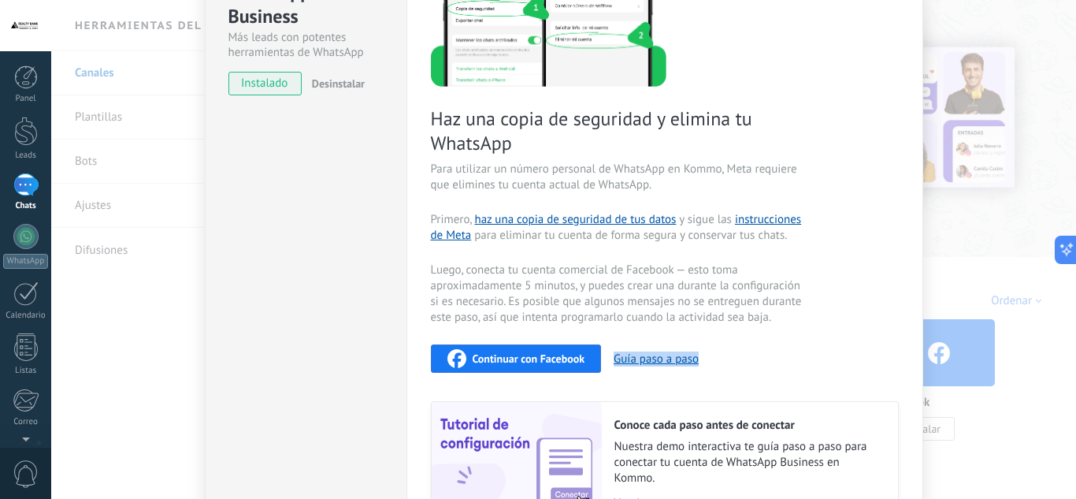
drag, startPoint x: 884, startPoint y: 310, endPoint x: 884, endPoint y: 362, distance: 52.8
click at [884, 362] on div "Haz una copia de seguridad y elimina tu WhatsApp Para utilizar un número person…" at bounding box center [665, 220] width 468 height 613
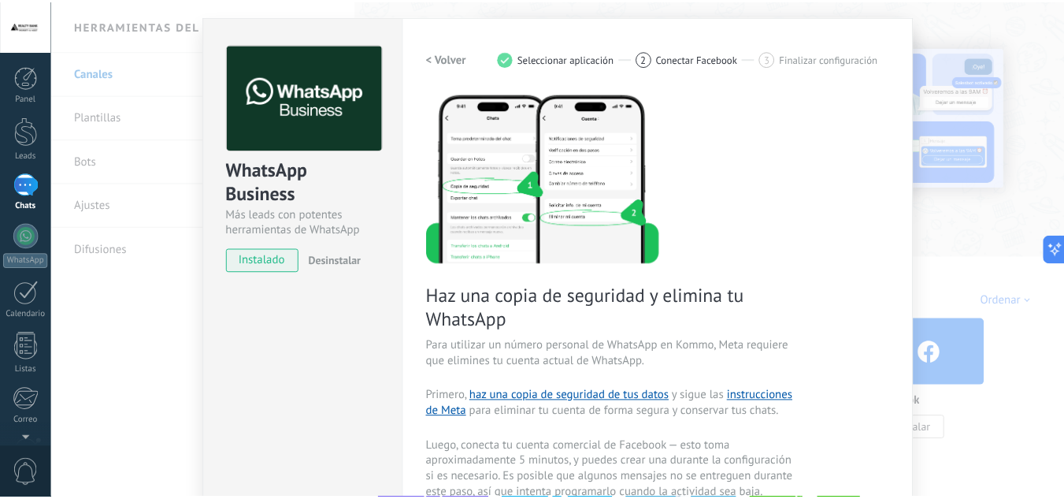
scroll to position [28, 0]
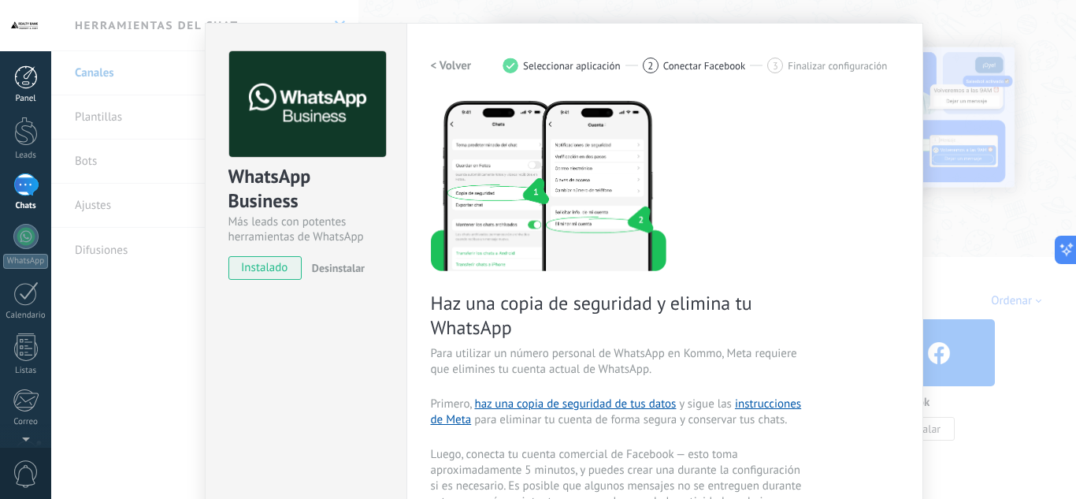
click at [22, 83] on div at bounding box center [26, 77] width 24 height 24
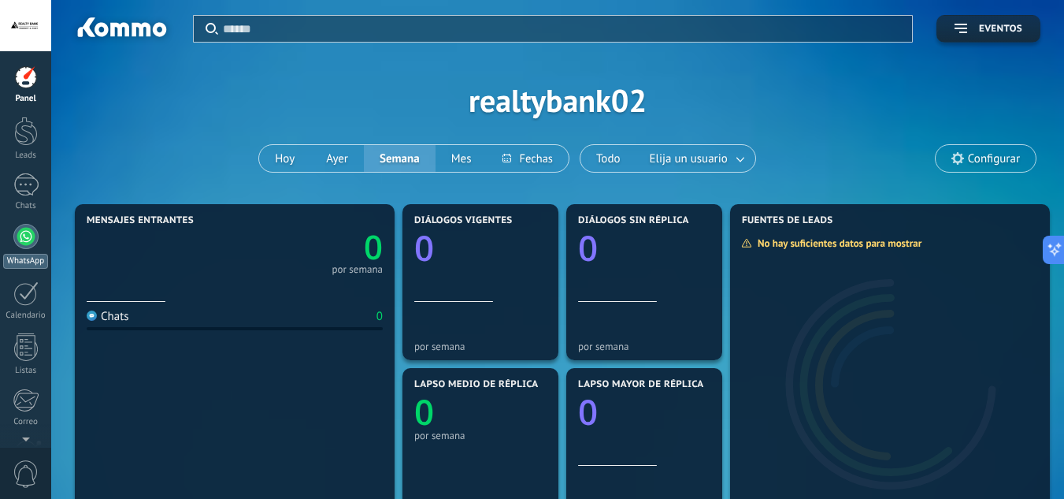
click at [34, 244] on div at bounding box center [25, 236] width 25 height 25
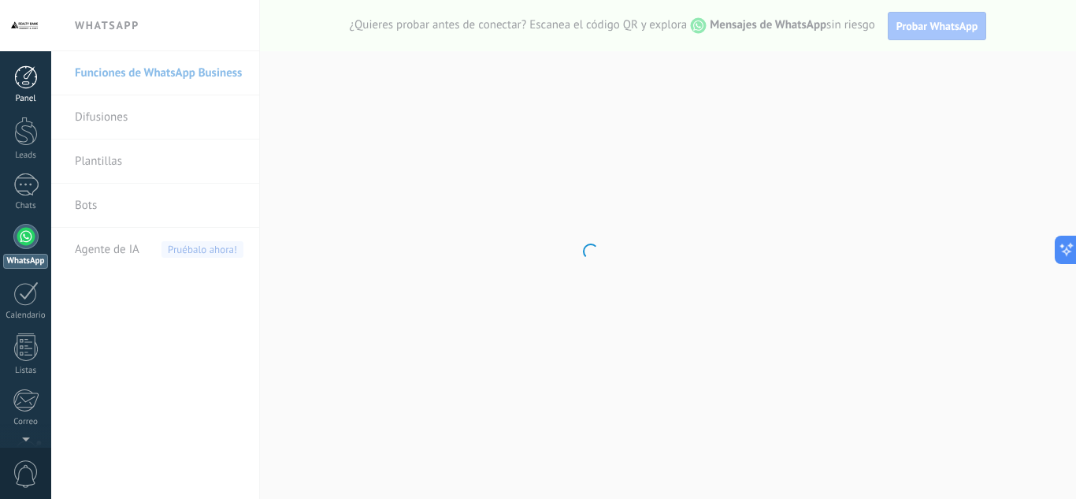
click at [22, 81] on div at bounding box center [26, 77] width 24 height 24
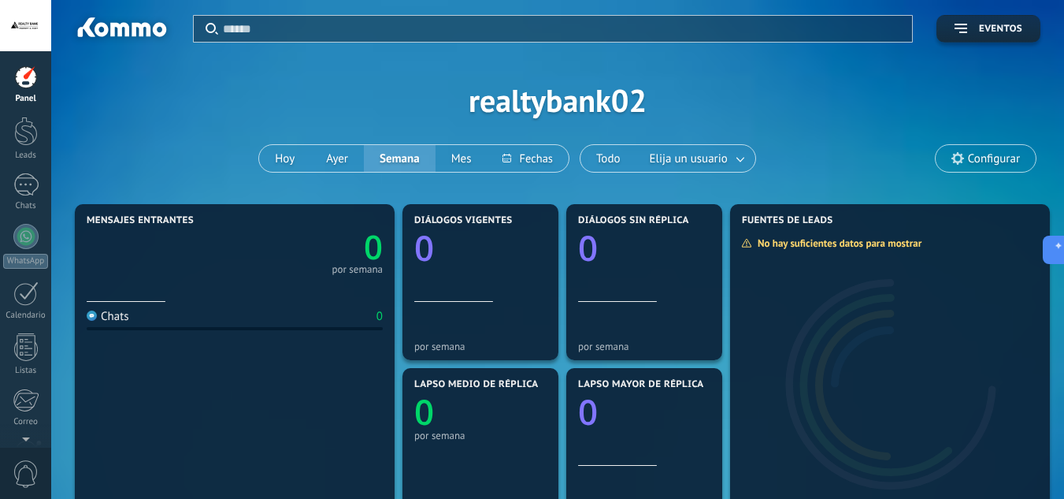
click at [15, 42] on div at bounding box center [25, 25] width 51 height 51
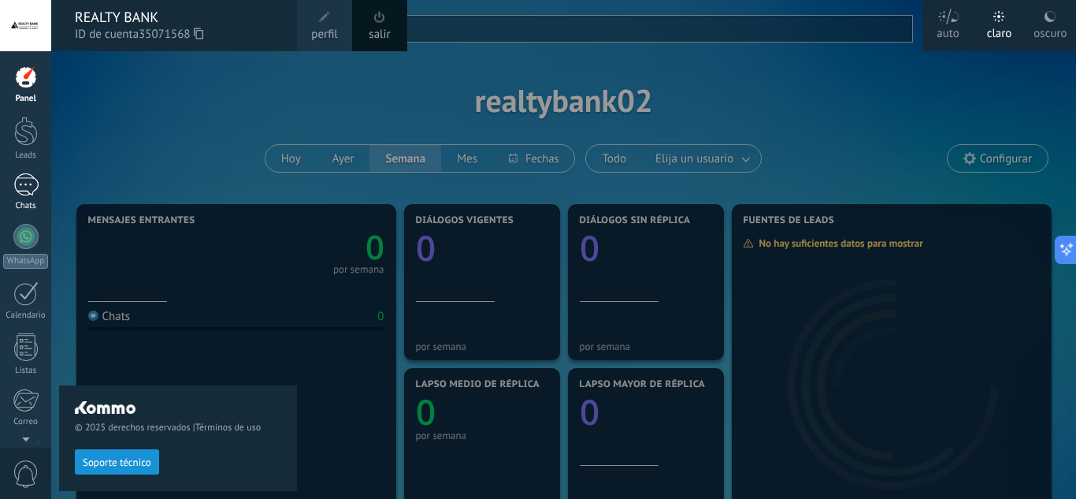
click at [35, 185] on div at bounding box center [25, 184] width 25 height 23
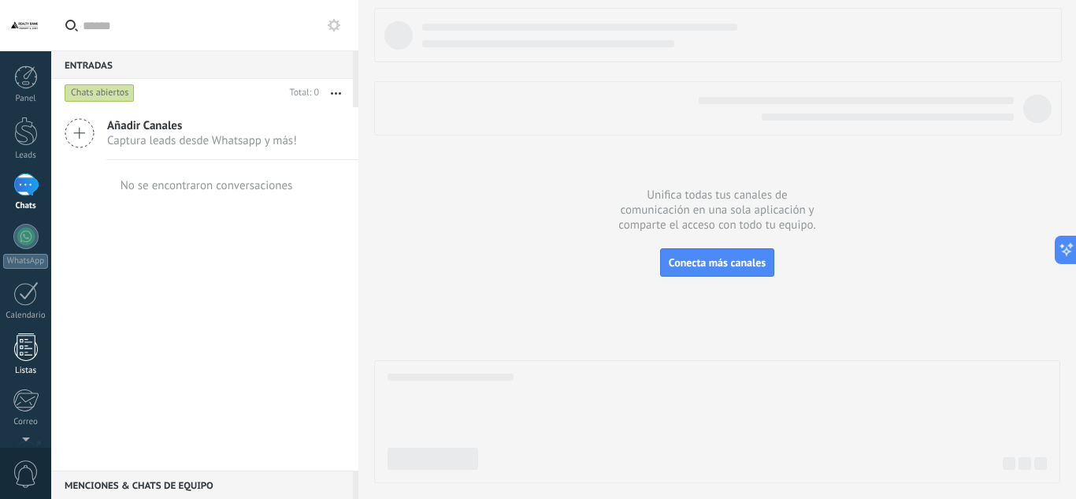
click at [20, 336] on div at bounding box center [26, 347] width 24 height 28
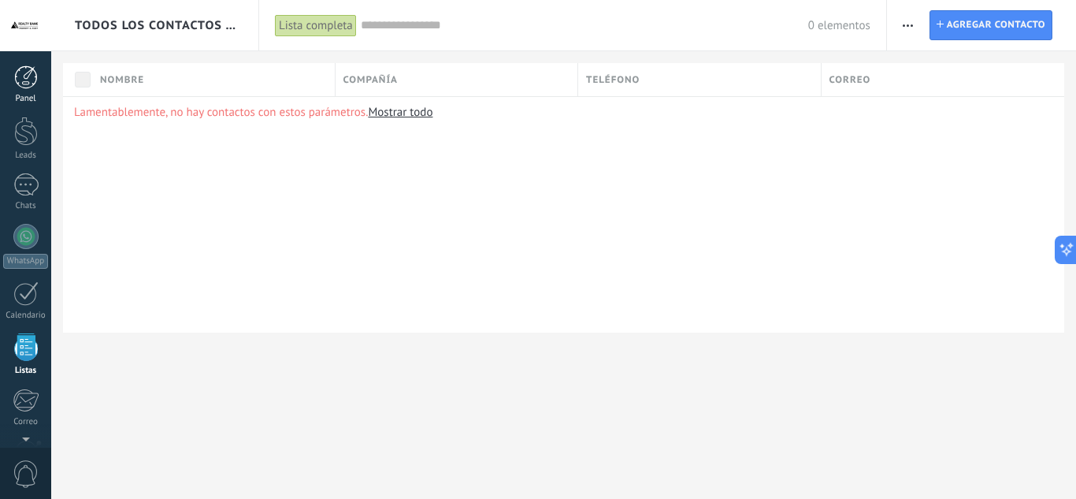
click at [20, 79] on div at bounding box center [26, 77] width 24 height 24
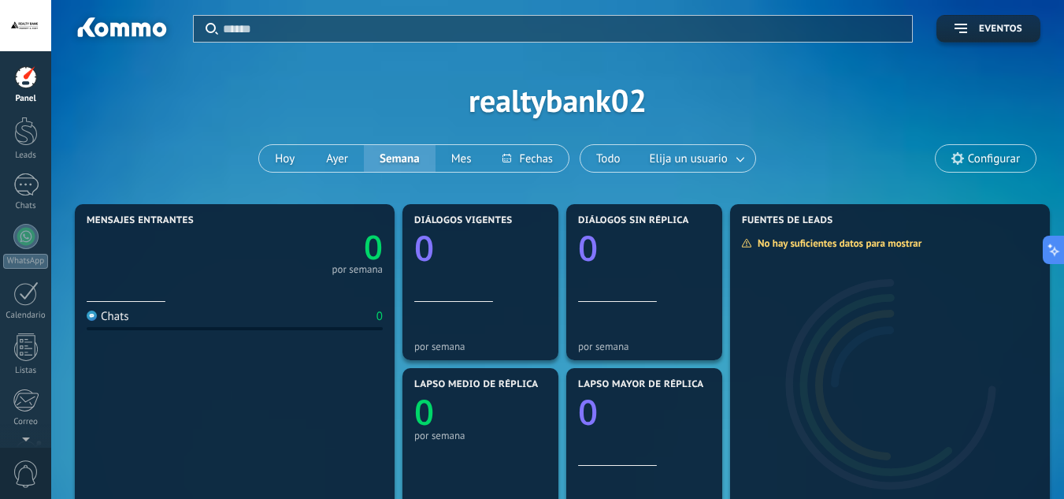
click at [29, 37] on div at bounding box center [25, 25] width 51 height 51
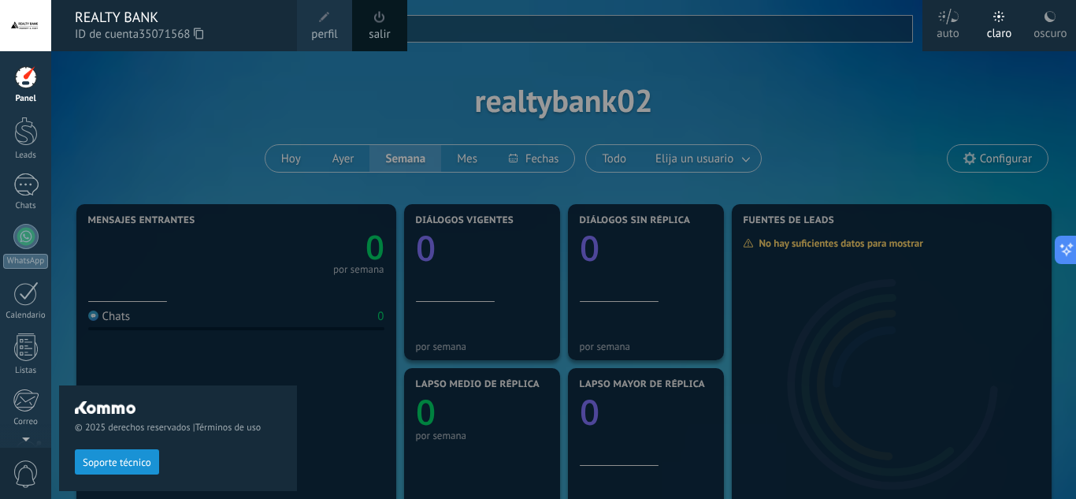
click at [115, 18] on div "REALTY BANK" at bounding box center [178, 17] width 206 height 17
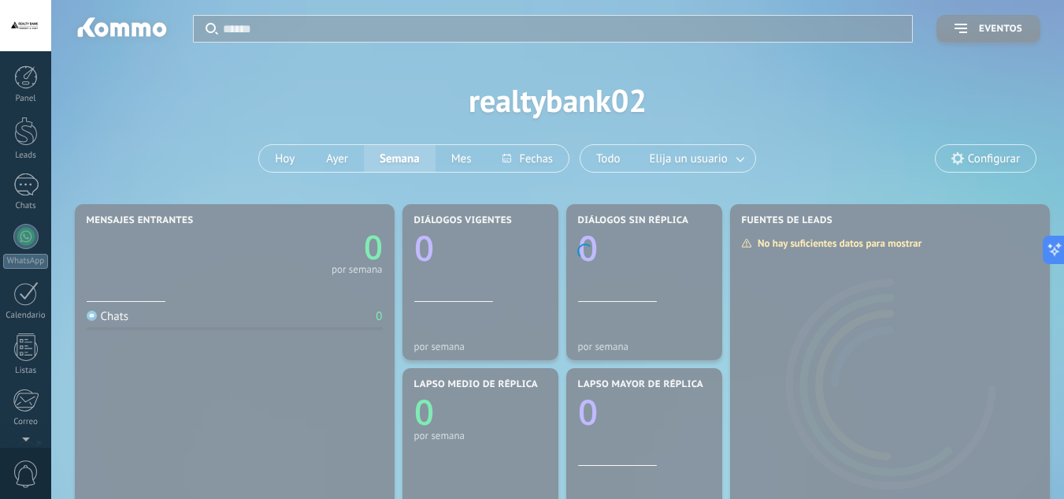
scroll to position [157, 0]
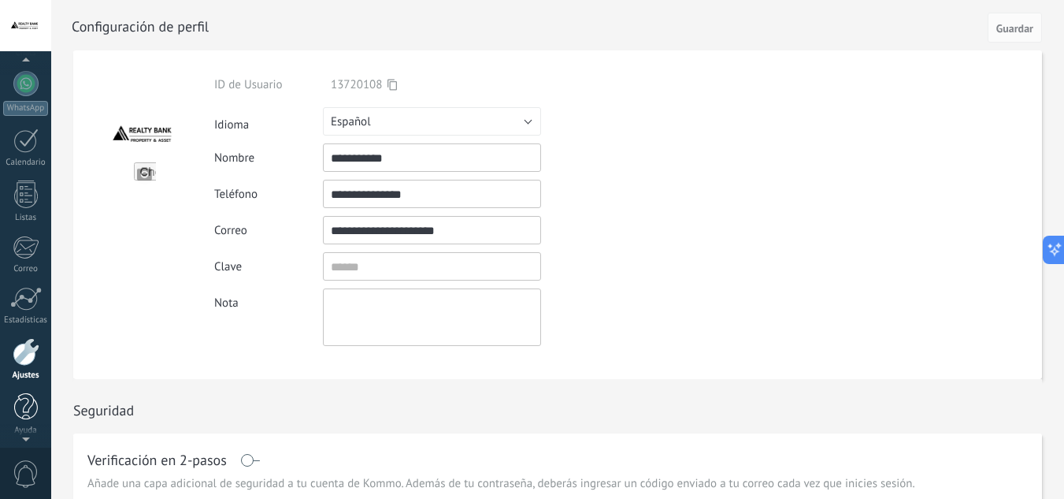
scroll to position [157, 0]
click at [28, 366] on div "Ajustes" at bounding box center [26, 371] width 46 height 10
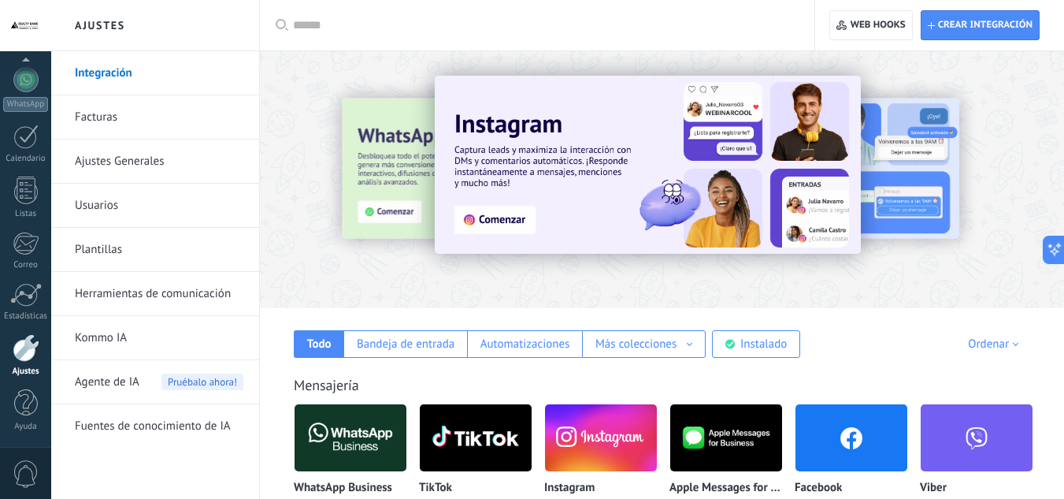
click at [383, 27] on input "text" at bounding box center [542, 25] width 499 height 17
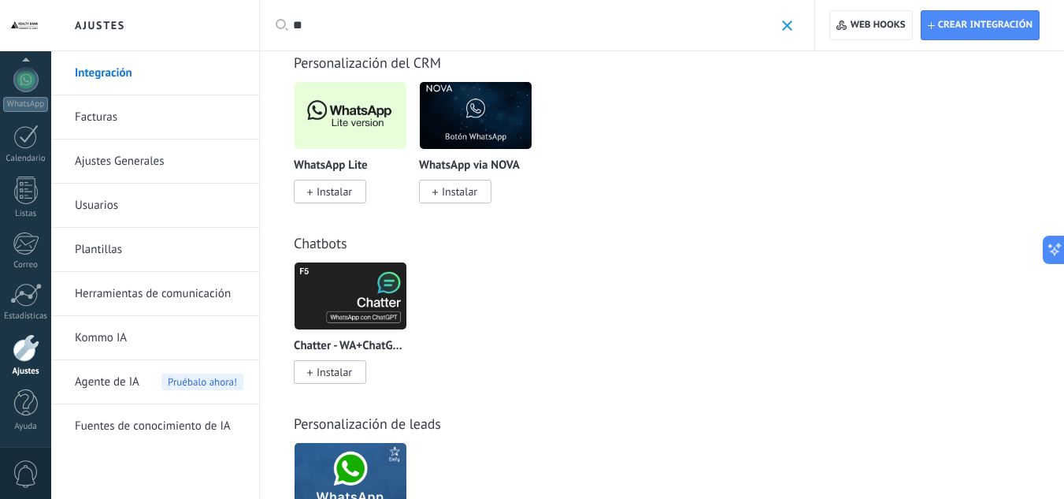
scroll to position [1103, 0]
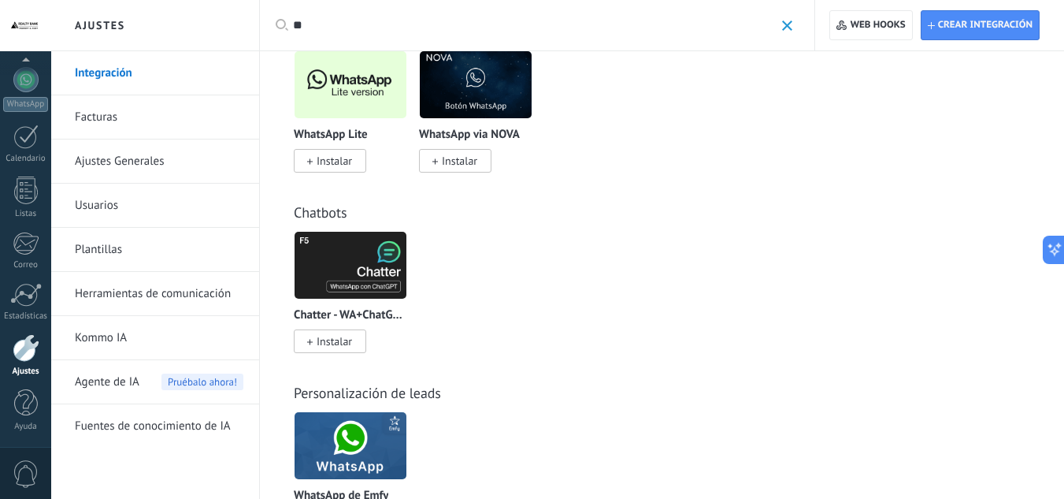
type input "**"
click at [327, 161] on span "Instalar" at bounding box center [334, 161] width 35 height 14
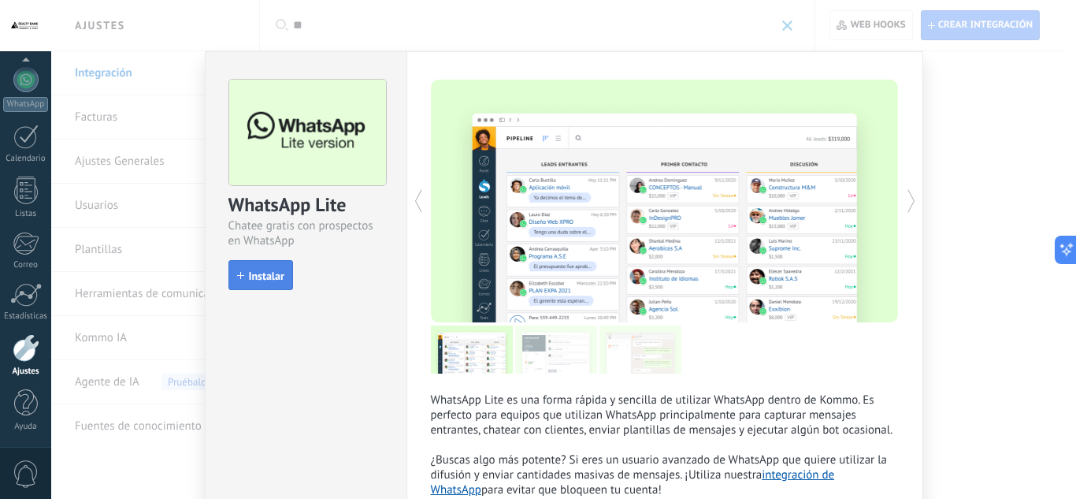
click at [287, 274] on button "Instalar" at bounding box center [260, 275] width 65 height 30
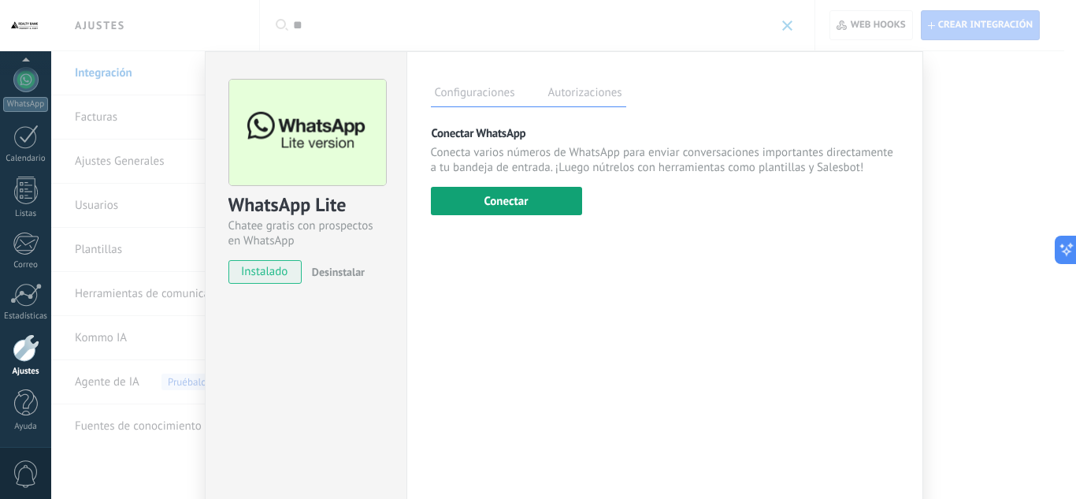
click at [522, 198] on button "Conectar" at bounding box center [506, 201] width 151 height 28
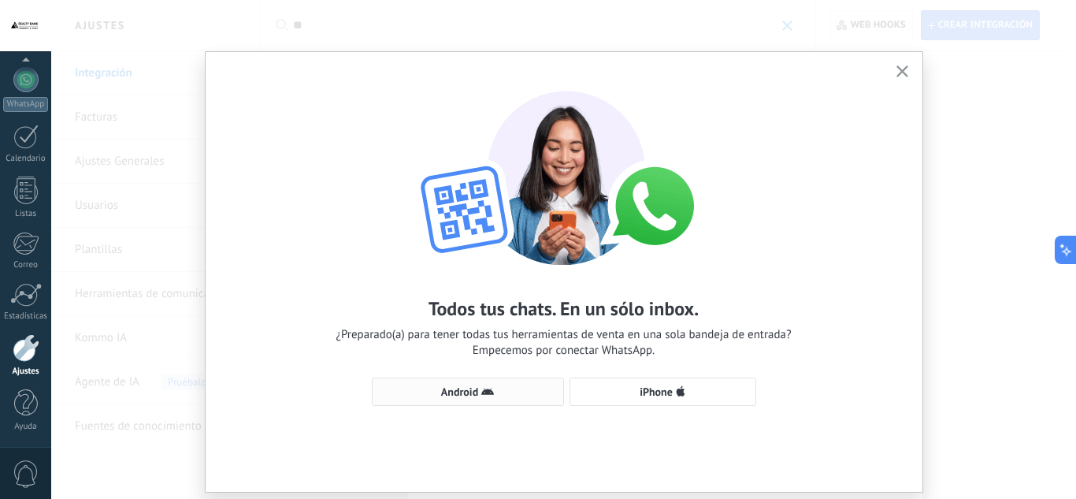
click at [541, 394] on span "Android" at bounding box center [467, 391] width 175 height 13
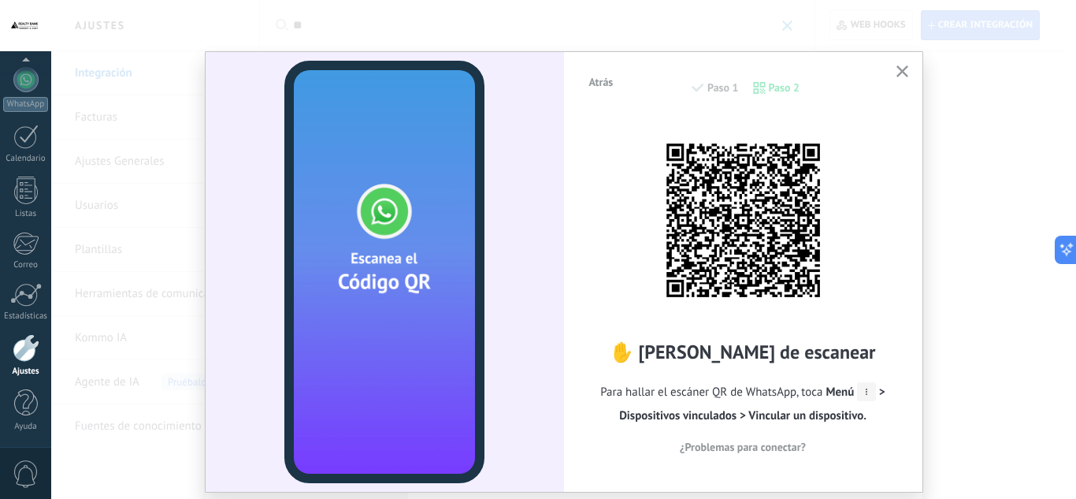
click at [898, 73] on use "button" at bounding box center [902, 71] width 12 height 12
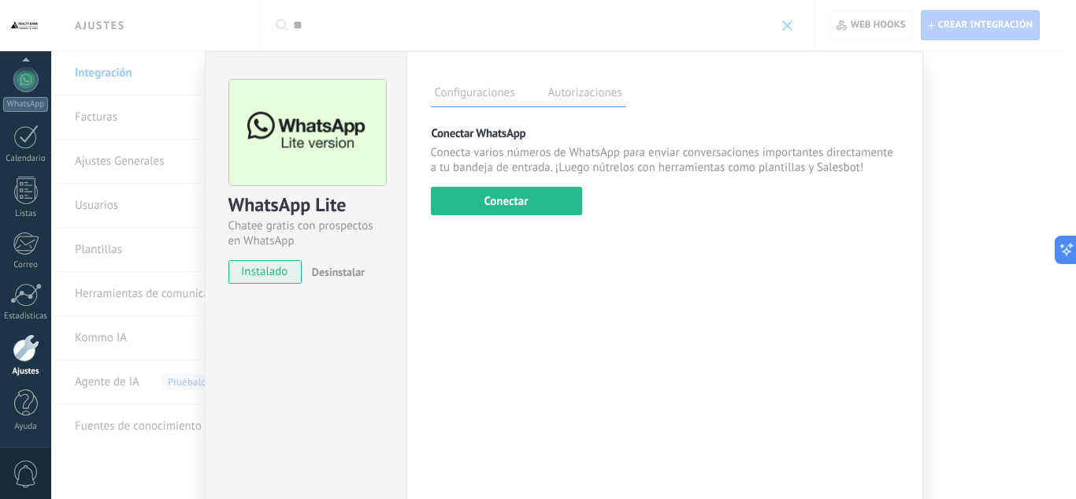
click at [781, 25] on div "WhatsApp Lite Chatee gratis con prospectos en WhatsApp instalado Desinstalar Co…" at bounding box center [563, 249] width 1025 height 499
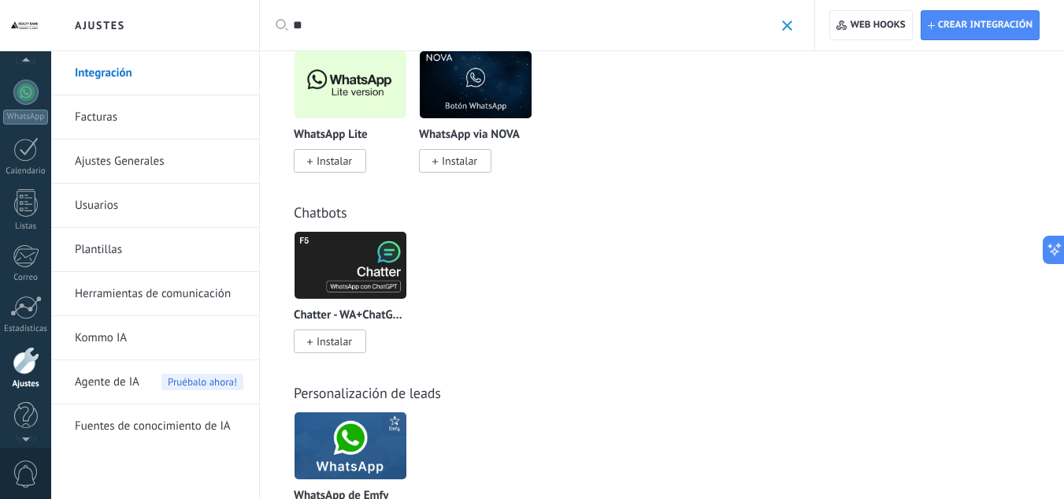
scroll to position [157, 0]
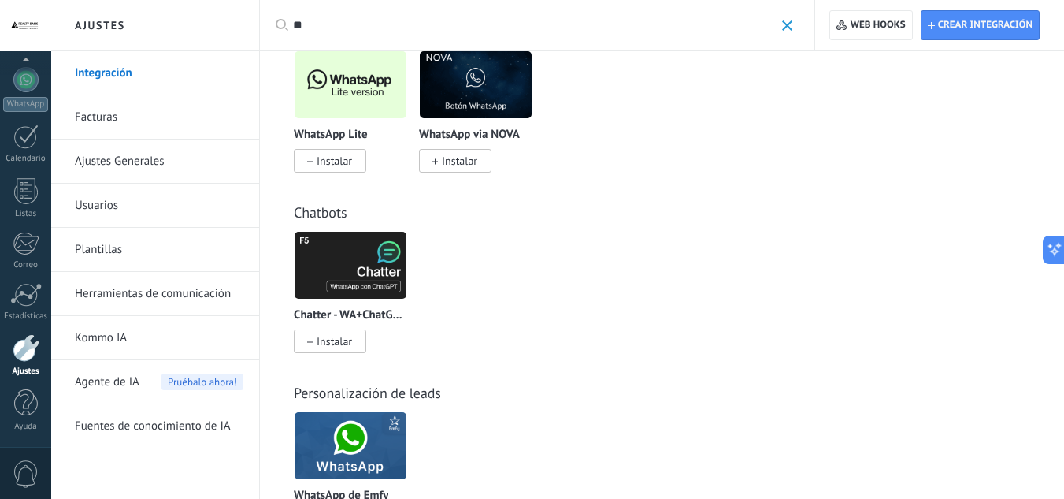
click at [23, 350] on div at bounding box center [26, 348] width 27 height 28
click at [108, 214] on link "Usuarios" at bounding box center [159, 206] width 169 height 44
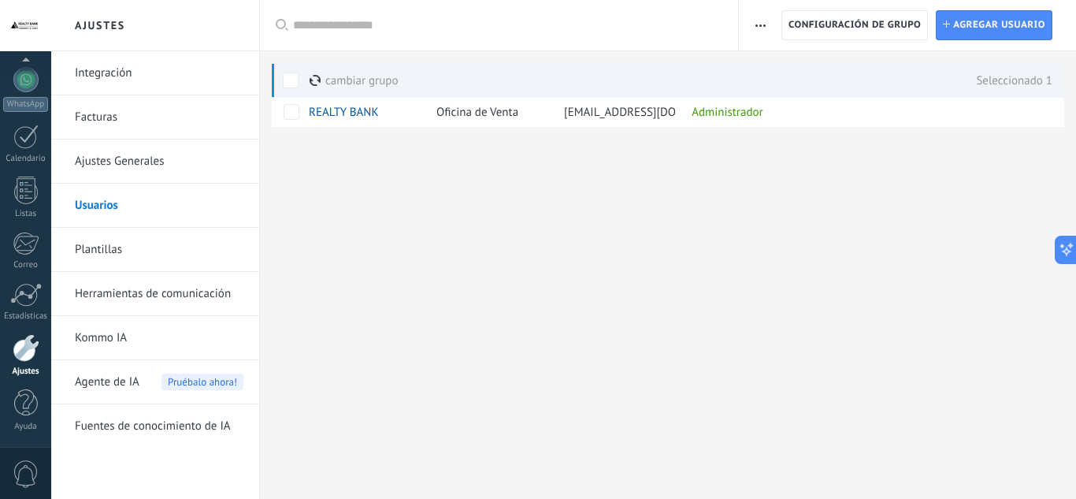
drag, startPoint x: 910, startPoint y: 116, endPoint x: 388, endPoint y: 148, distance: 522.4
click at [388, 148] on div at bounding box center [668, 152] width 816 height 51
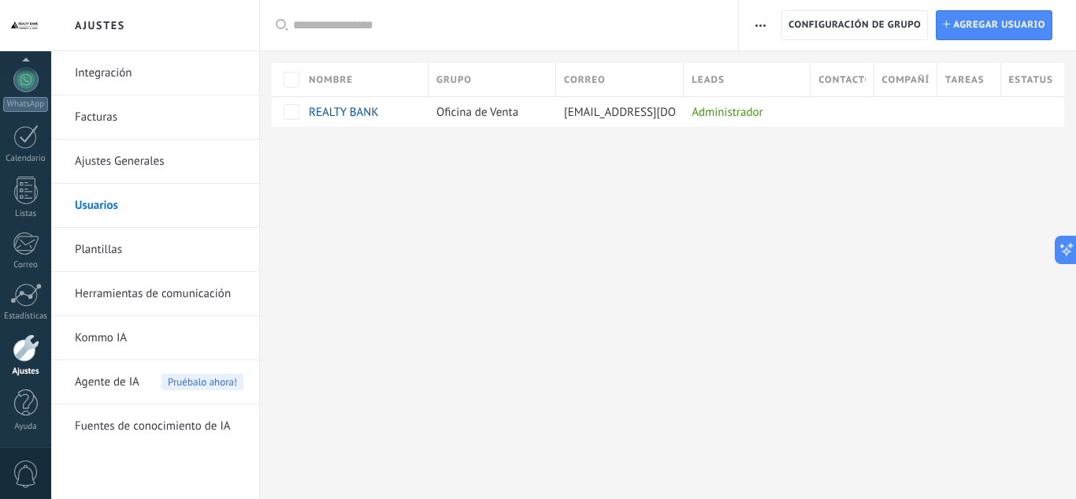
click at [761, 24] on icon "button" at bounding box center [760, 25] width 10 height 2
click at [760, 24] on use "button" at bounding box center [760, 25] width 10 height 2
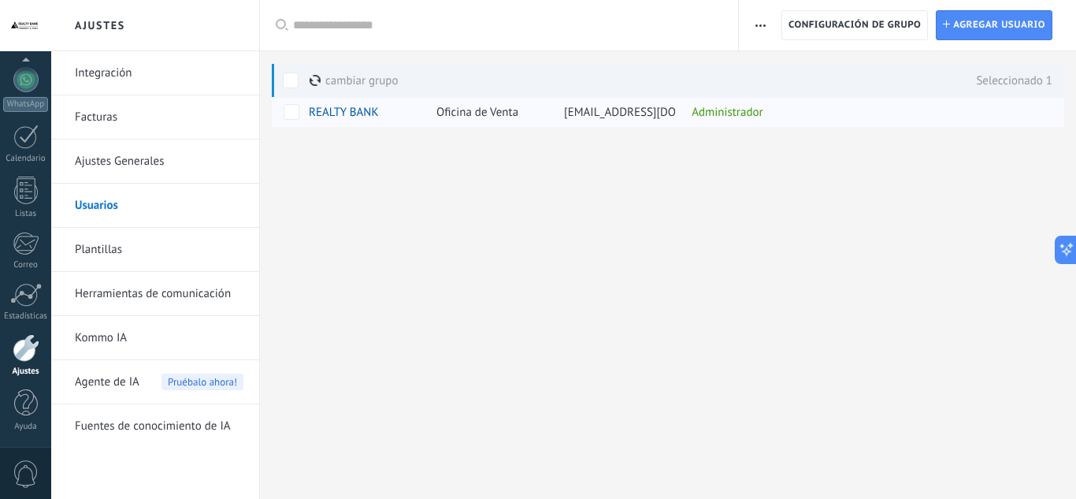
click at [517, 117] on span "Oficina de Venta" at bounding box center [477, 112] width 82 height 15
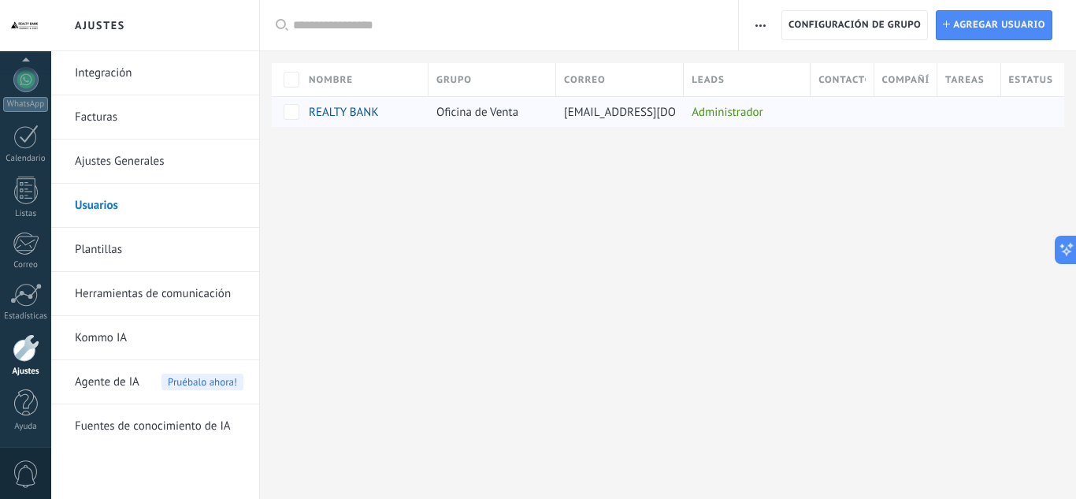
click at [327, 111] on span "REALTY BANK" at bounding box center [344, 112] width 70 height 15
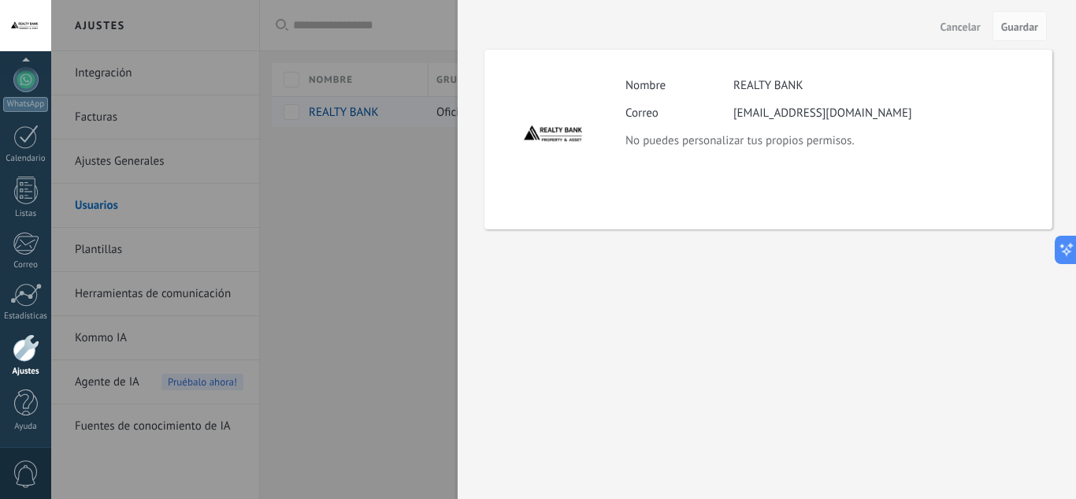
click at [327, 111] on div at bounding box center [538, 249] width 1076 height 499
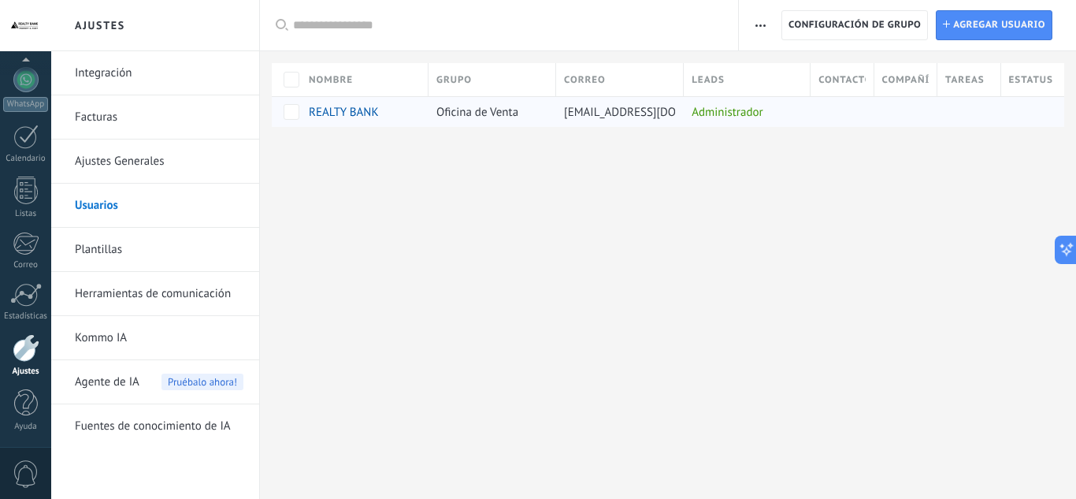
click at [336, 113] on span "REALTY BANK" at bounding box center [344, 112] width 70 height 15
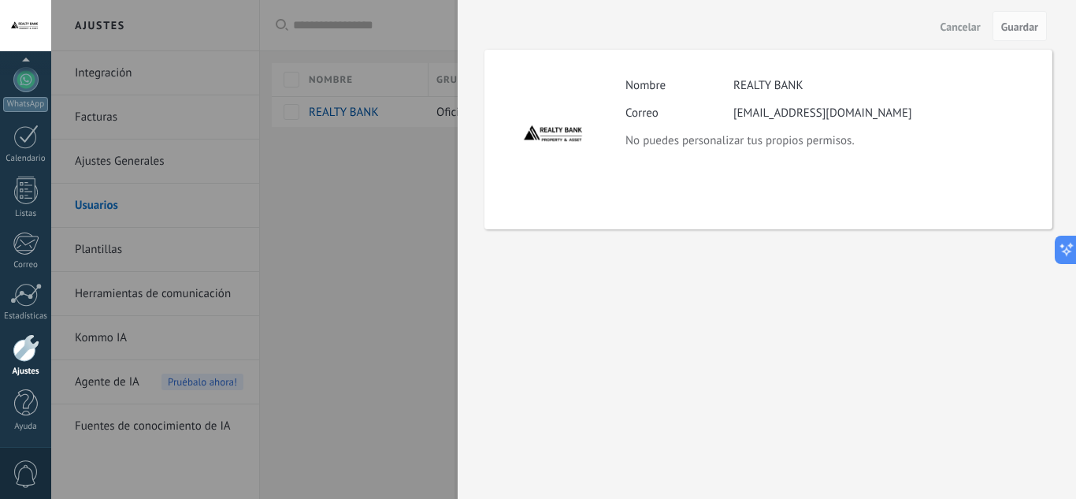
click at [392, 180] on div at bounding box center [538, 249] width 1076 height 499
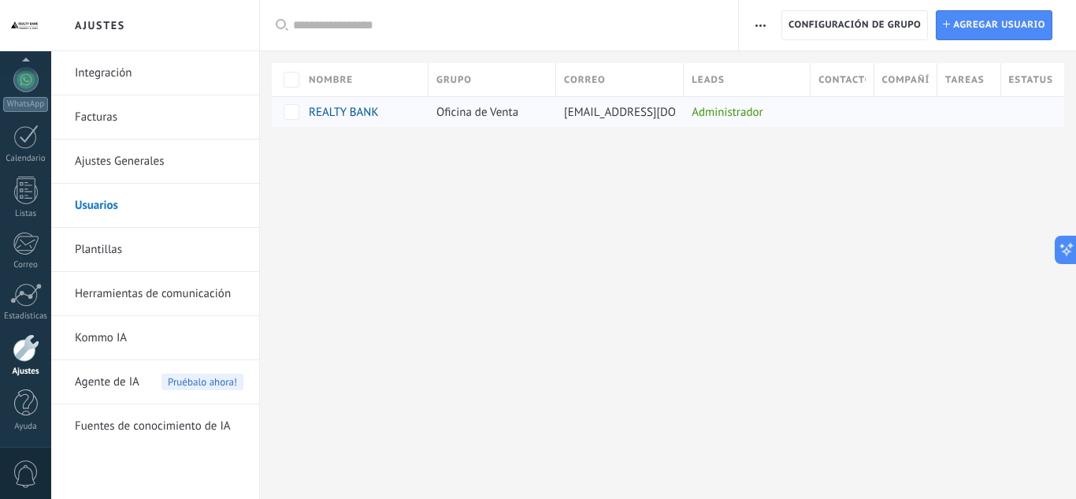
click at [1048, 117] on div at bounding box center [1026, 112] width 51 height 30
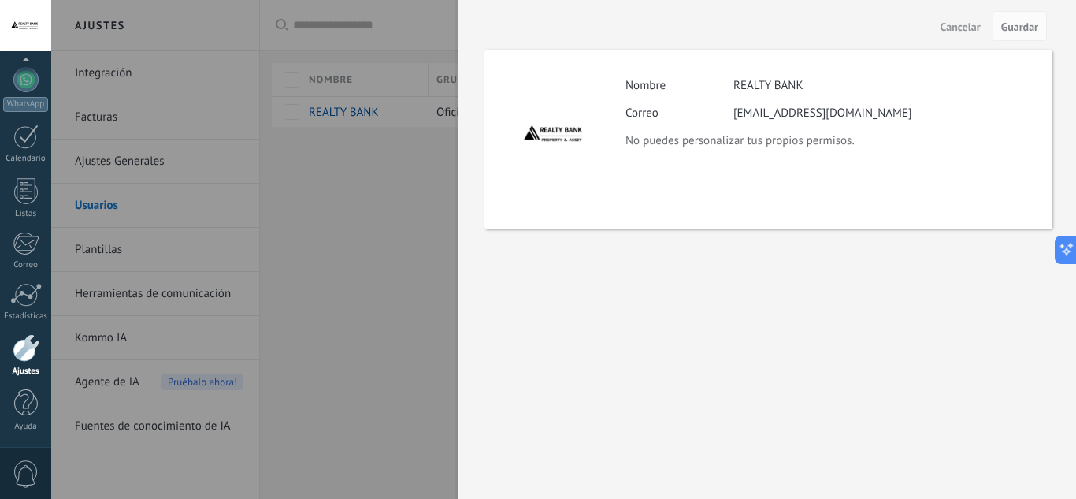
click at [424, 202] on div at bounding box center [538, 249] width 1076 height 499
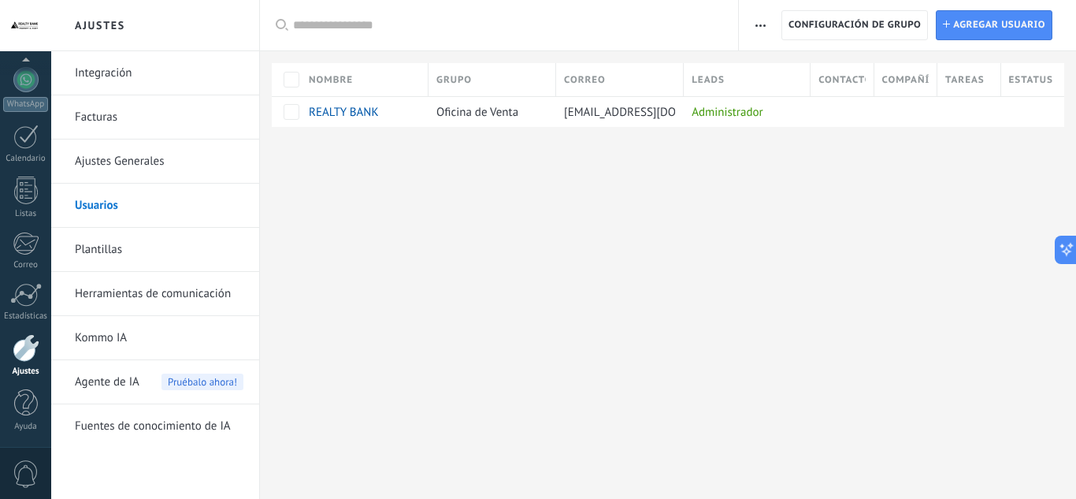
click at [317, 245] on div "Ajustes Integración Facturas Ajustes Generales Usuarios Plantillas Herramientas…" at bounding box center [563, 249] width 1025 height 499
click at [751, 29] on button "button" at bounding box center [760, 25] width 23 height 30
click at [754, 28] on button "button" at bounding box center [760, 25] width 23 height 30
click at [131, 212] on link "Usuarios" at bounding box center [159, 206] width 169 height 44
click at [128, 209] on link "Usuarios" at bounding box center [159, 206] width 169 height 44
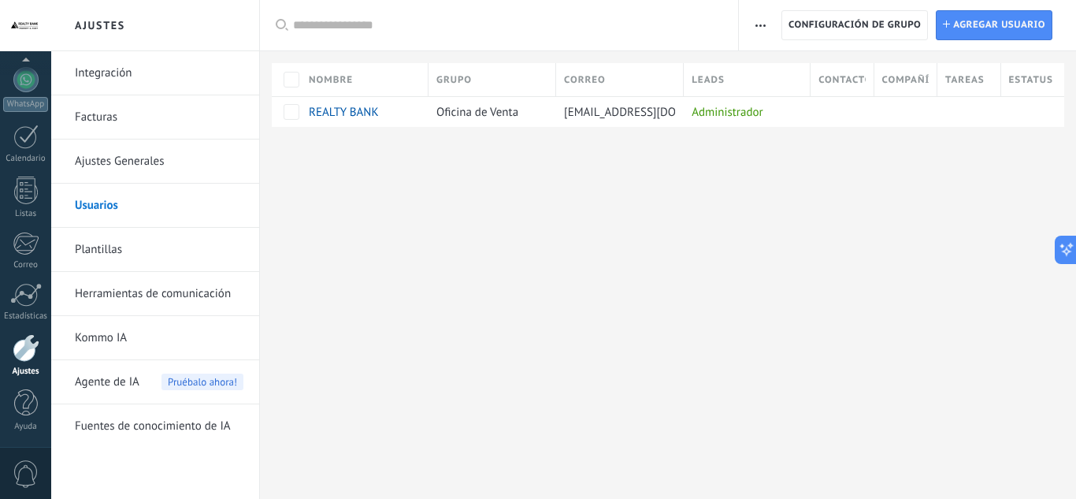
click at [102, 212] on link "Usuarios" at bounding box center [159, 206] width 169 height 44
click at [358, 109] on span "REALTY BANK" at bounding box center [344, 112] width 70 height 15
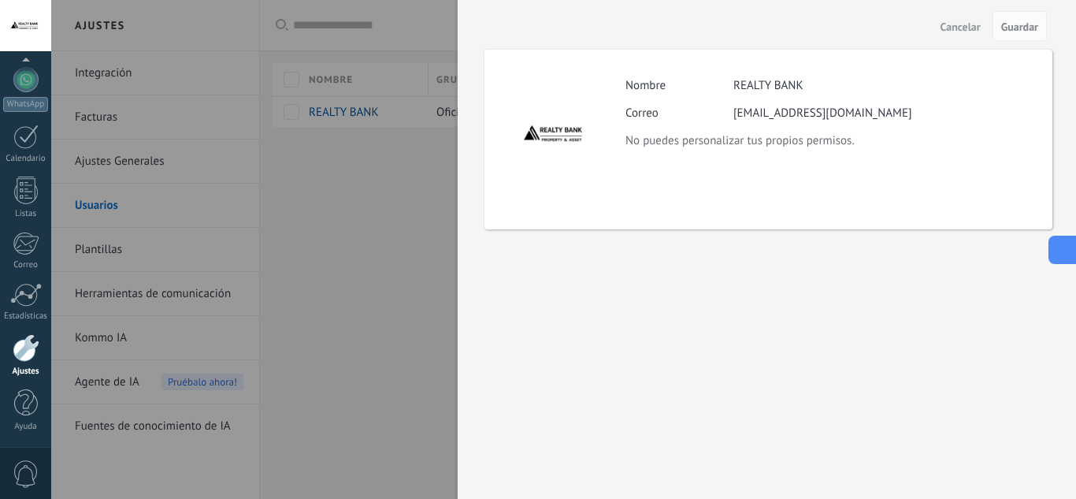
click at [1063, 247] on icon at bounding box center [1060, 249] width 17 height 17
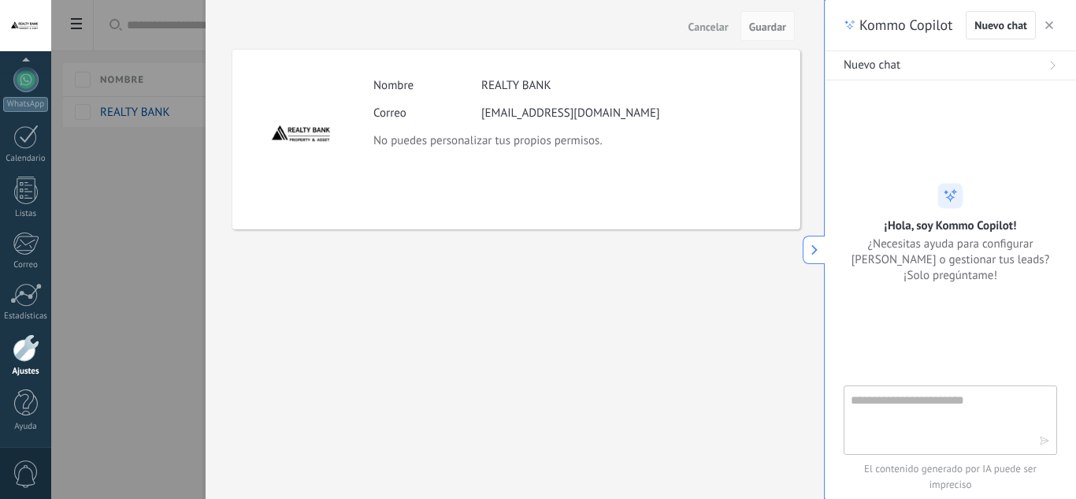
click at [1052, 30] on span "button" at bounding box center [1049, 25] width 8 height 11
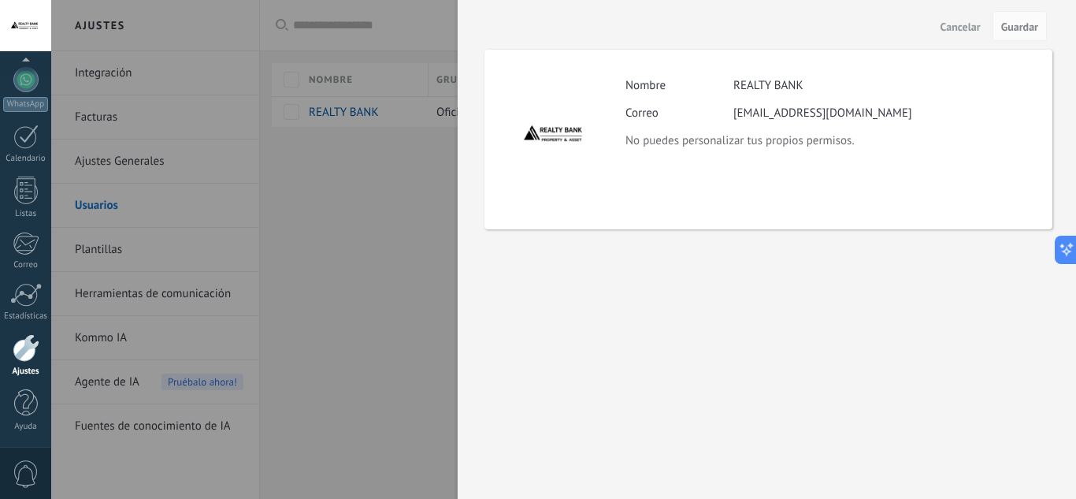
click at [970, 32] on span "Cancelar" at bounding box center [960, 26] width 40 height 11
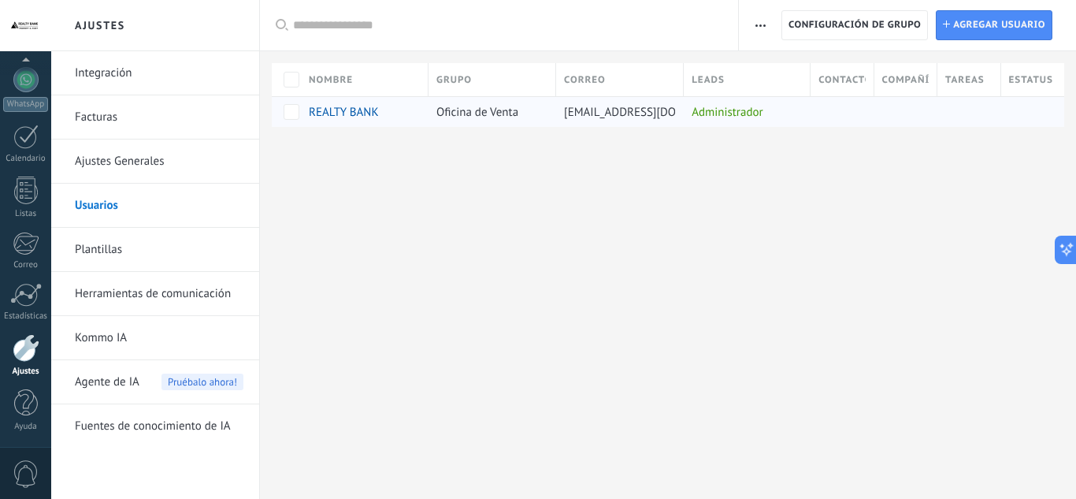
click at [421, 111] on div "REALTY BANK" at bounding box center [365, 111] width 128 height 31
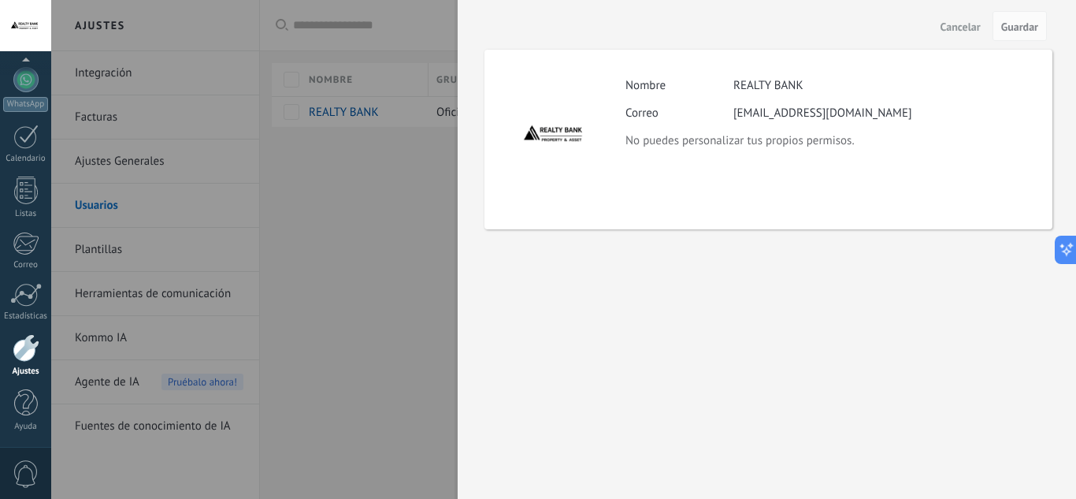
click at [406, 180] on div at bounding box center [538, 249] width 1076 height 499
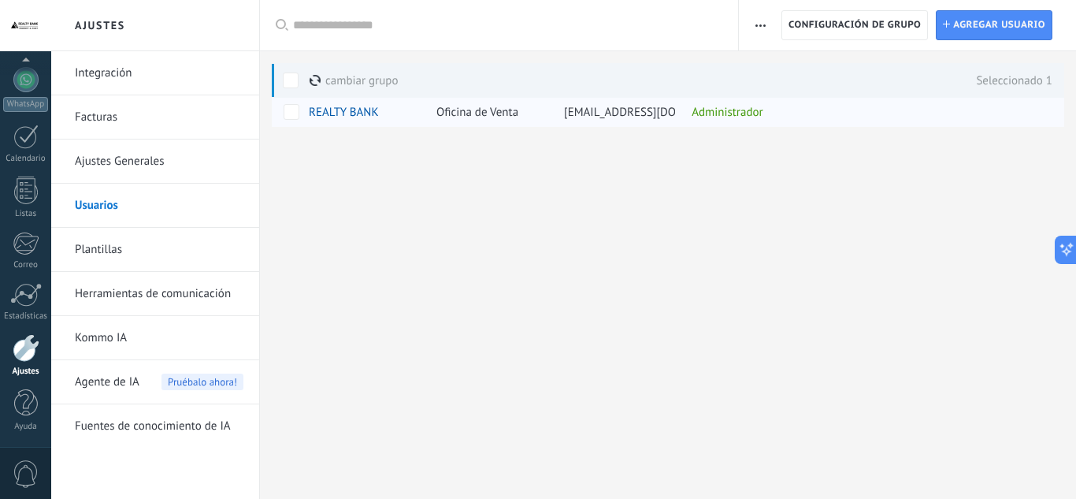
drag, startPoint x: 525, startPoint y: 117, endPoint x: 316, endPoint y: 112, distance: 208.8
click at [316, 112] on span "REALTY BANK" at bounding box center [344, 112] width 70 height 15
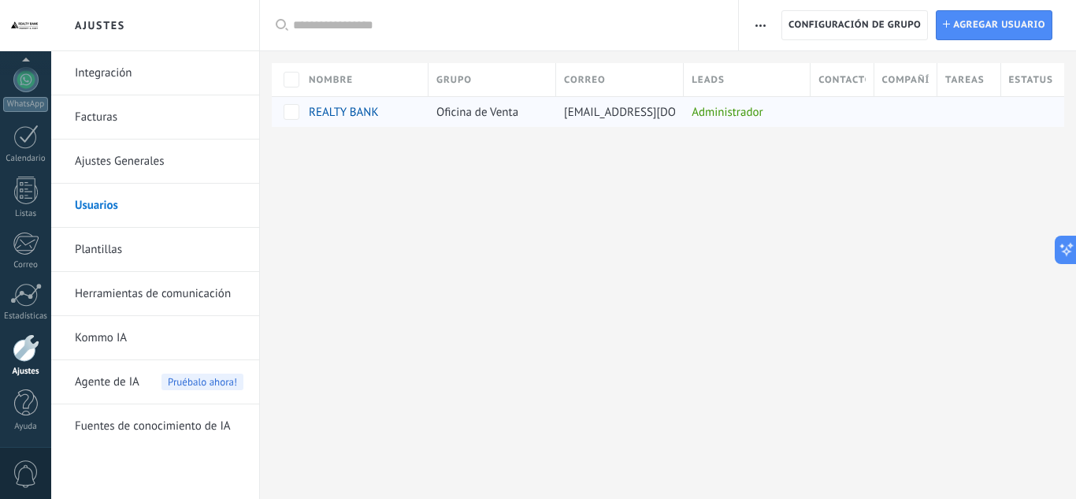
click at [316, 112] on span "REALTY BANK" at bounding box center [344, 112] width 70 height 15
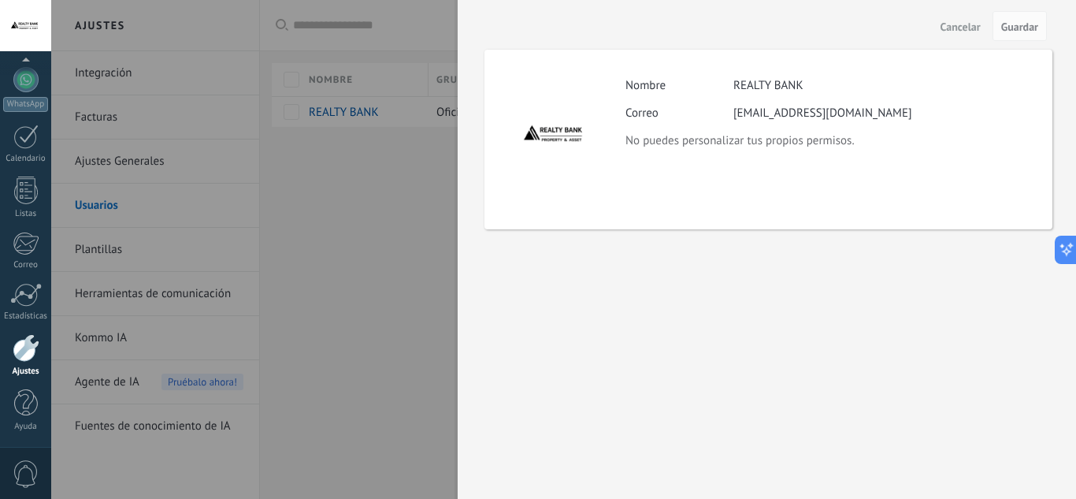
click at [973, 34] on button "Cancelar" at bounding box center [960, 25] width 53 height 25
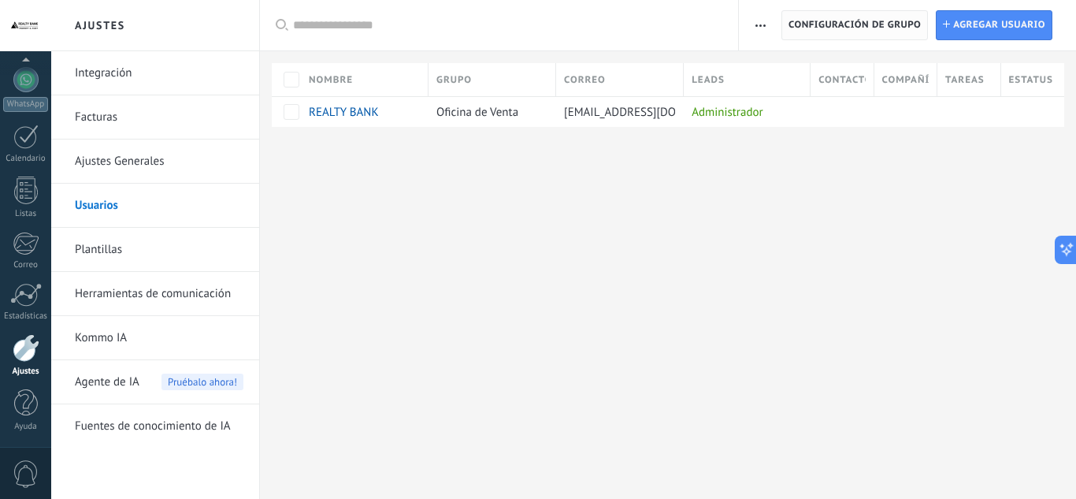
click at [825, 31] on span "Configuración de grupo" at bounding box center [854, 25] width 132 height 28
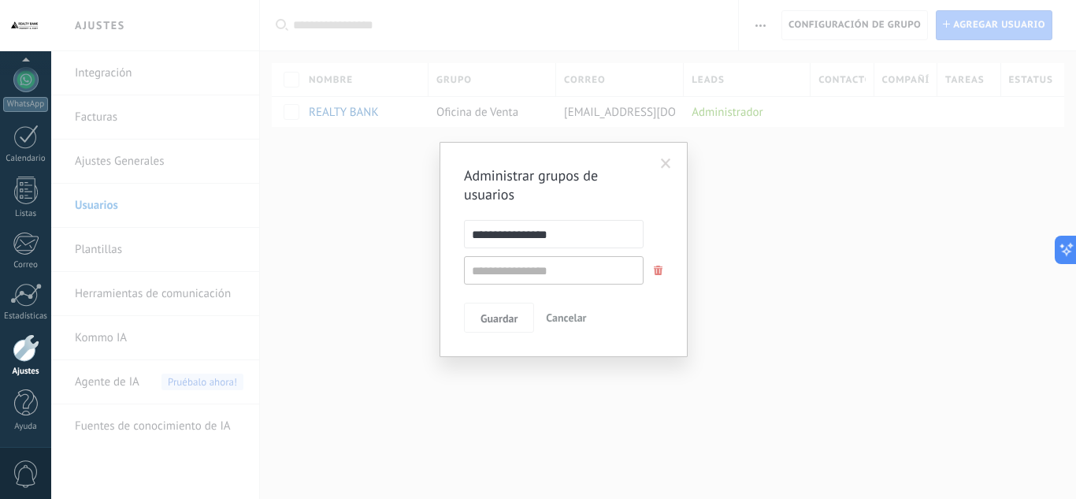
click at [557, 316] on span "Cancelar" at bounding box center [566, 317] width 40 height 14
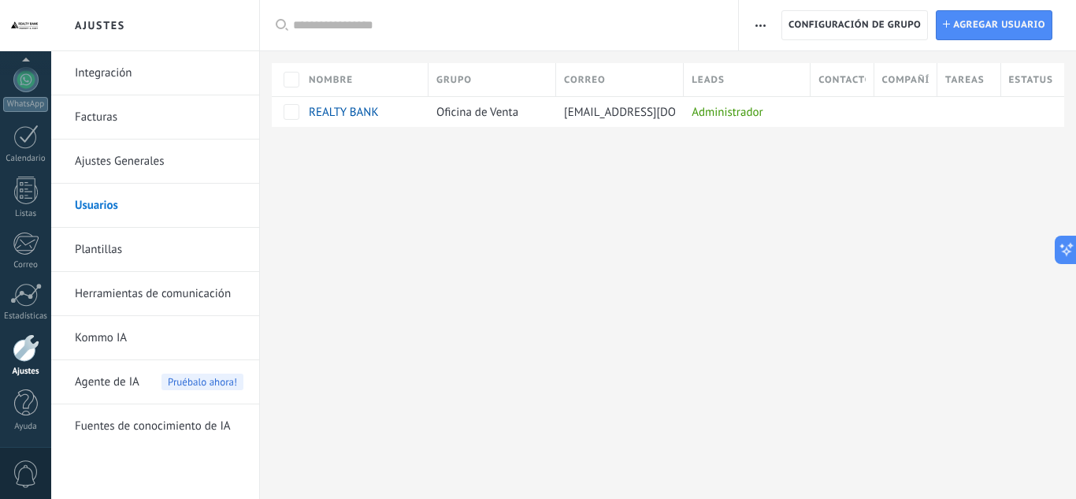
click at [766, 28] on button "button" at bounding box center [760, 25] width 23 height 30
click at [394, 321] on div "Ajustes Integración Facturas Ajustes Generales Usuarios Plantillas Herramientas…" at bounding box center [563, 249] width 1025 height 499
click at [22, 343] on div at bounding box center [26, 348] width 27 height 28
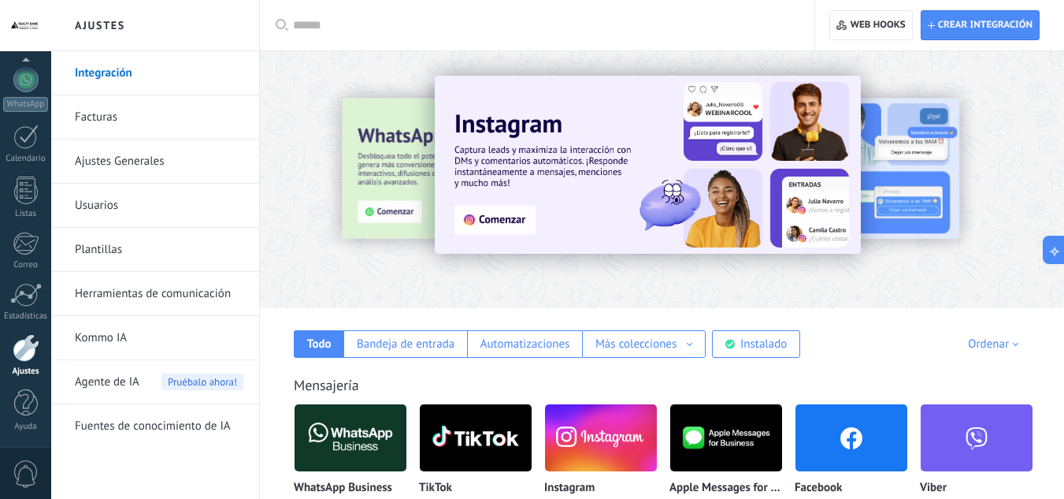
click at [155, 165] on link "Ajustes Generales" at bounding box center [159, 161] width 169 height 44
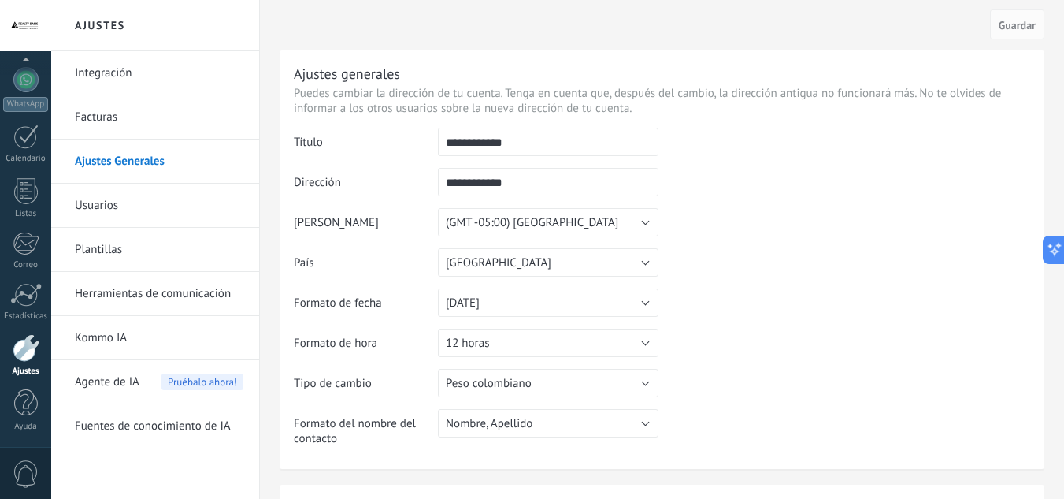
click at [175, 195] on link "Usuarios" at bounding box center [159, 206] width 169 height 44
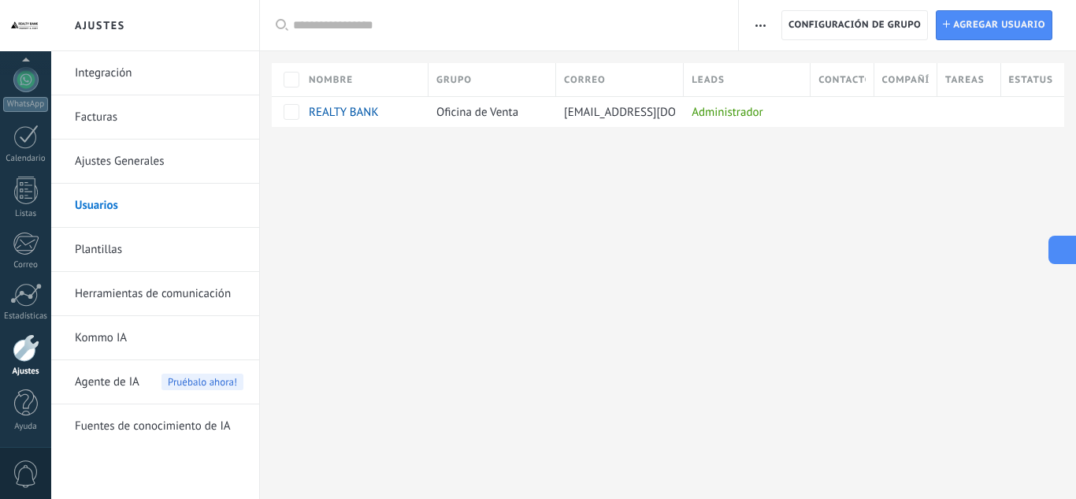
click at [1060, 253] on icon at bounding box center [1060, 249] width 17 height 17
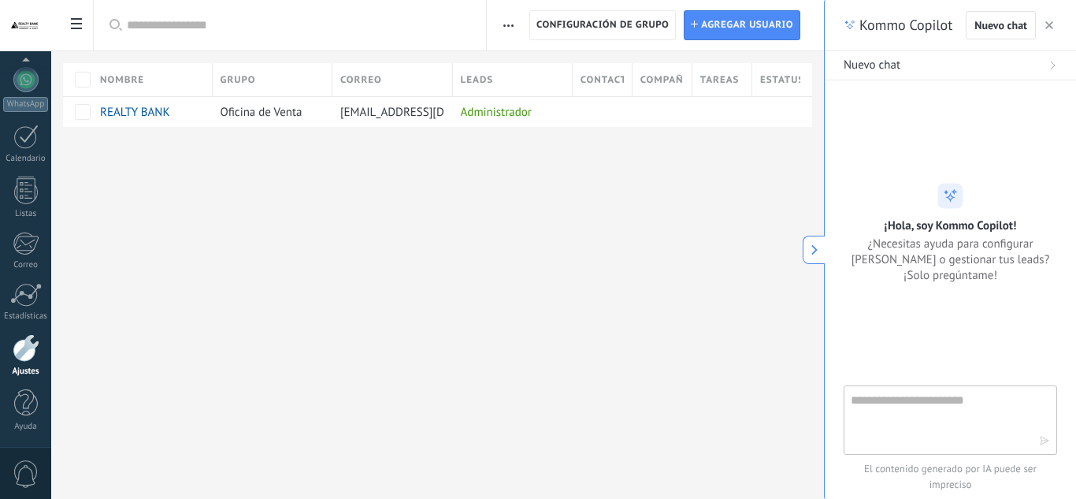
click at [959, 428] on textarea at bounding box center [939, 419] width 177 height 57
type textarea "**********"
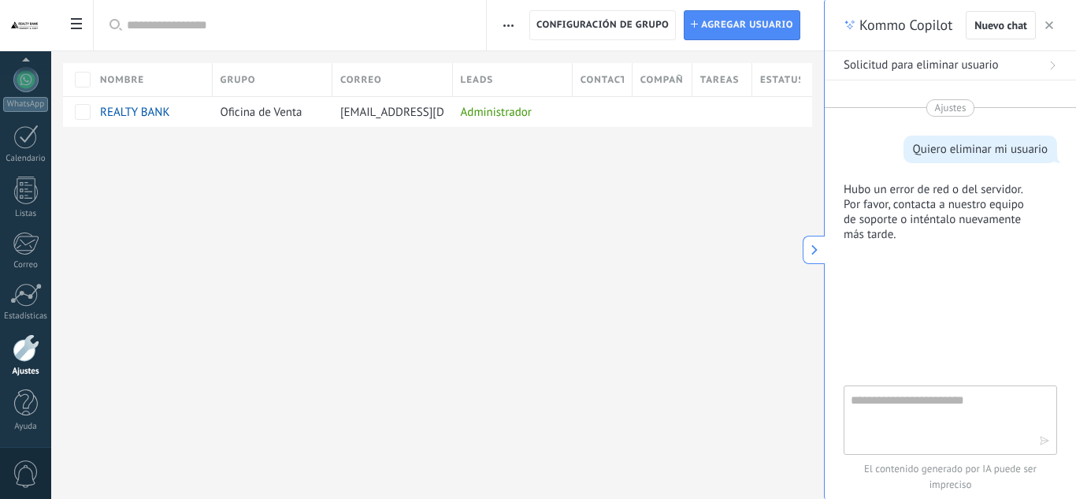
click at [948, 72] on span "Solicitud para eliminar usuario" at bounding box center [921, 65] width 155 height 16
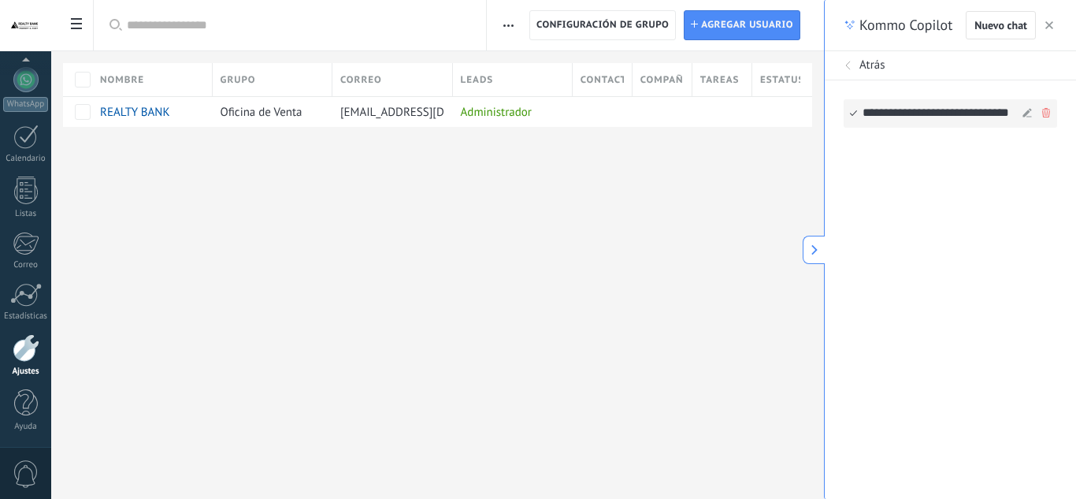
click at [882, 122] on div "**********" at bounding box center [939, 113] width 155 height 27
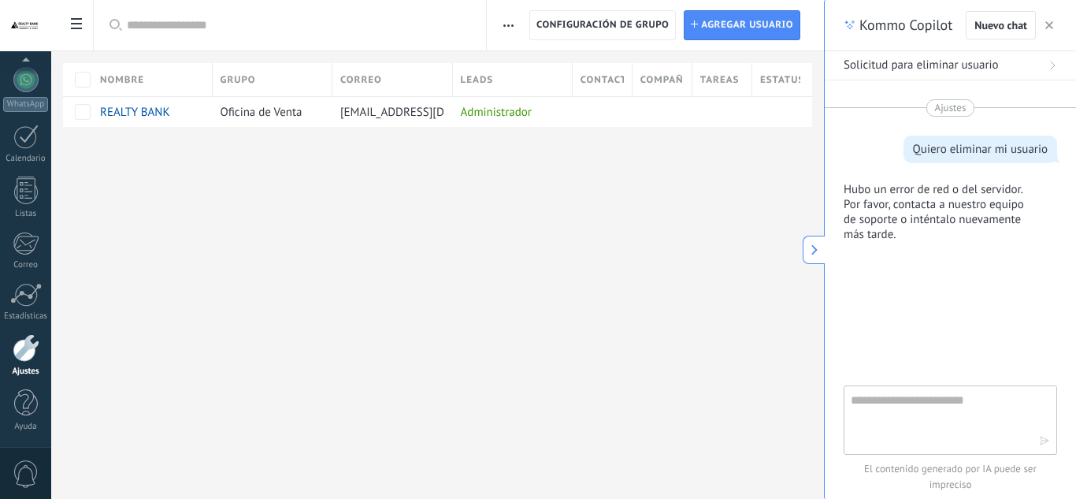
click at [959, 400] on textarea at bounding box center [939, 419] width 177 height 57
type textarea "**"
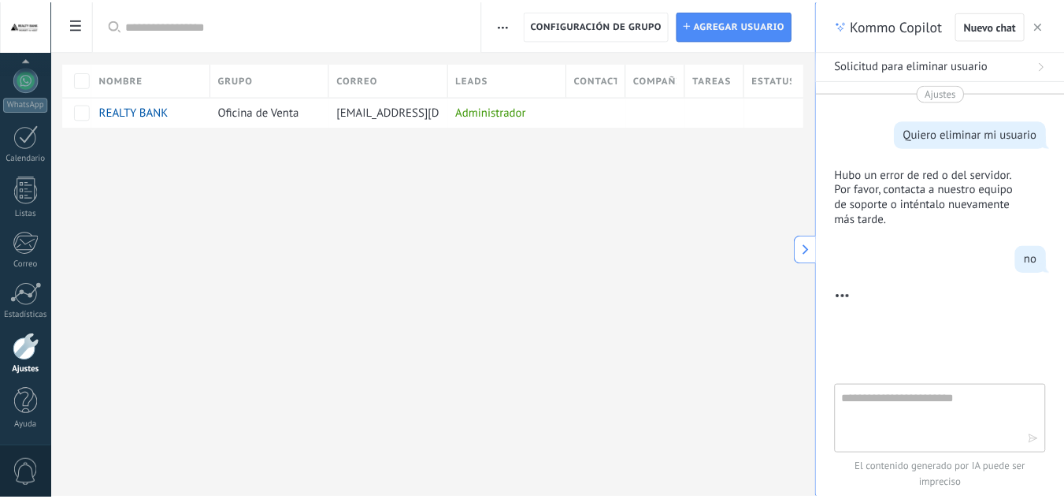
scroll to position [86, 0]
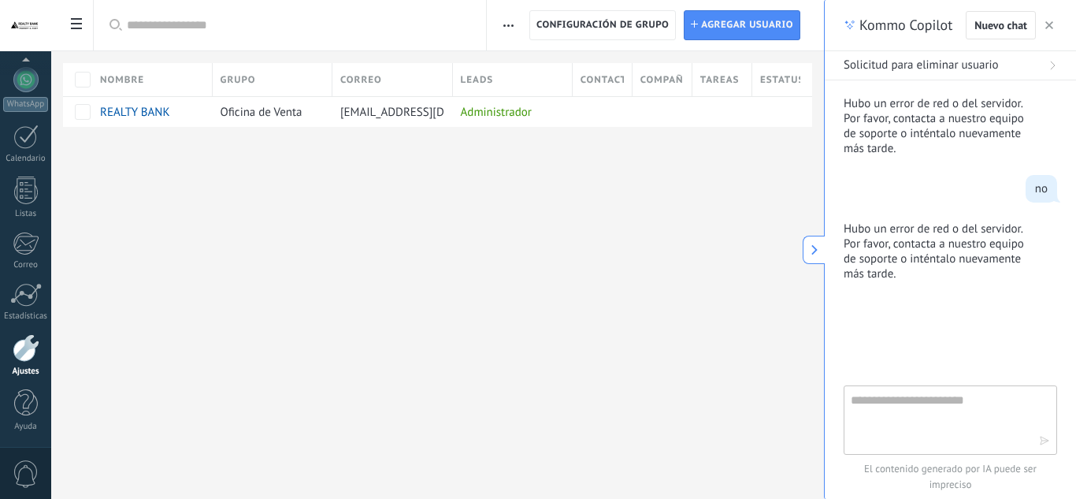
click at [810, 253] on icon at bounding box center [814, 249] width 11 height 11
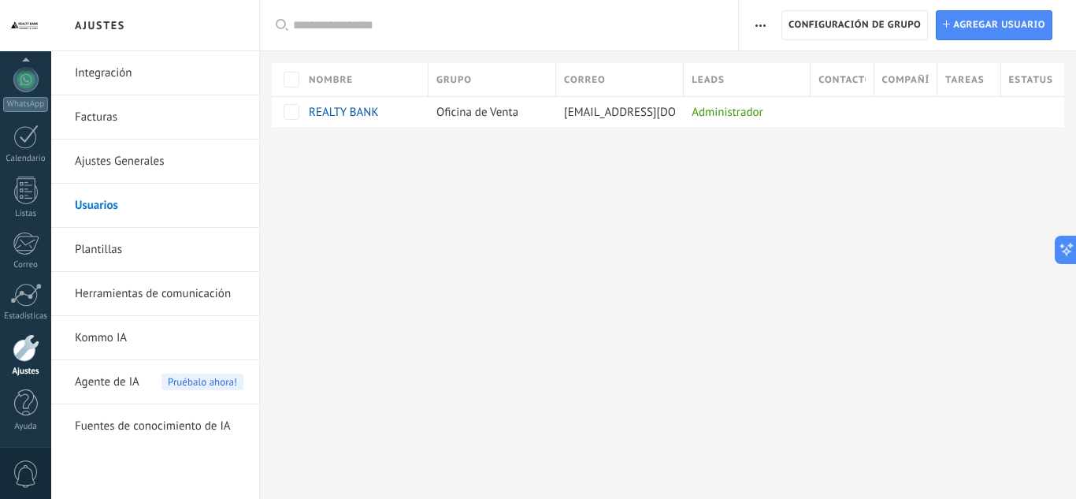
drag, startPoint x: 1057, startPoint y: 0, endPoint x: 375, endPoint y: 224, distance: 717.9
click at [375, 224] on div "Ajustes Integración Facturas Ajustes Generales Usuarios Plantillas Herramientas…" at bounding box center [563, 249] width 1025 height 499
click at [166, 170] on link "Ajustes Generales" at bounding box center [159, 161] width 169 height 44
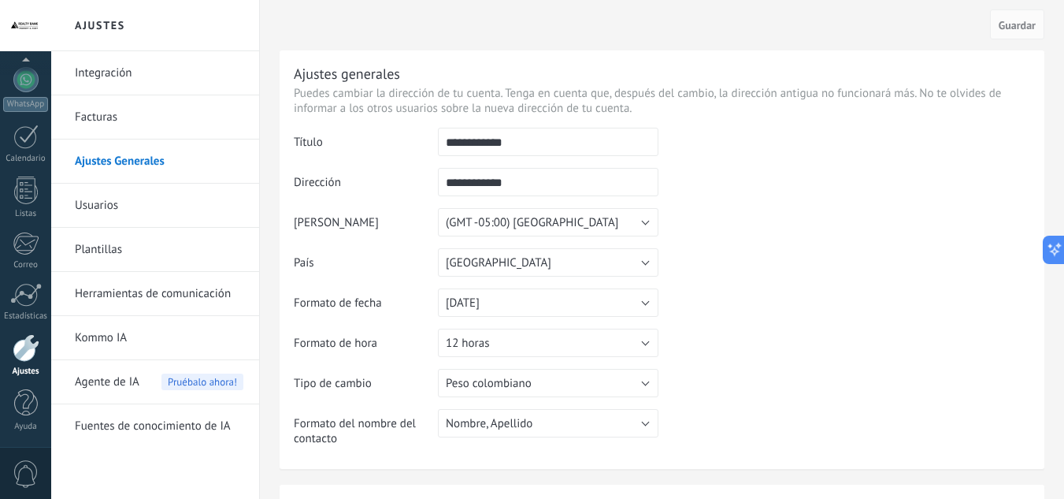
click at [144, 302] on link "Herramientas de comunicación" at bounding box center [159, 294] width 169 height 44
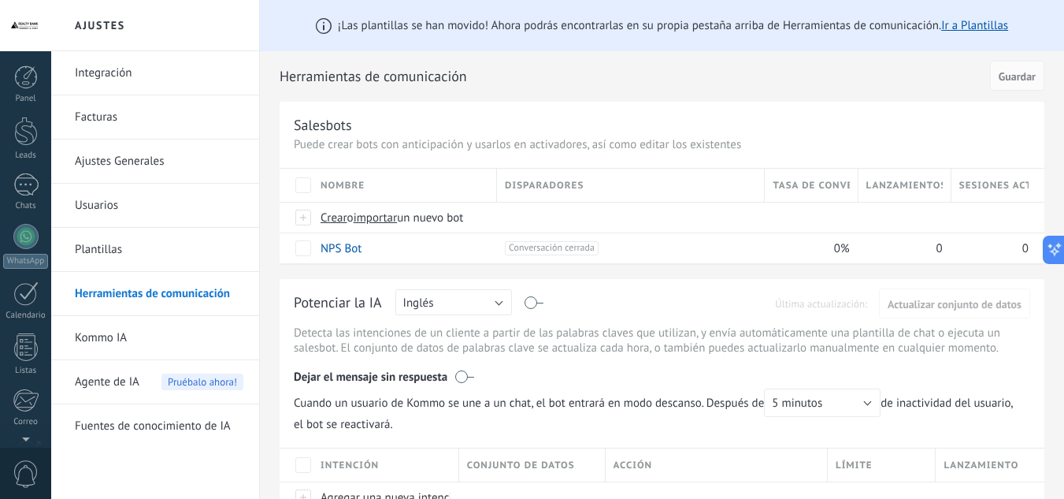
click at [26, 62] on div "Panel Leads Chats WhatsApp Clientes" at bounding box center [51, 249] width 102 height 396
click at [29, 34] on div at bounding box center [25, 25] width 51 height 51
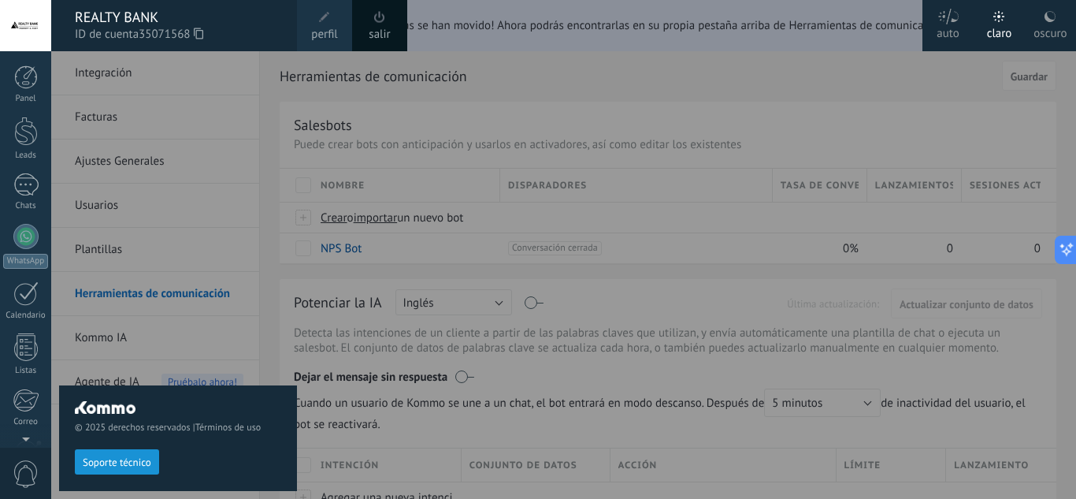
click at [330, 30] on span "perfil" at bounding box center [324, 34] width 26 height 17
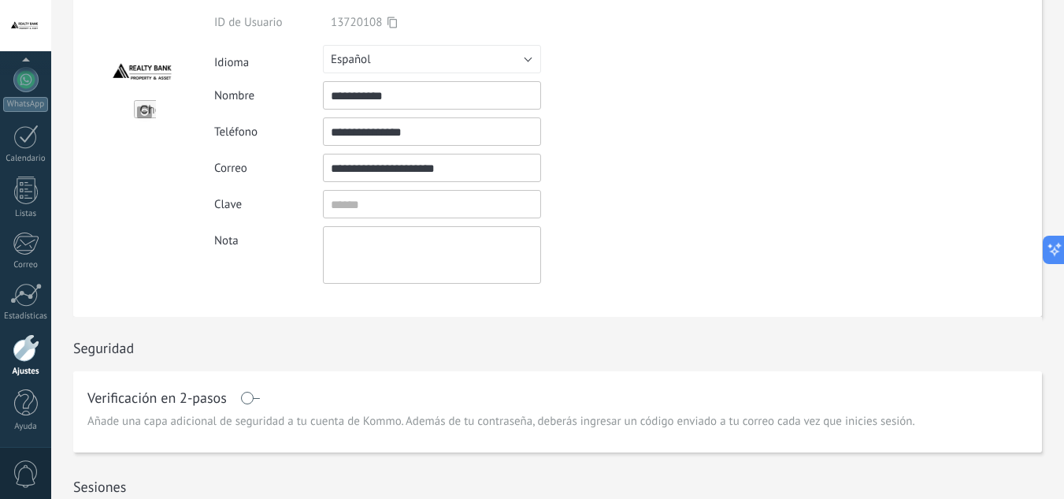
scroll to position [236, 0]
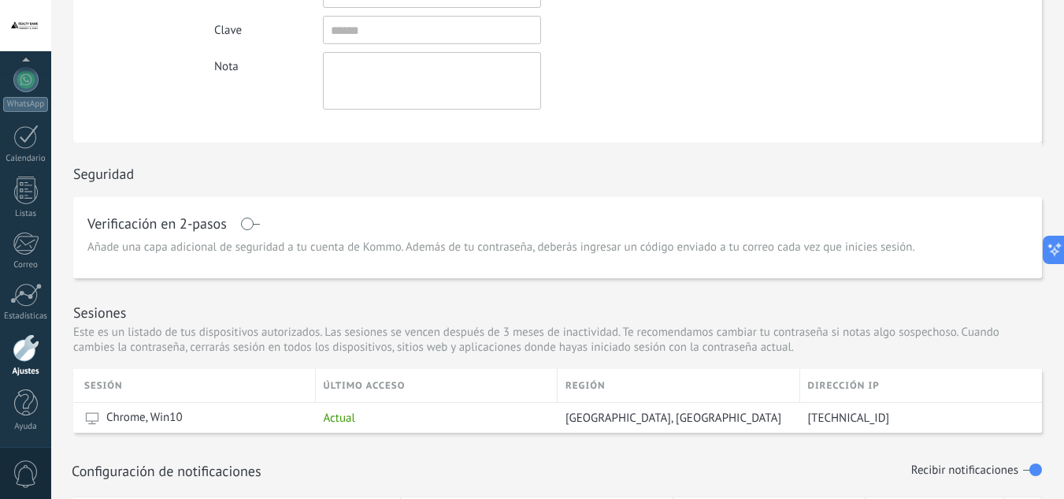
drag, startPoint x: 842, startPoint y: 412, endPoint x: 1032, endPoint y: 469, distance: 198.3
click at [1032, 469] on label at bounding box center [1032, 469] width 19 height 25
